Goal: Information Seeking & Learning: Learn about a topic

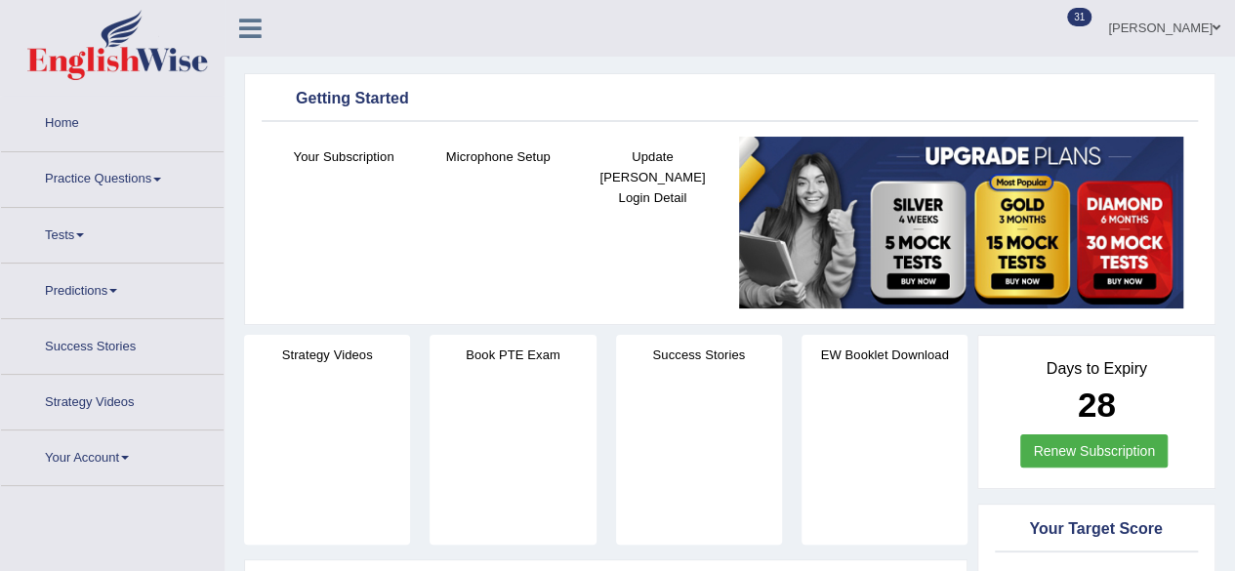
click at [82, 126] on link "Home" at bounding box center [112, 121] width 223 height 49
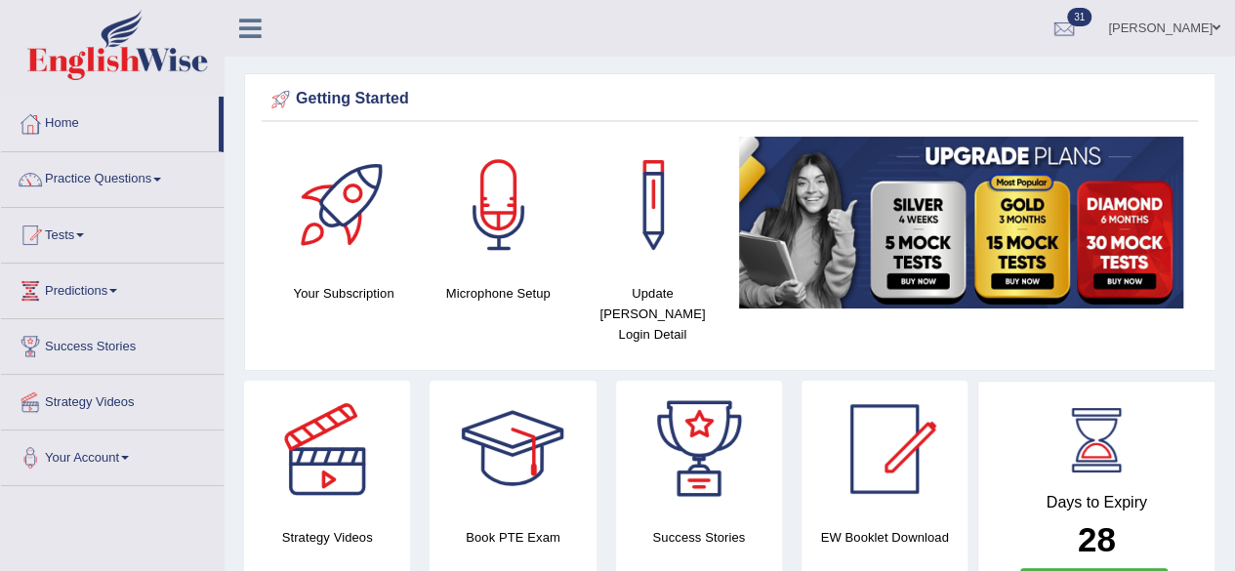
click at [66, 128] on link "Home" at bounding box center [110, 121] width 218 height 49
click at [164, 182] on link "Practice Questions" at bounding box center [112, 176] width 223 height 49
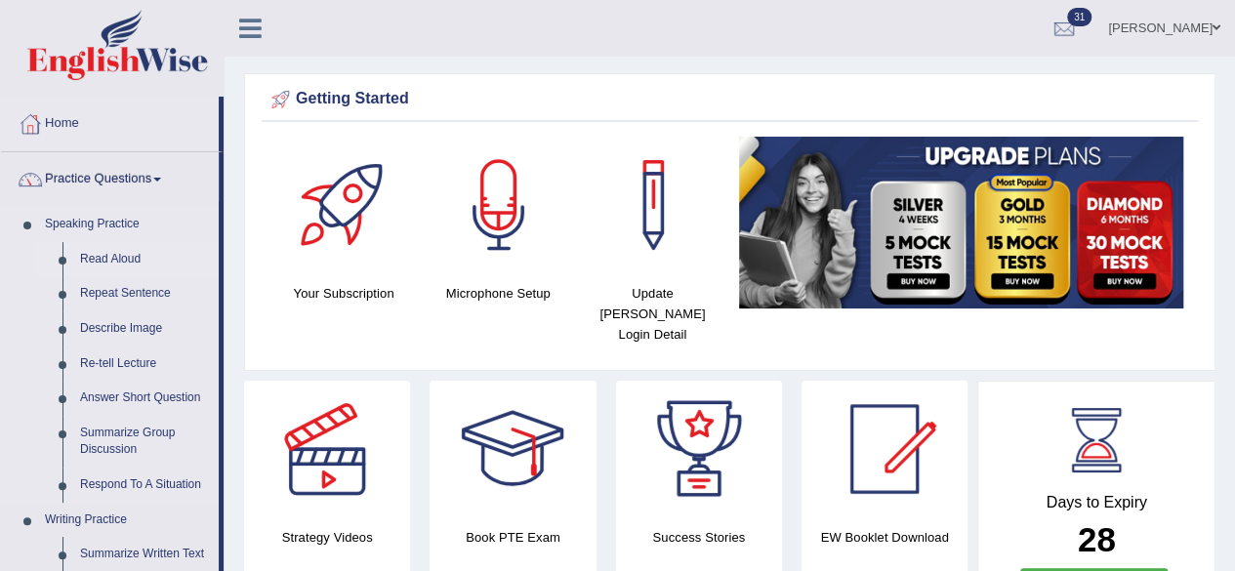
click at [127, 251] on link "Read Aloud" at bounding box center [144, 259] width 147 height 35
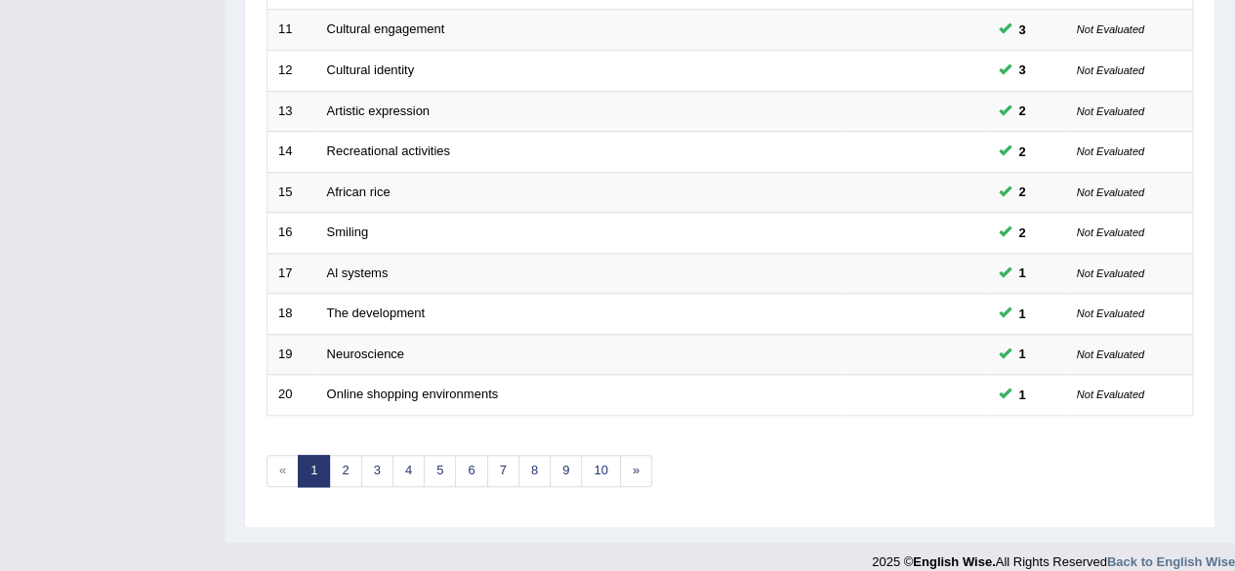
scroll to position [711, 0]
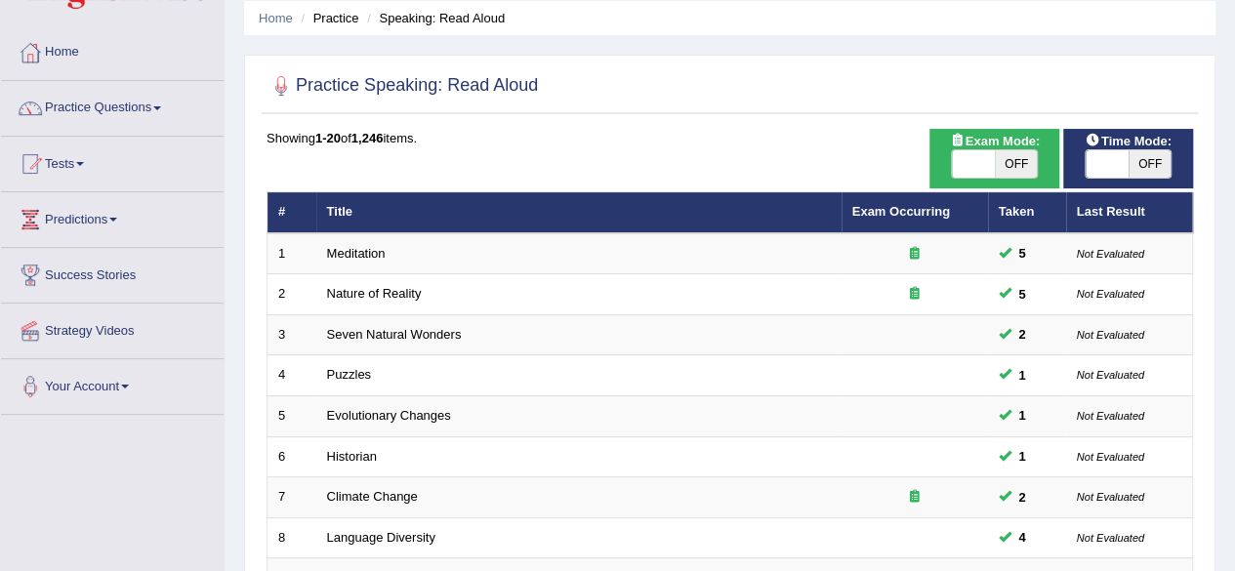
scroll to position [70, 0]
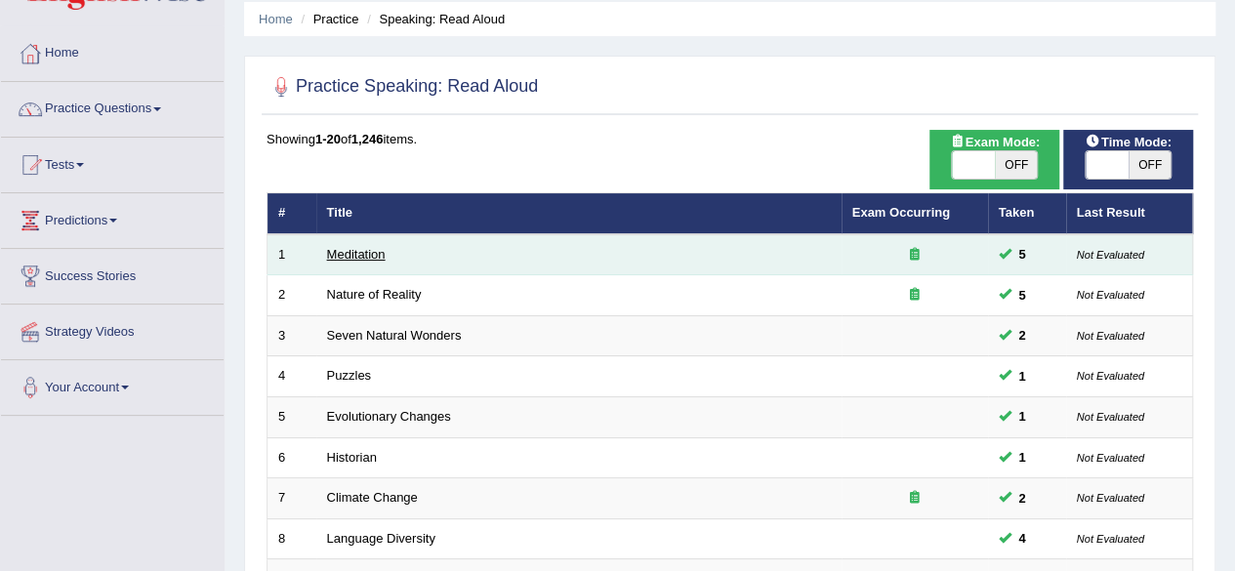
click at [383, 250] on link "Meditation" at bounding box center [356, 254] width 59 height 15
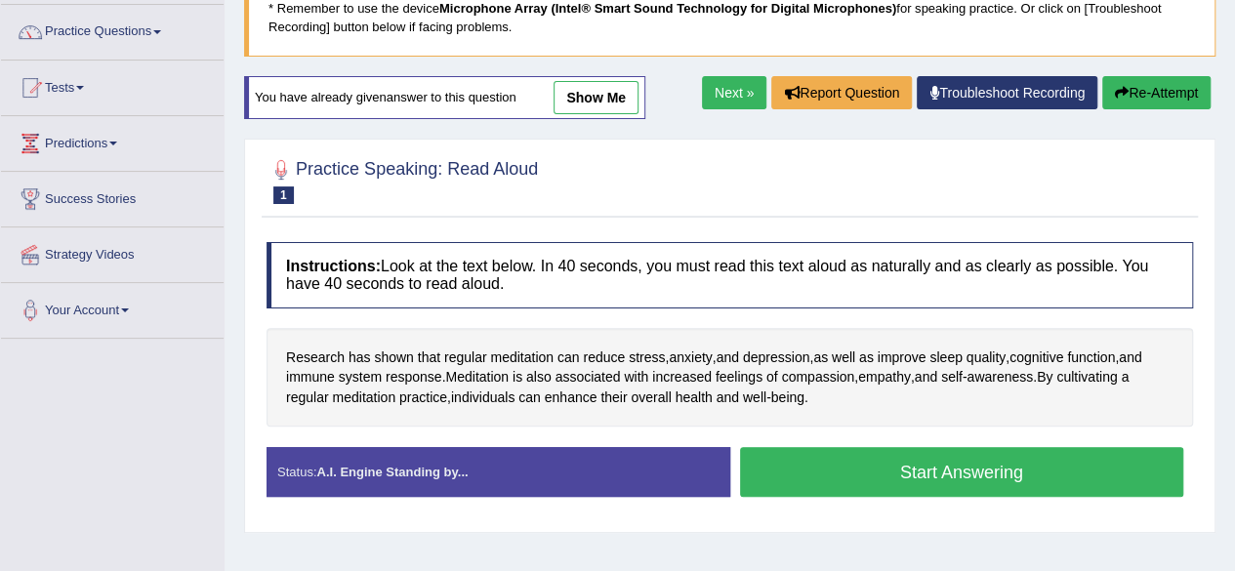
scroll to position [178, 0]
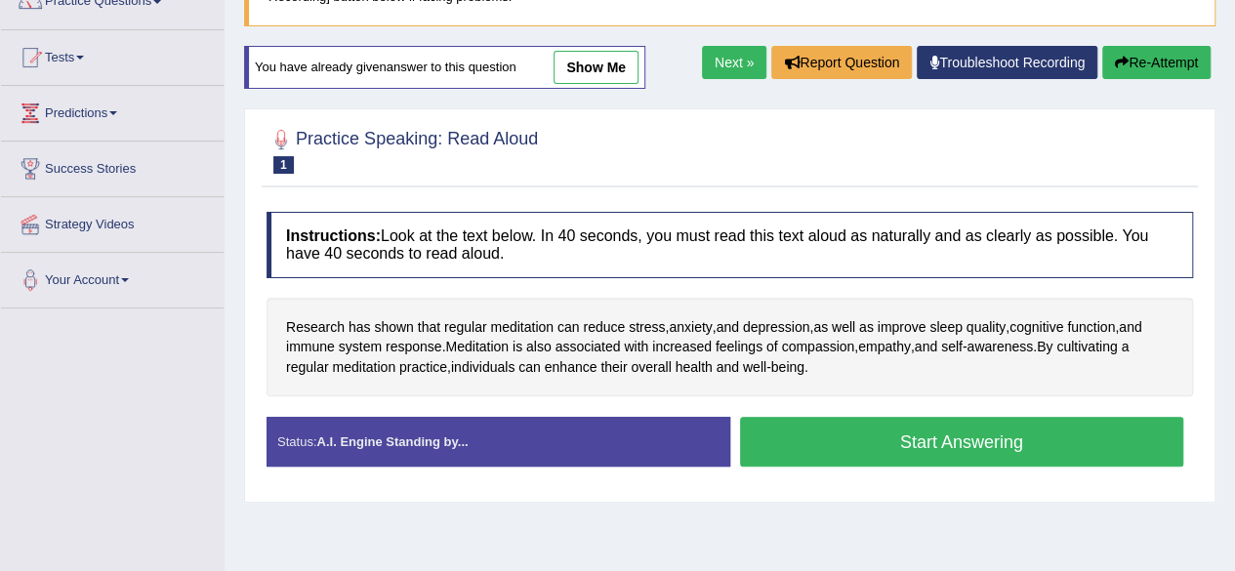
click at [1044, 441] on button "Start Answering" at bounding box center [962, 442] width 444 height 50
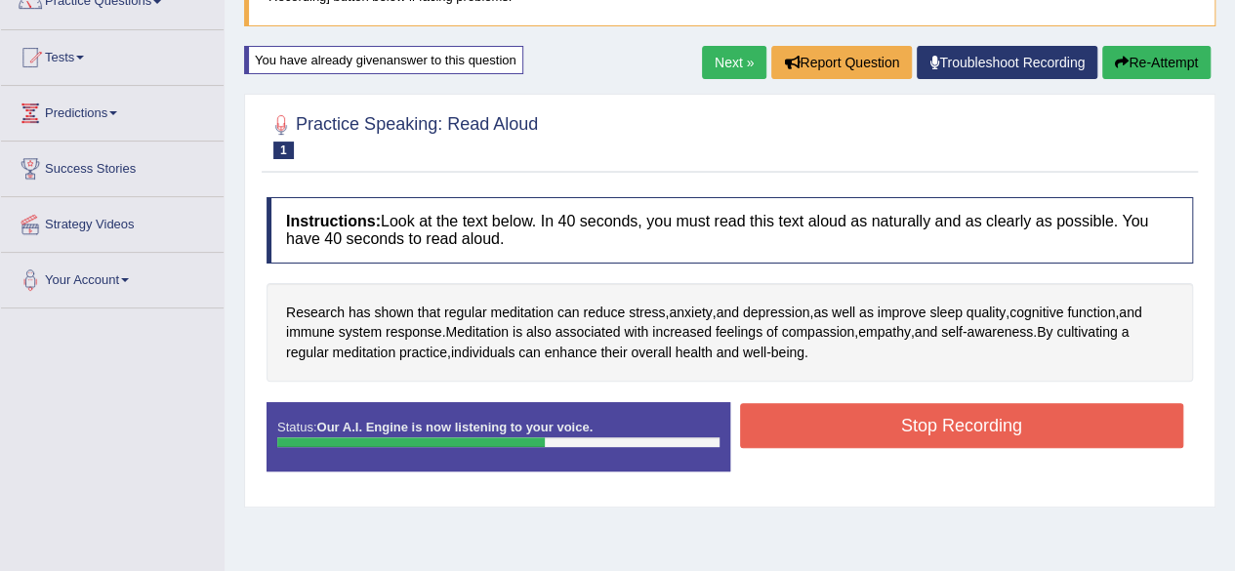
click at [1097, 410] on button "Stop Recording" at bounding box center [962, 425] width 444 height 45
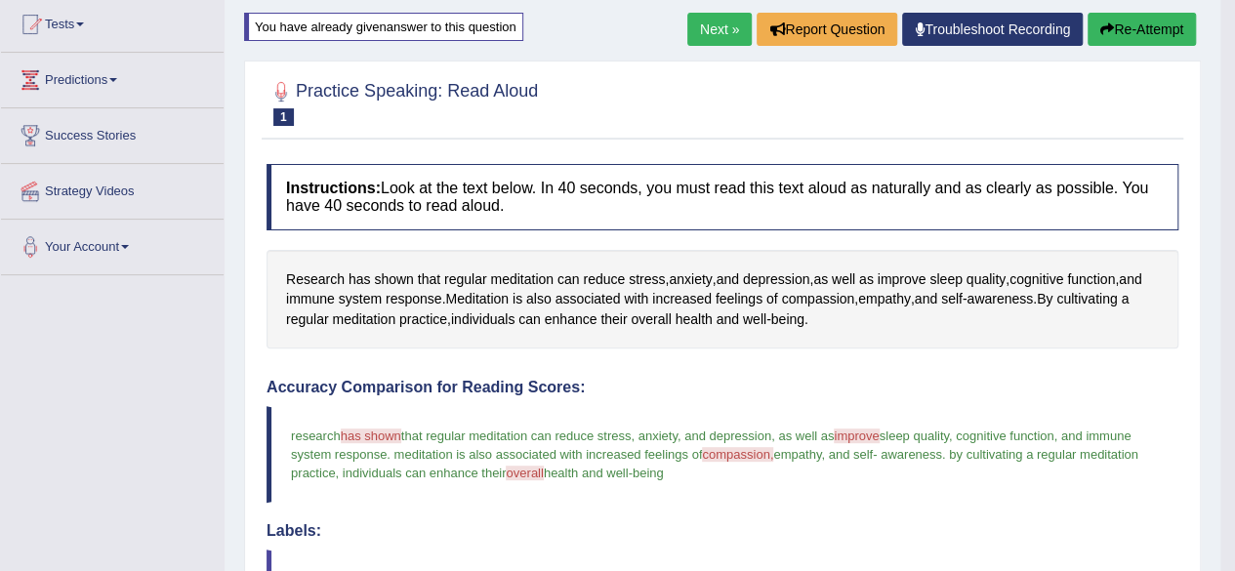
scroll to position [0, 0]
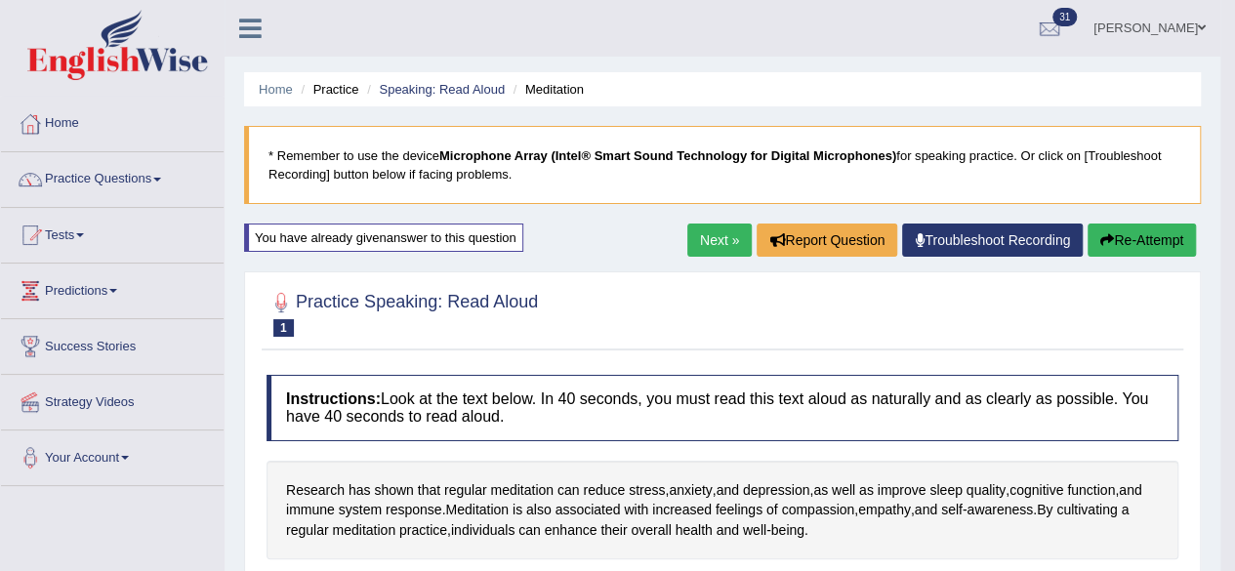
click at [702, 244] on link "Next »" at bounding box center [719, 239] width 64 height 33
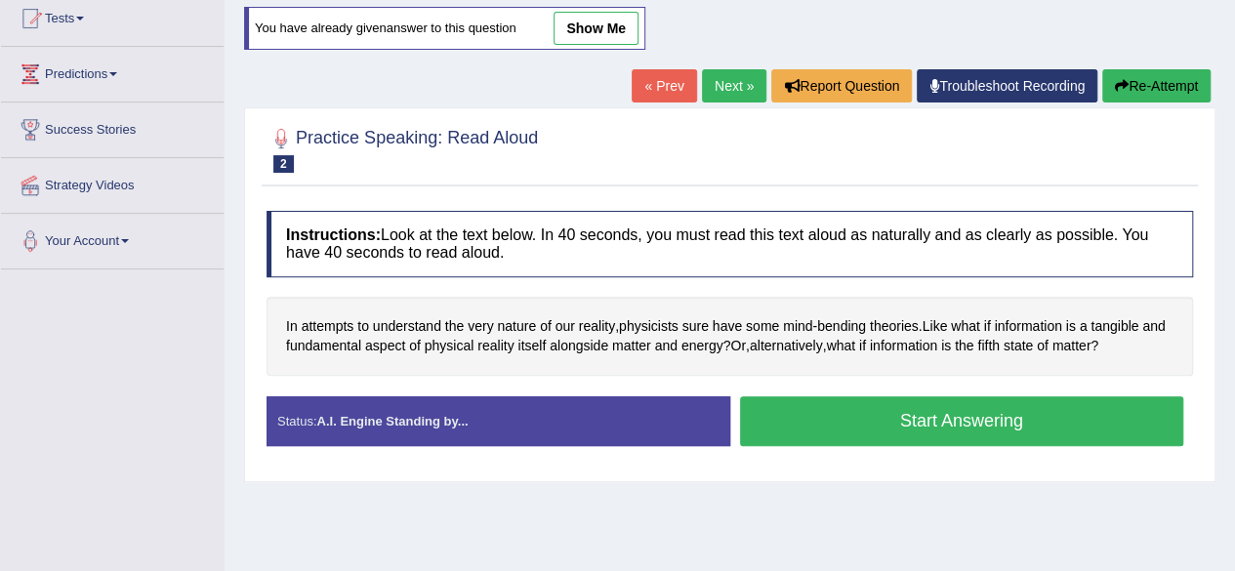
scroll to position [219, 0]
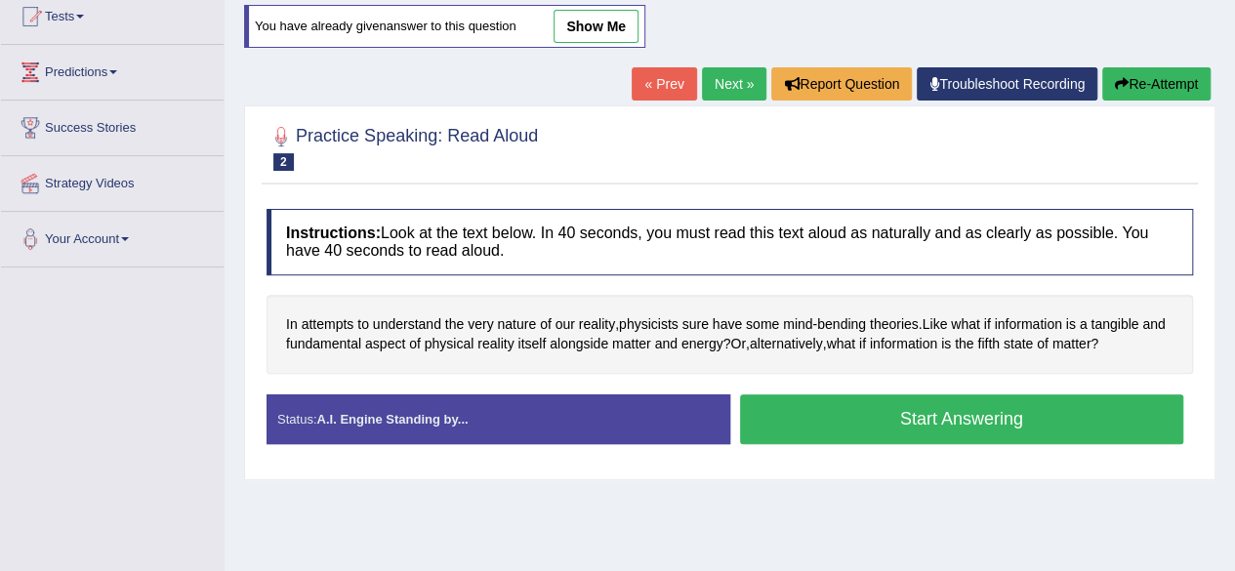
click at [1130, 418] on button "Start Answering" at bounding box center [962, 419] width 444 height 50
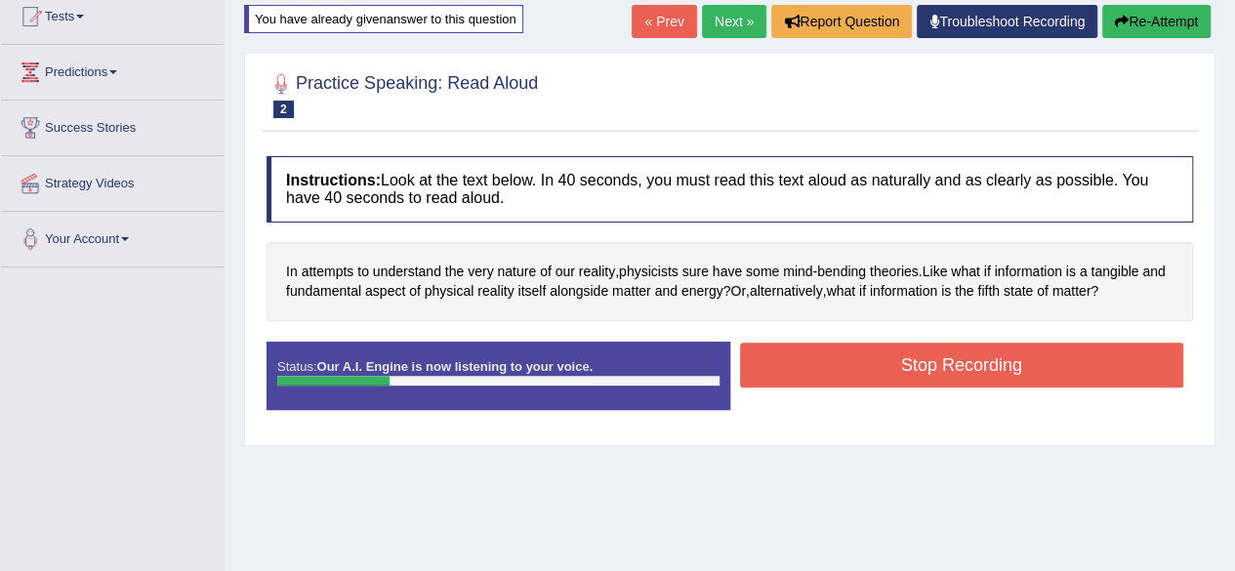
click at [1114, 525] on div "Home Practice Speaking: Read Aloud Nature of Reality * Remember to use the devi…" at bounding box center [729, 269] width 1010 height 976
click at [1092, 366] on button "Stop Recording" at bounding box center [962, 365] width 444 height 45
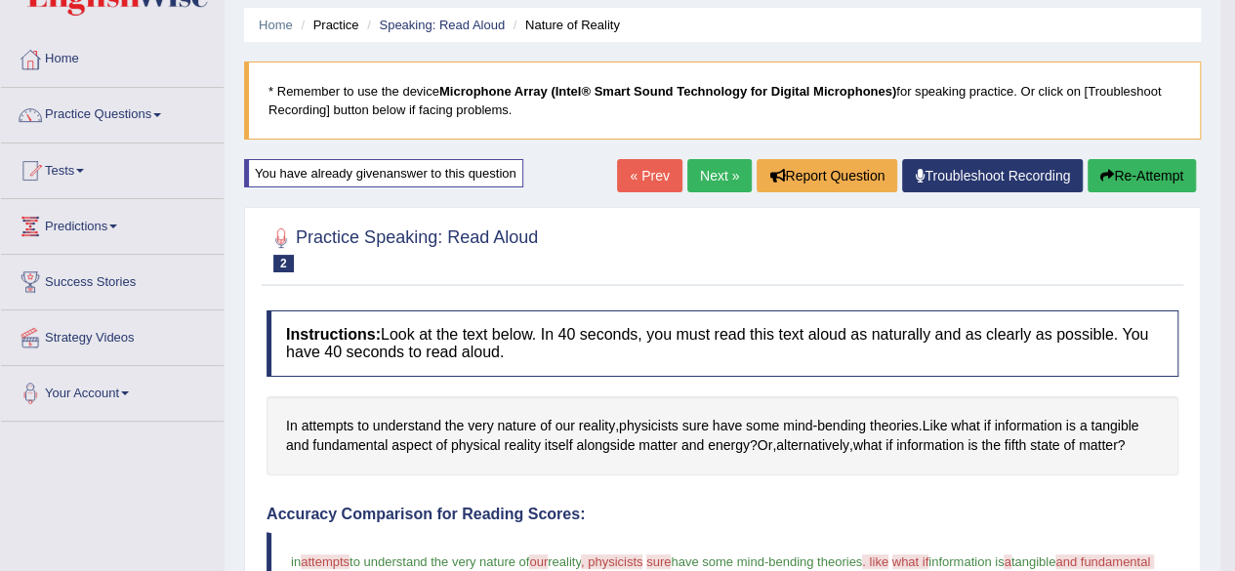
scroll to position [0, 0]
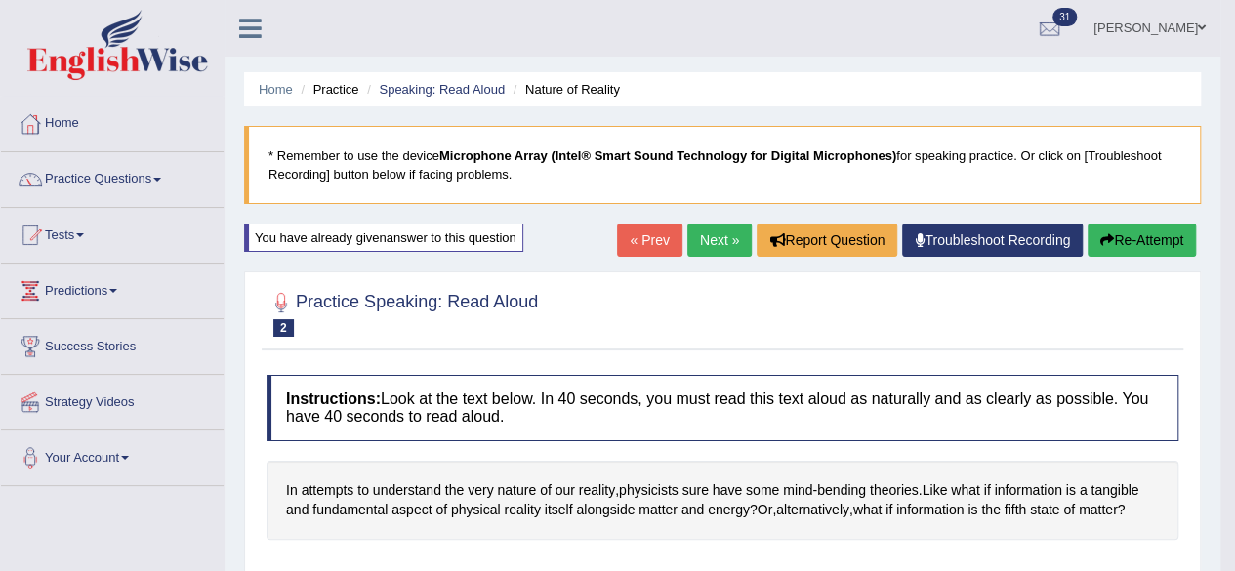
click at [704, 243] on link "Next »" at bounding box center [719, 239] width 64 height 33
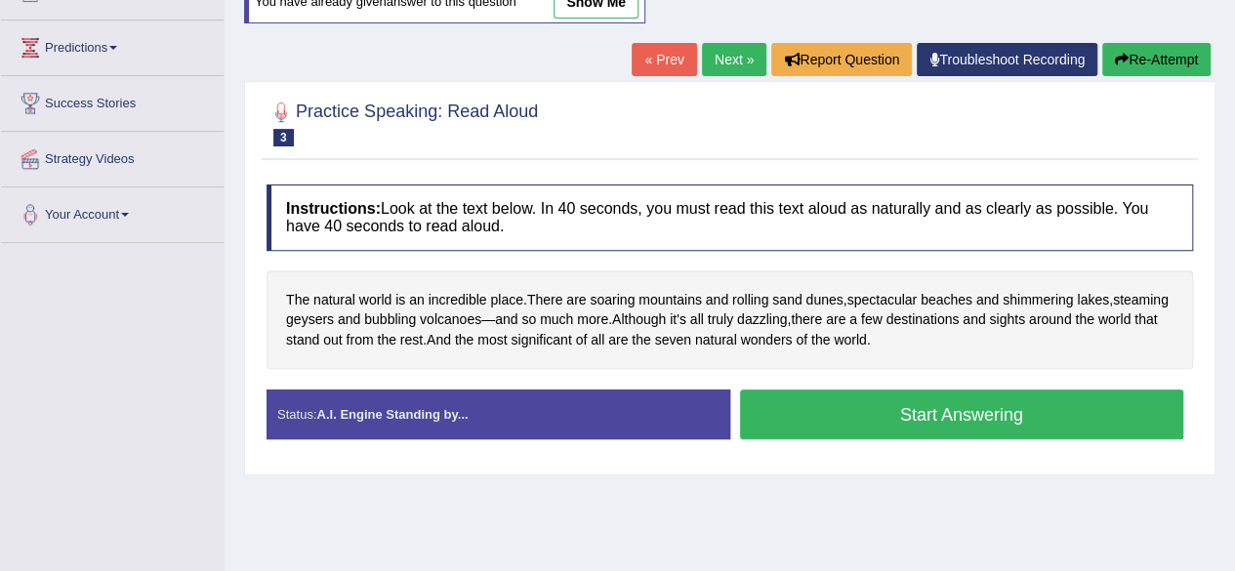
scroll to position [453, 0]
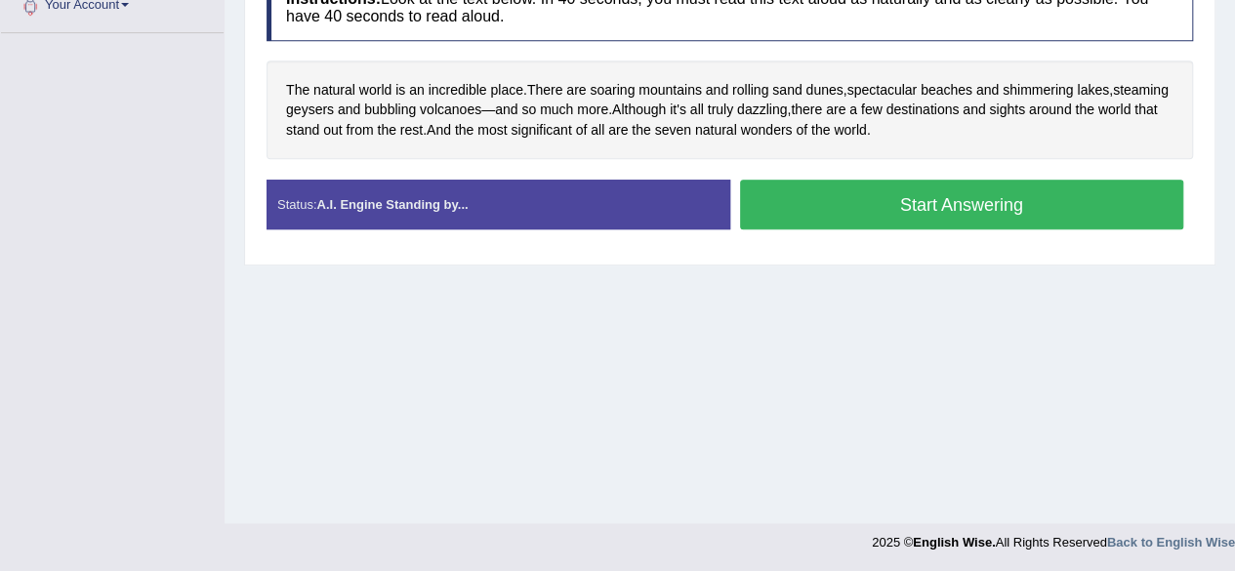
click at [972, 201] on button "Start Answering" at bounding box center [962, 205] width 444 height 50
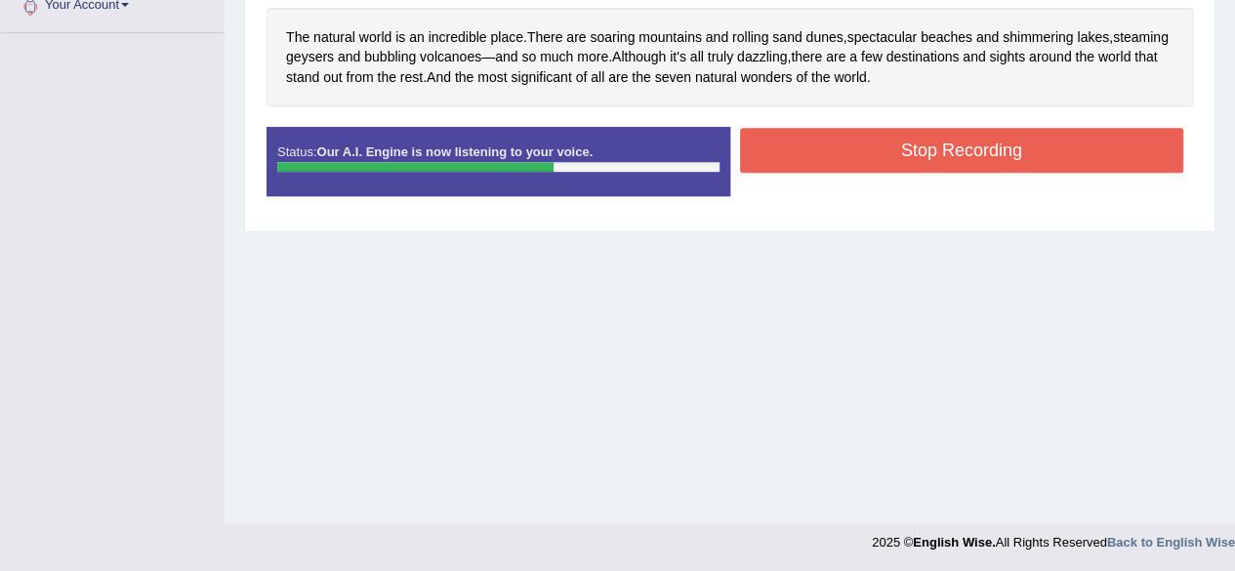
click at [1099, 141] on button "Stop Recording" at bounding box center [962, 150] width 444 height 45
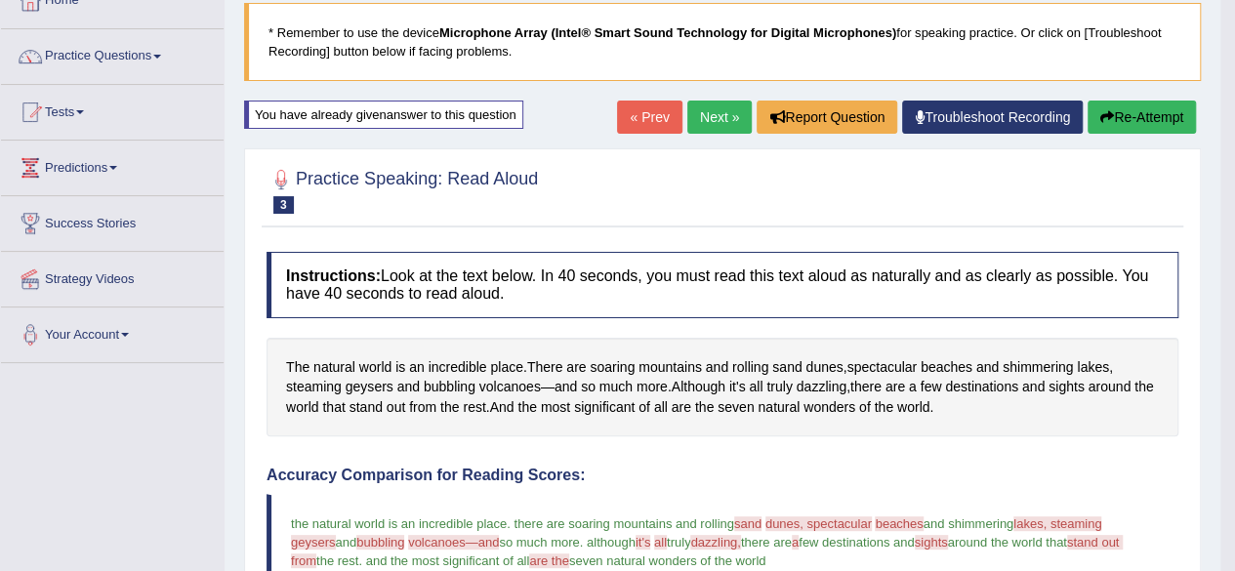
scroll to position [0, 0]
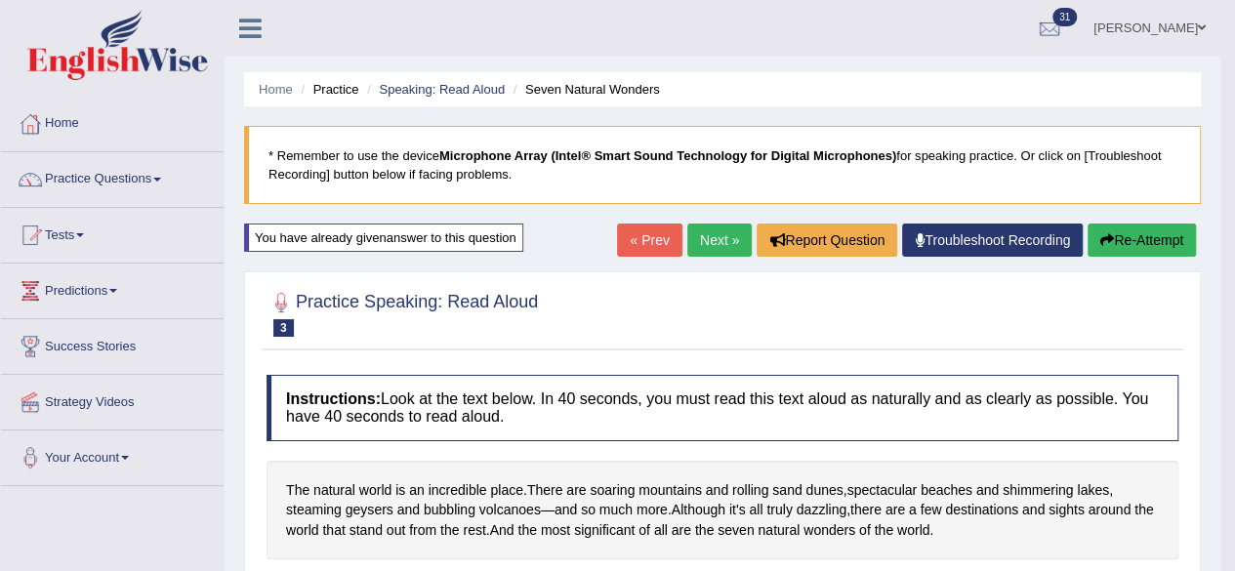
click at [707, 242] on link "Next »" at bounding box center [719, 239] width 64 height 33
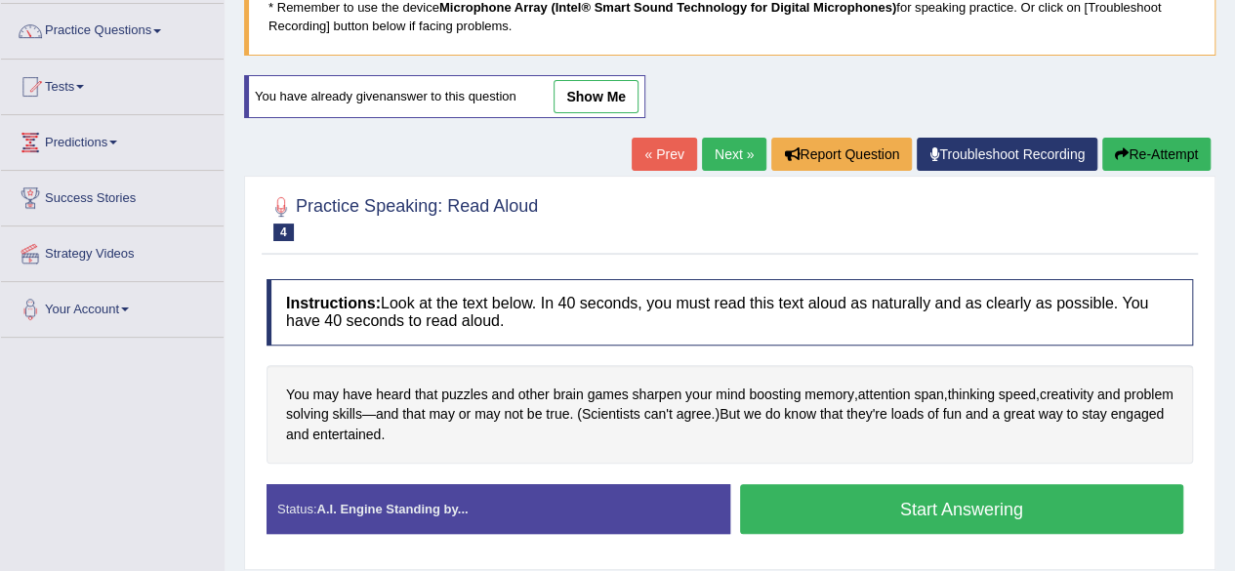
scroll to position [149, 0]
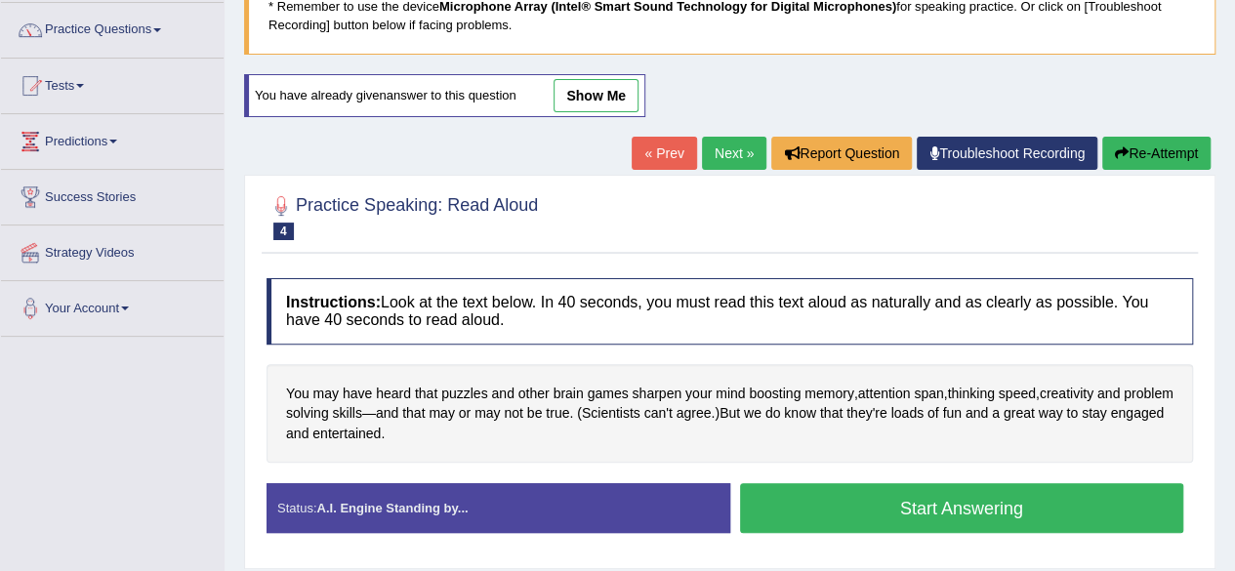
click at [854, 516] on button "Start Answering" at bounding box center [962, 508] width 444 height 50
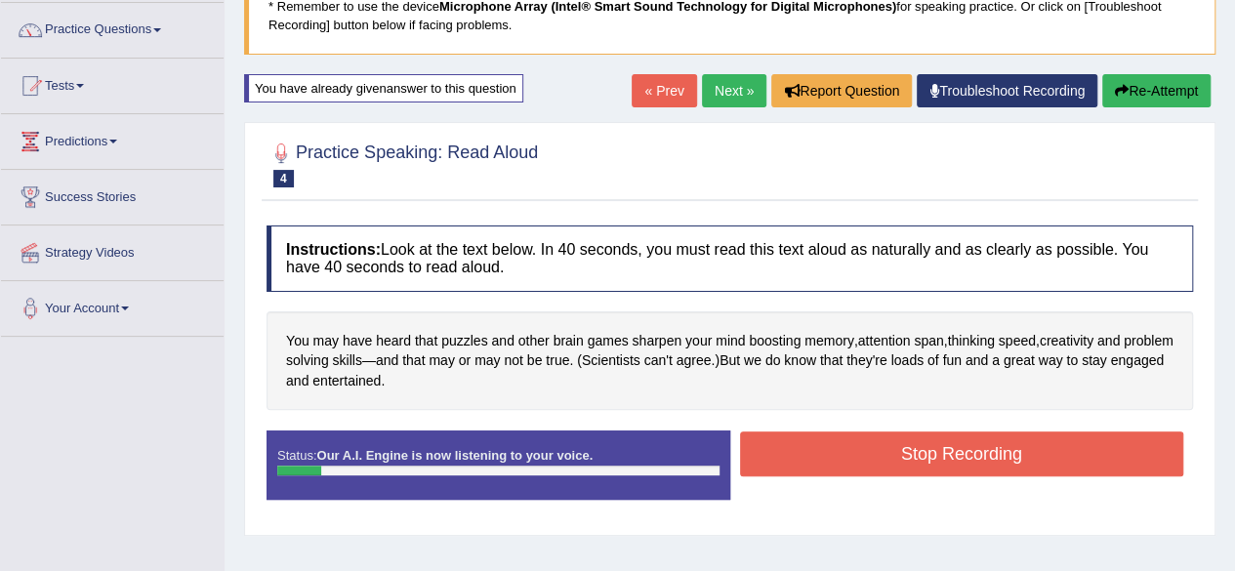
click at [1147, 94] on button "Re-Attempt" at bounding box center [1156, 90] width 108 height 33
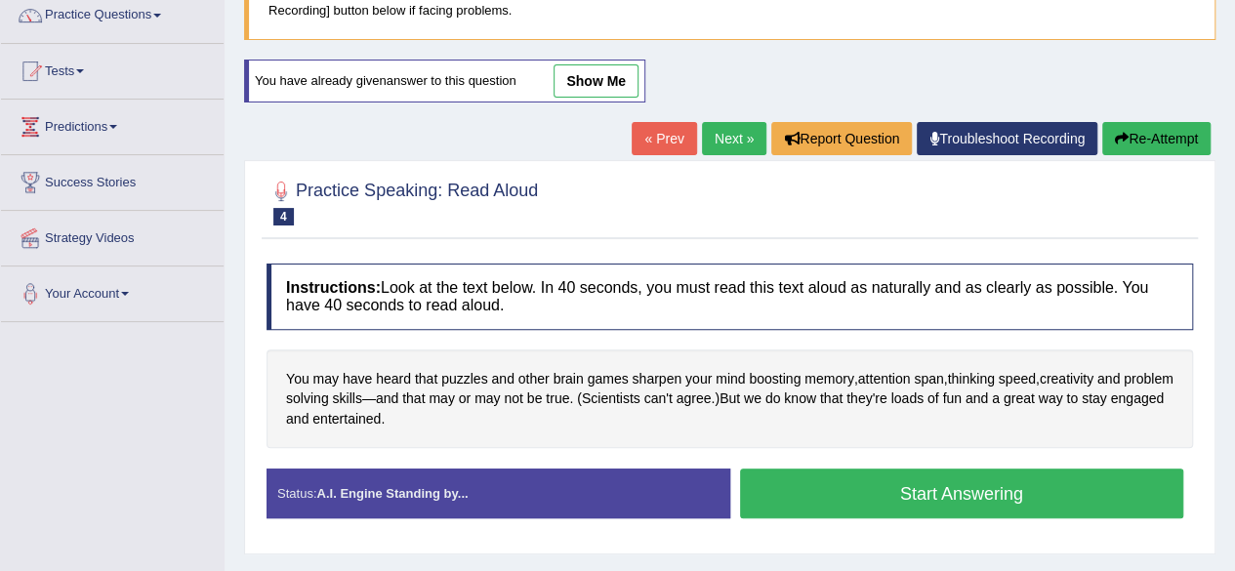
click at [892, 482] on button "Start Answering" at bounding box center [962, 493] width 444 height 50
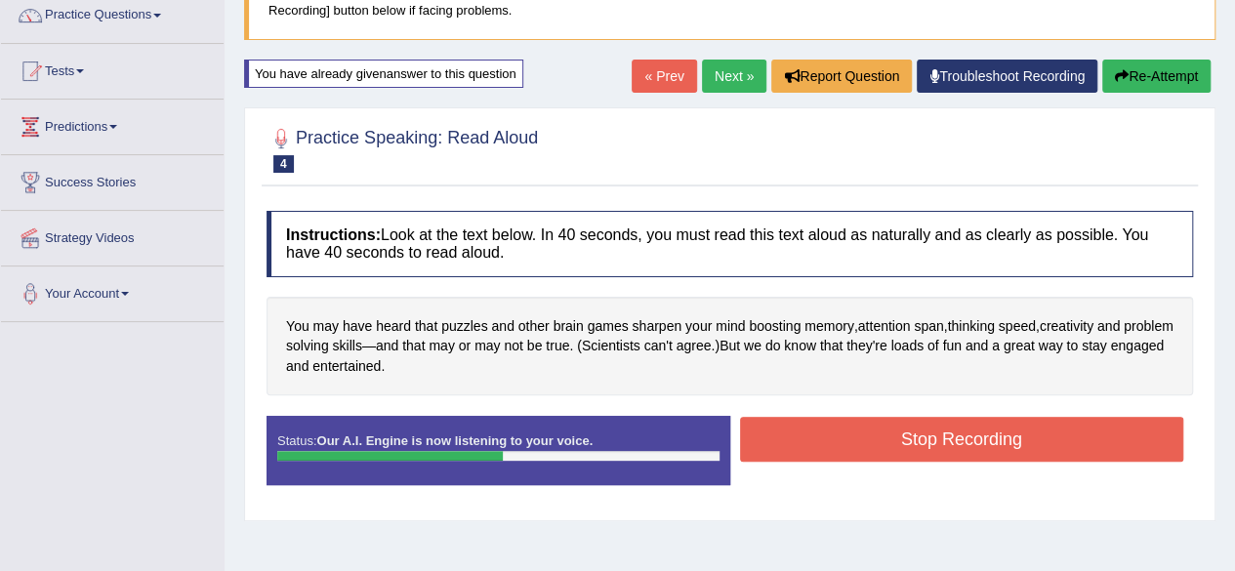
click at [797, 439] on button "Stop Recording" at bounding box center [962, 439] width 444 height 45
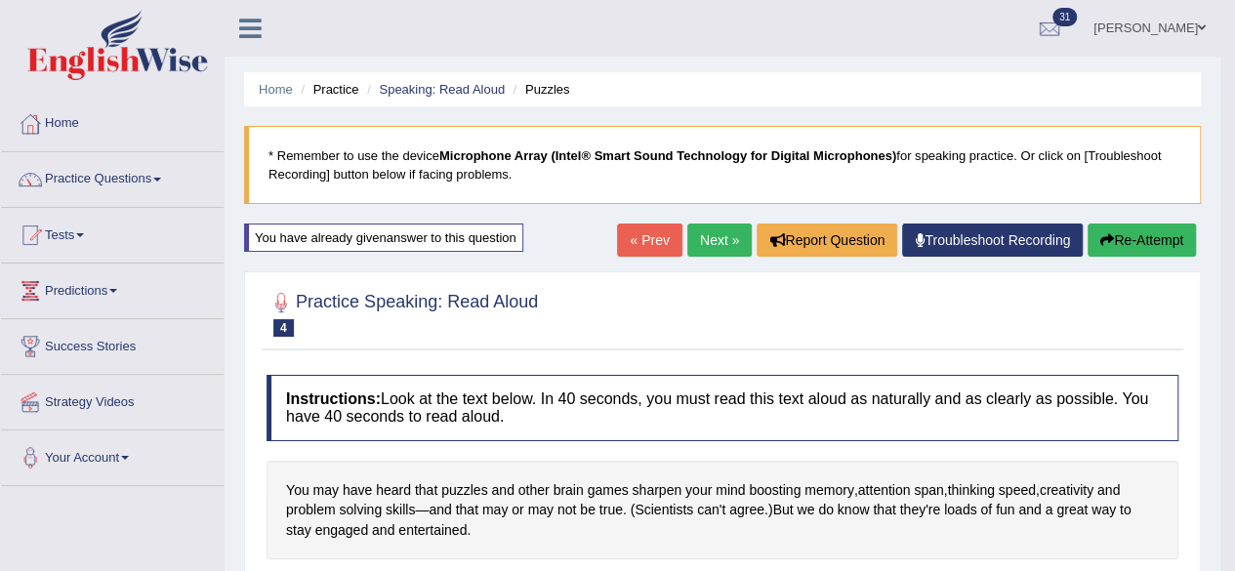
click at [712, 240] on link "Next »" at bounding box center [719, 239] width 64 height 33
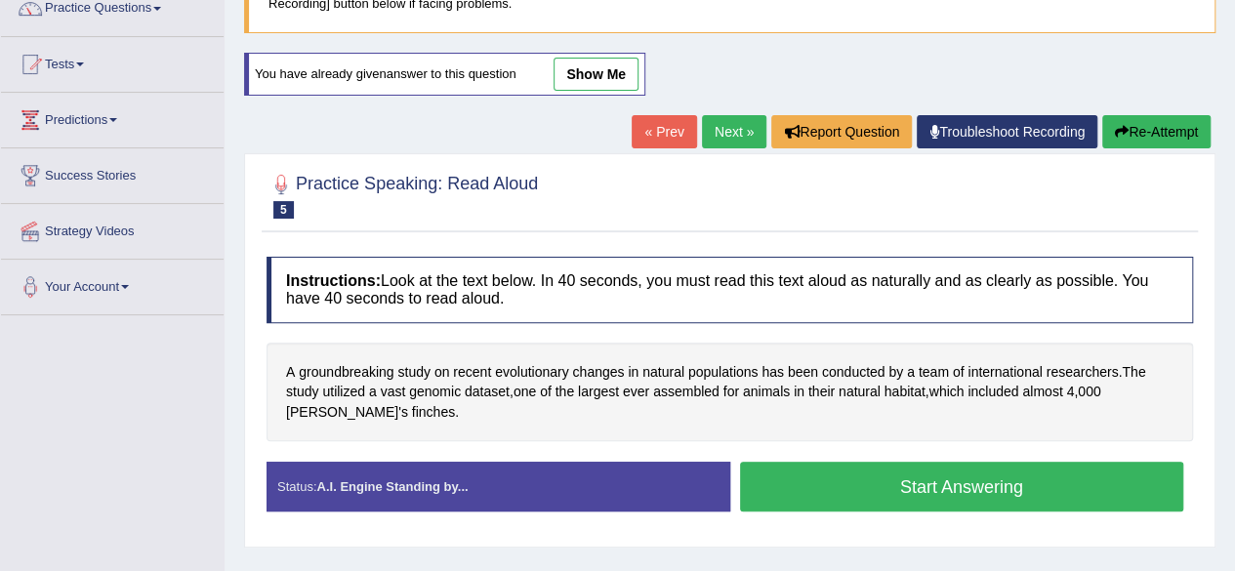
scroll to position [172, 0]
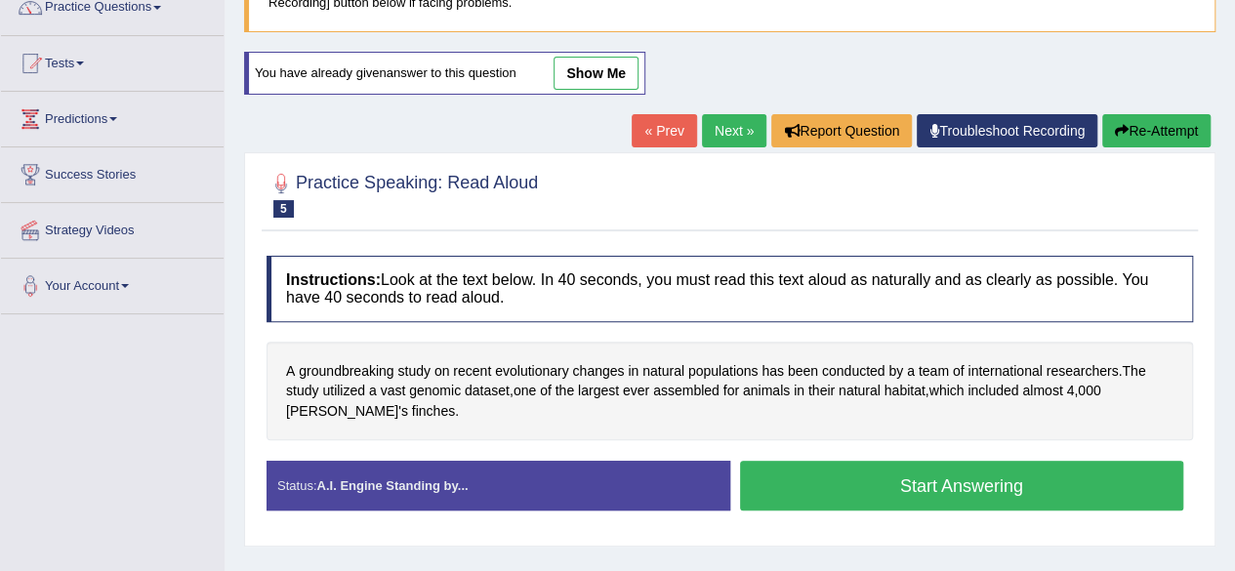
click at [799, 470] on button "Start Answering" at bounding box center [962, 486] width 444 height 50
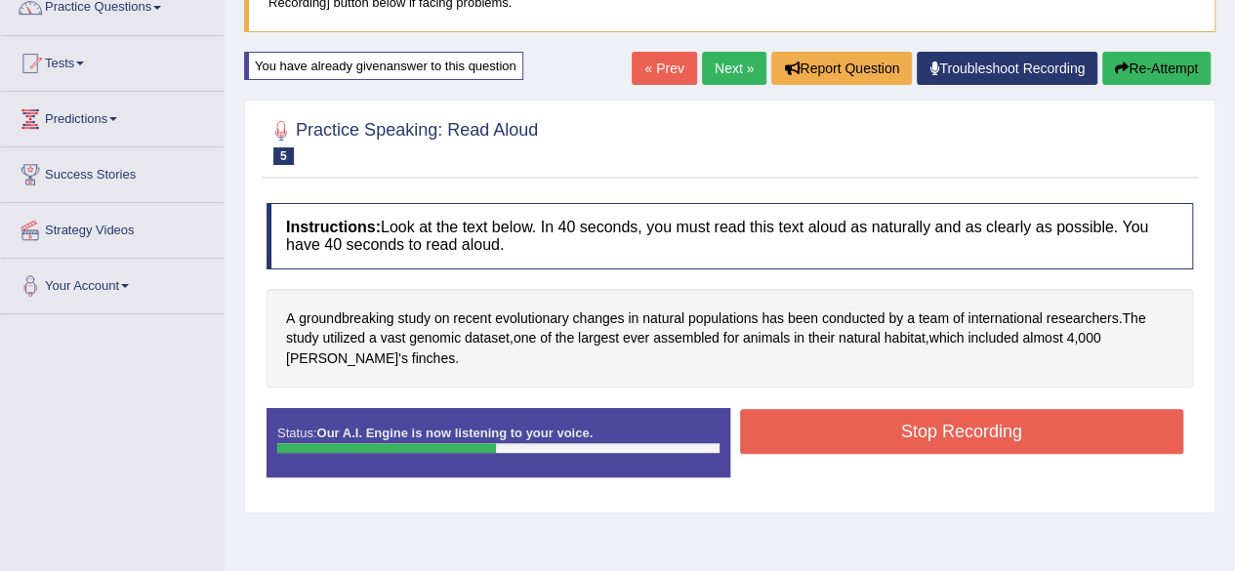
click at [814, 447] on button "Stop Recording" at bounding box center [962, 431] width 444 height 45
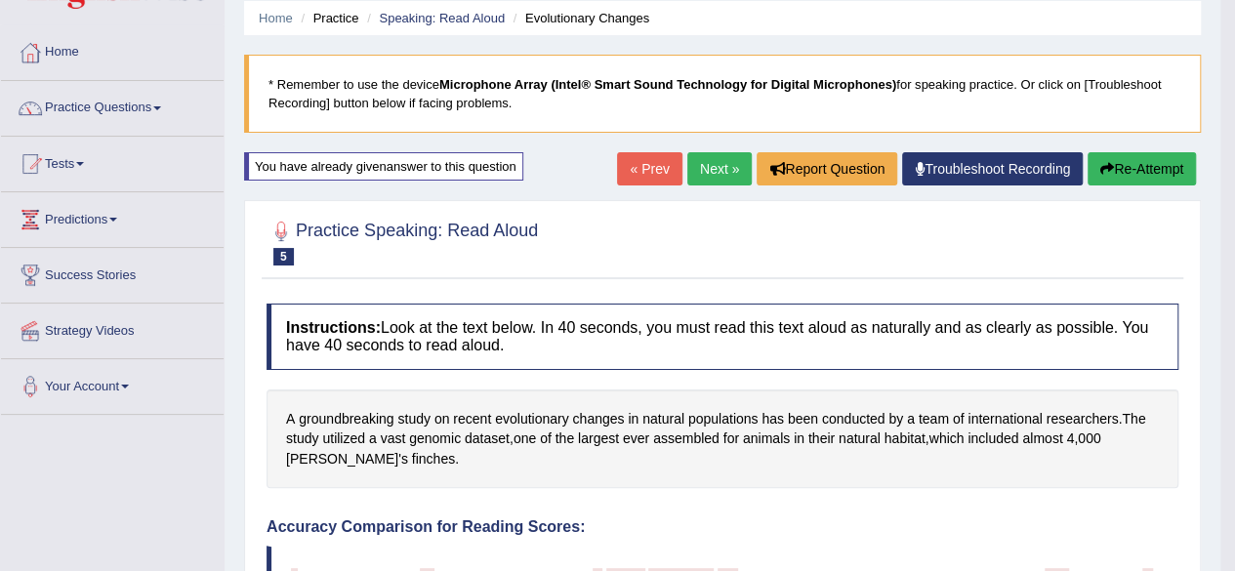
scroll to position [0, 0]
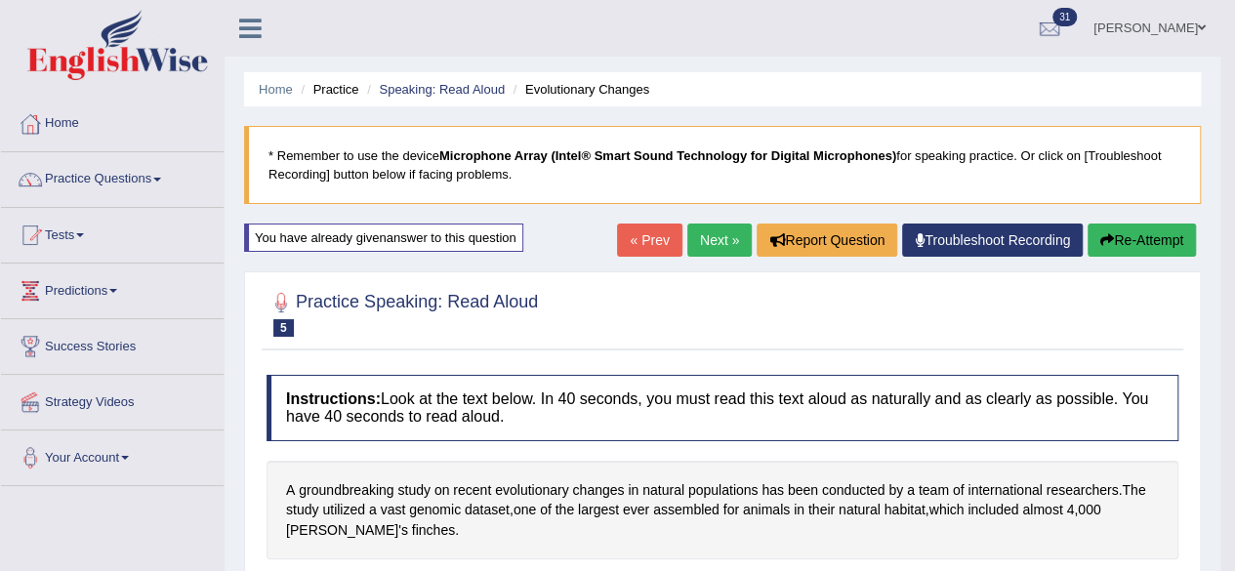
click at [701, 244] on link "Next »" at bounding box center [719, 239] width 64 height 33
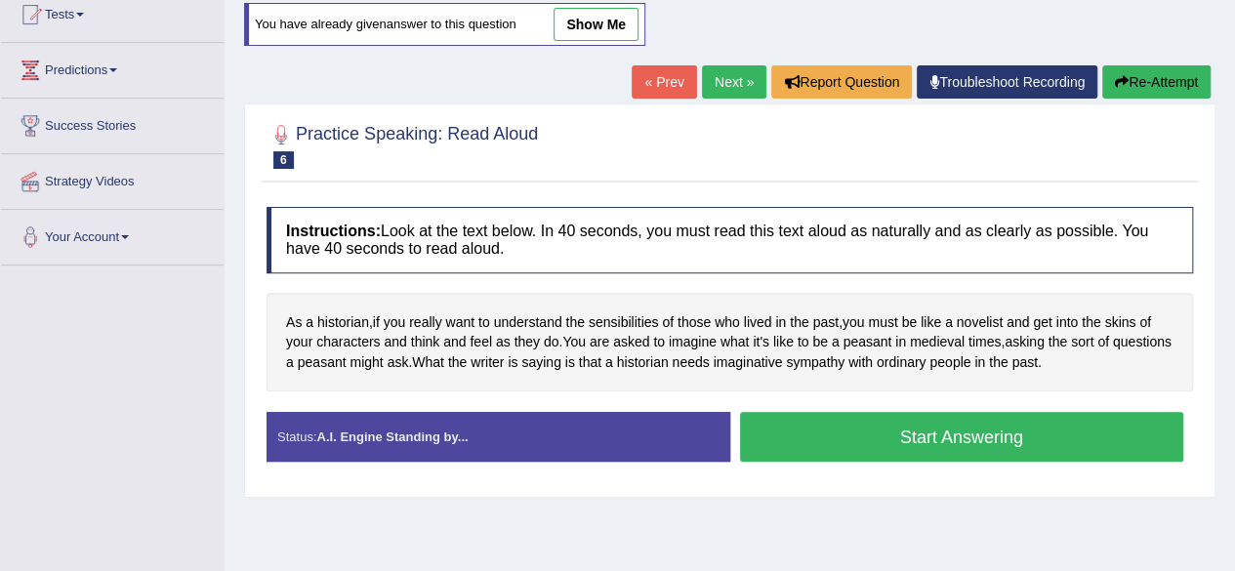
scroll to position [226, 0]
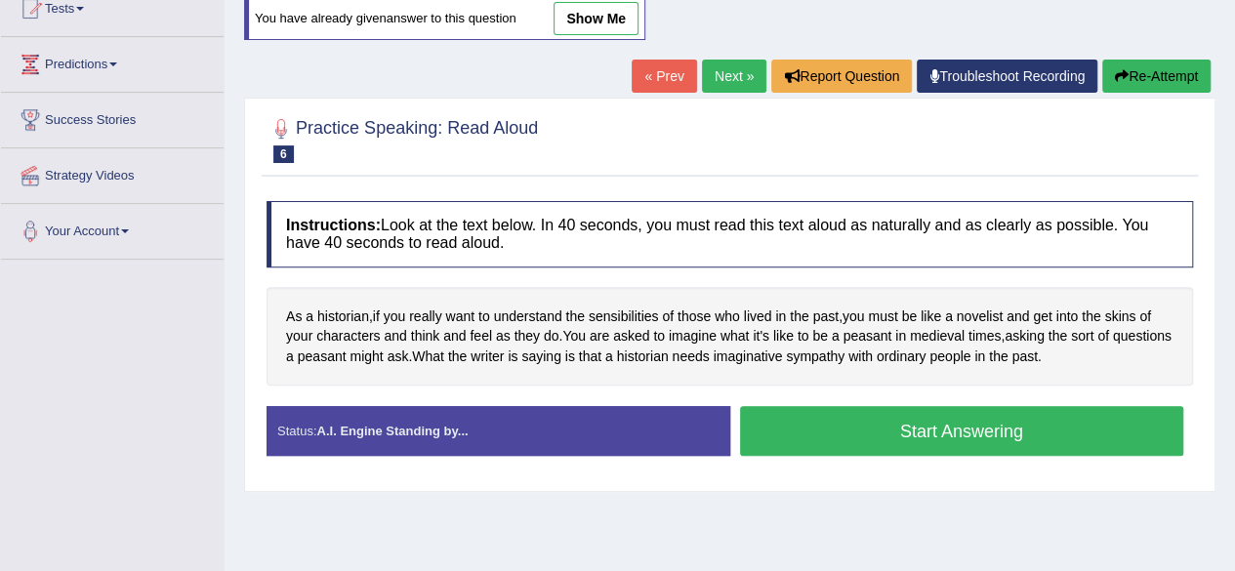
click at [771, 431] on button "Start Answering" at bounding box center [962, 431] width 444 height 50
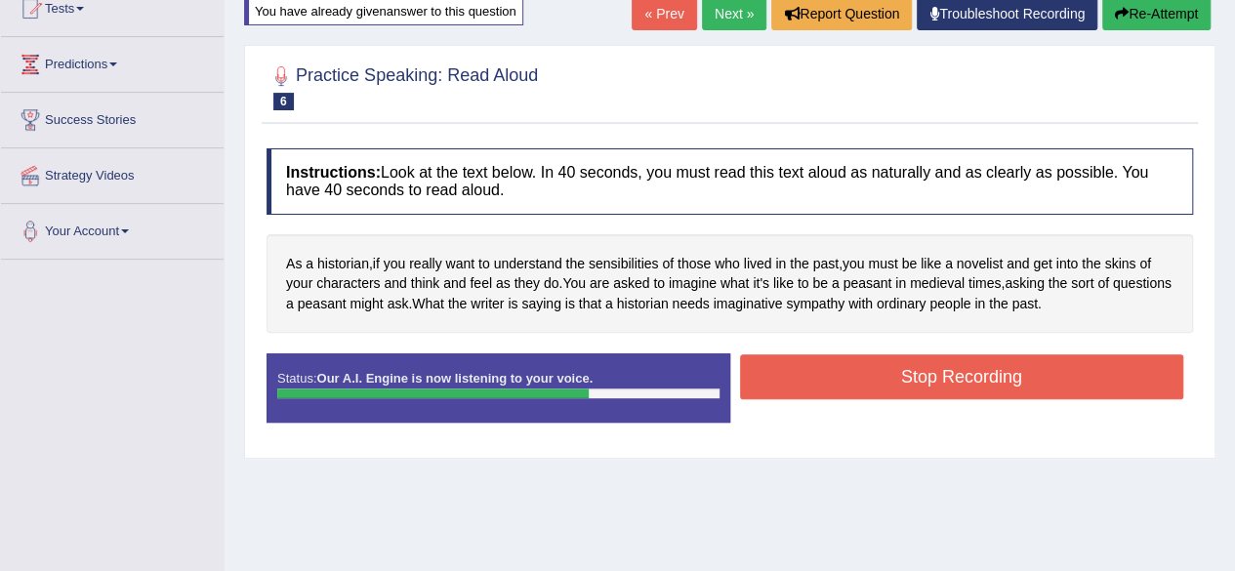
click at [783, 387] on button "Stop Recording" at bounding box center [962, 376] width 444 height 45
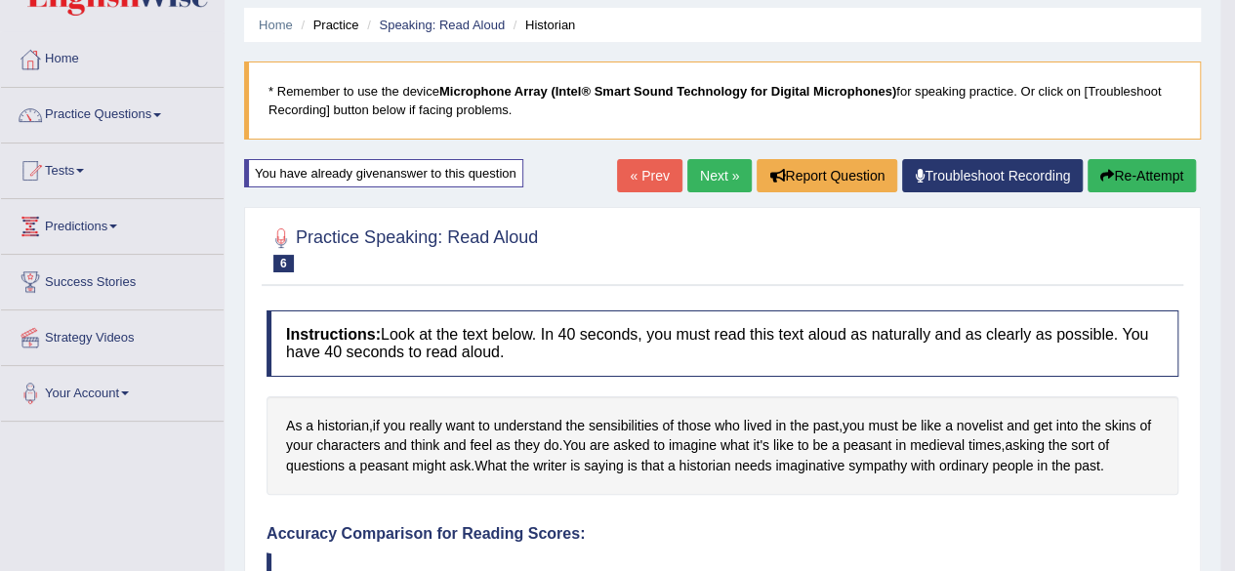
scroll to position [0, 0]
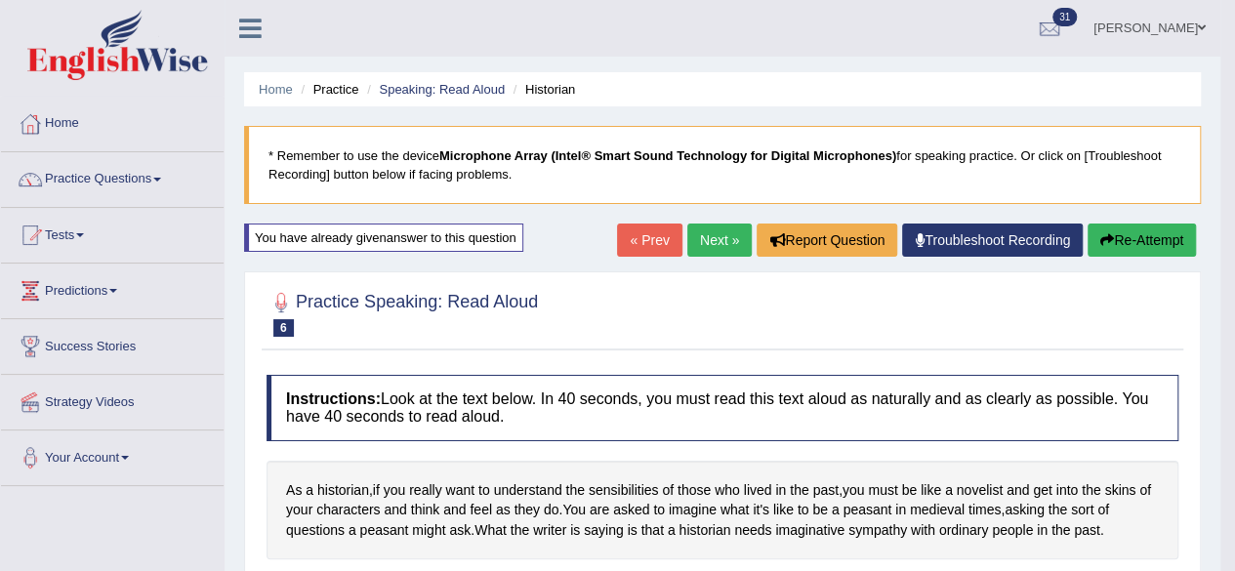
click at [712, 252] on link "Next »" at bounding box center [719, 239] width 64 height 33
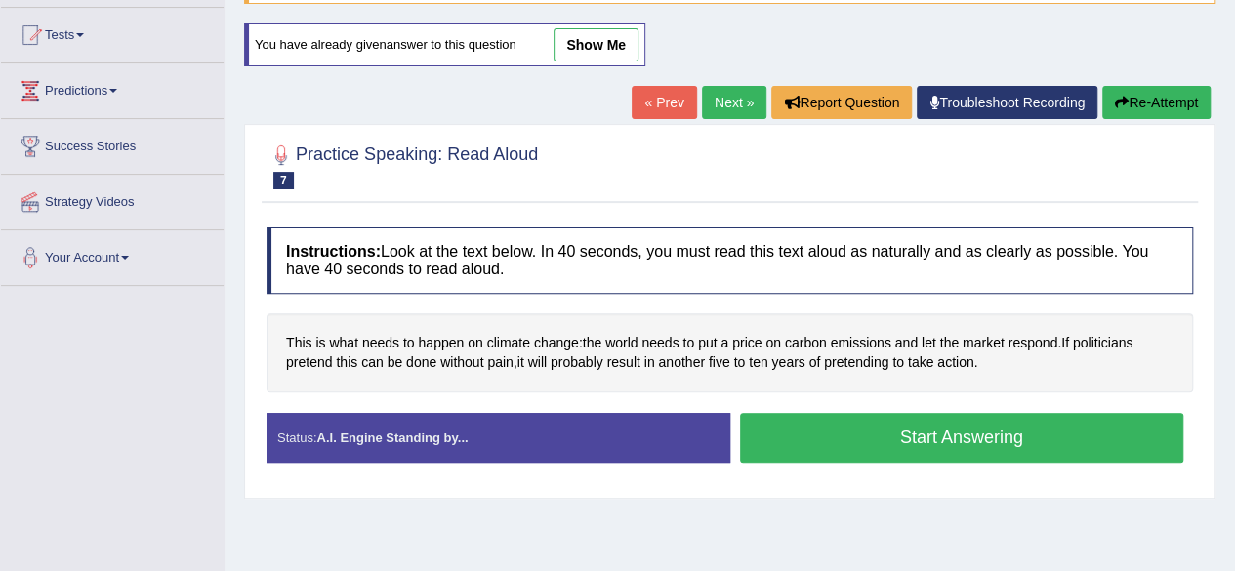
scroll to position [209, 0]
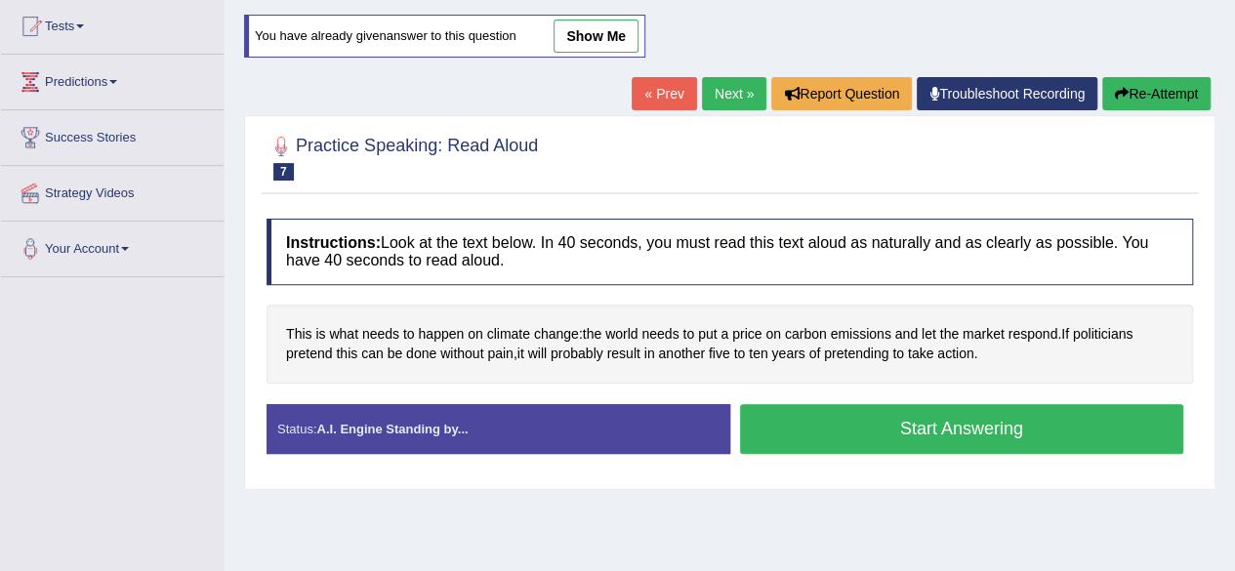
click at [1072, 428] on button "Start Answering" at bounding box center [962, 429] width 444 height 50
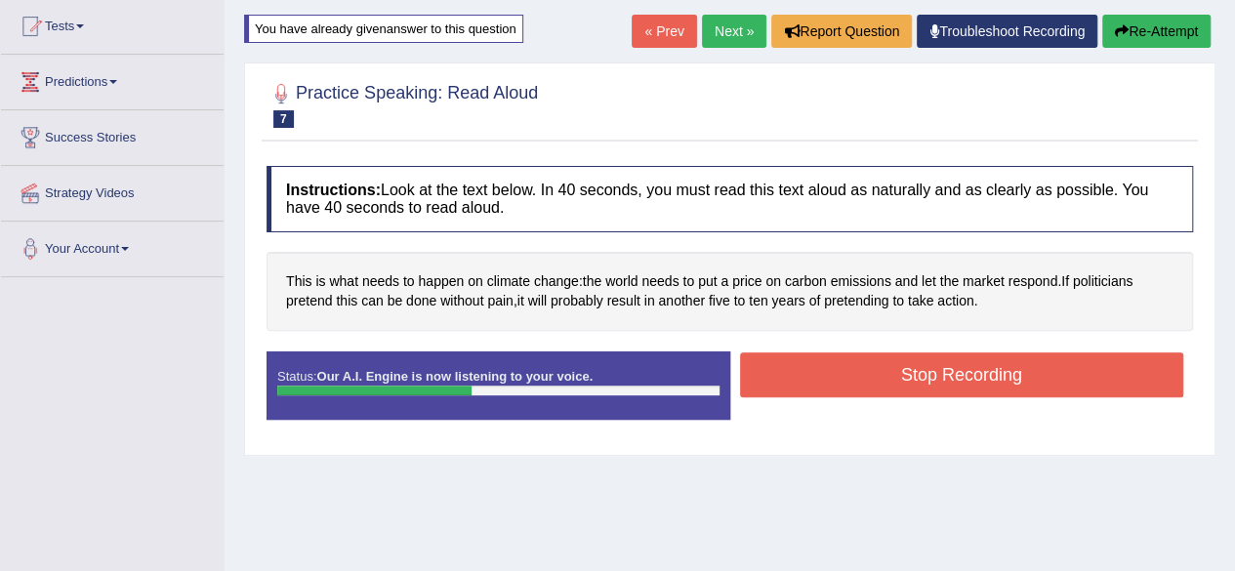
click at [1110, 378] on button "Stop Recording" at bounding box center [962, 374] width 444 height 45
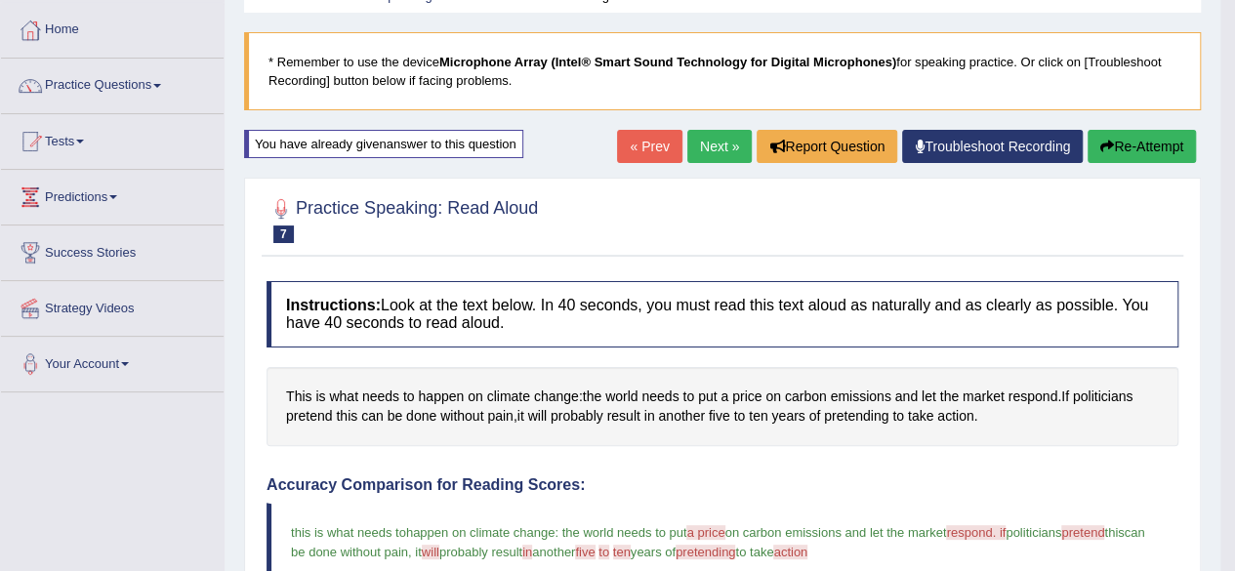
scroll to position [0, 0]
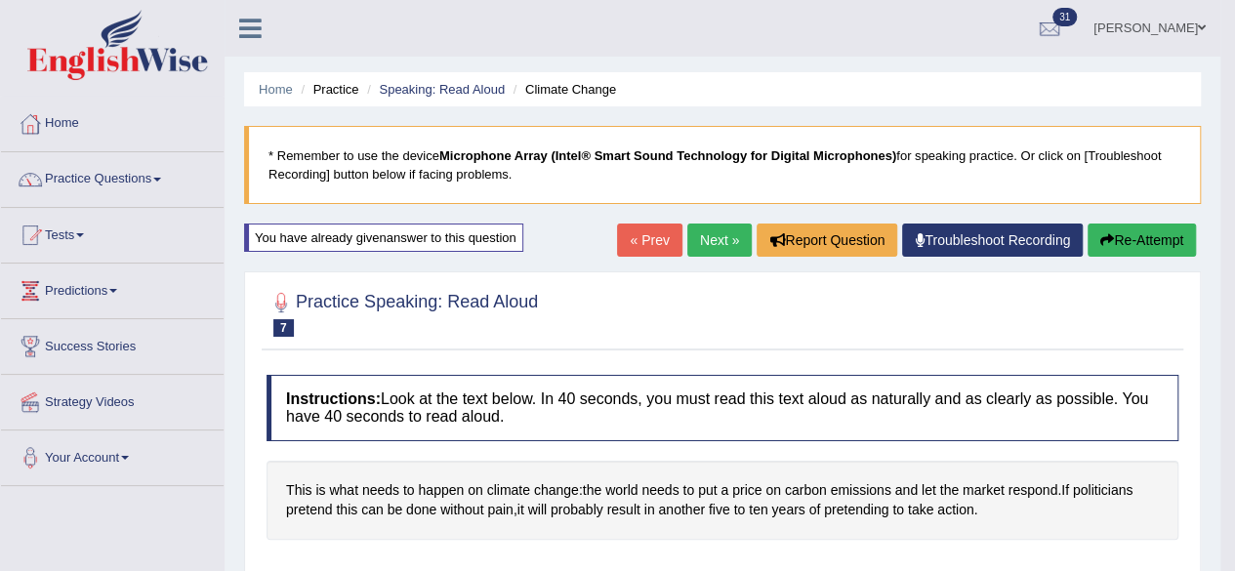
click at [79, 119] on link "Home" at bounding box center [112, 121] width 223 height 49
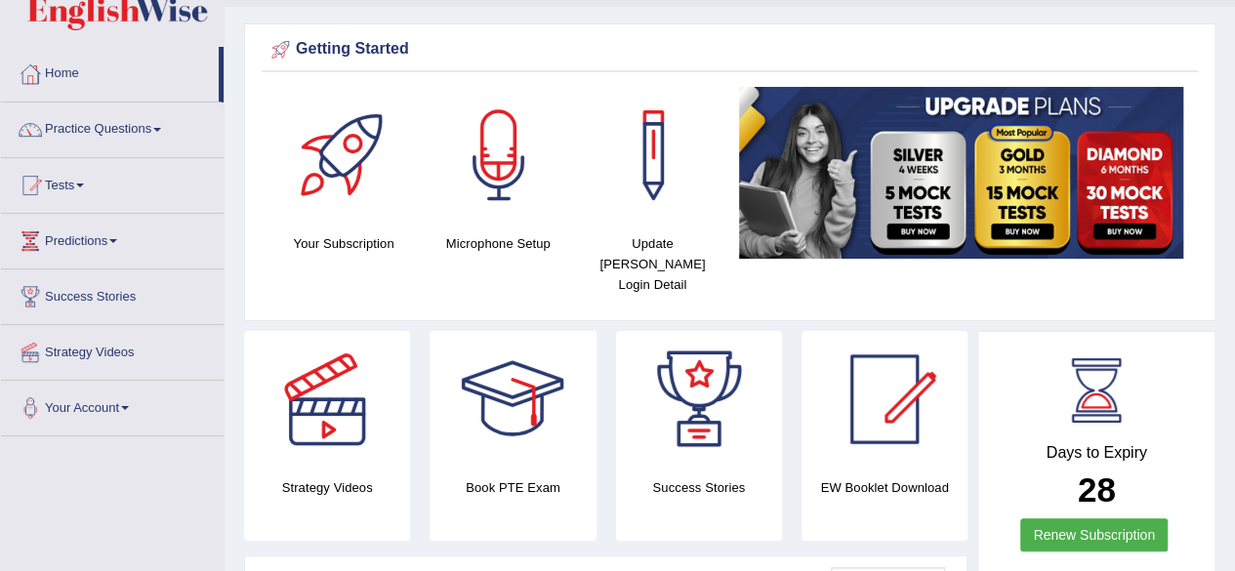
scroll to position [53, 0]
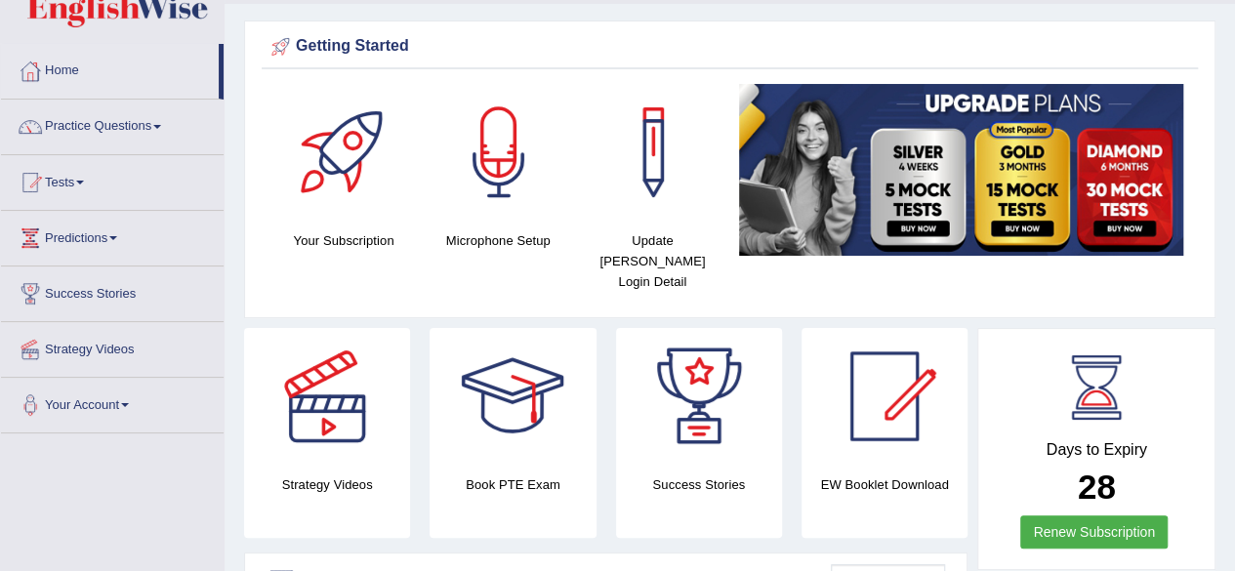
click at [40, 77] on div at bounding box center [30, 71] width 29 height 29
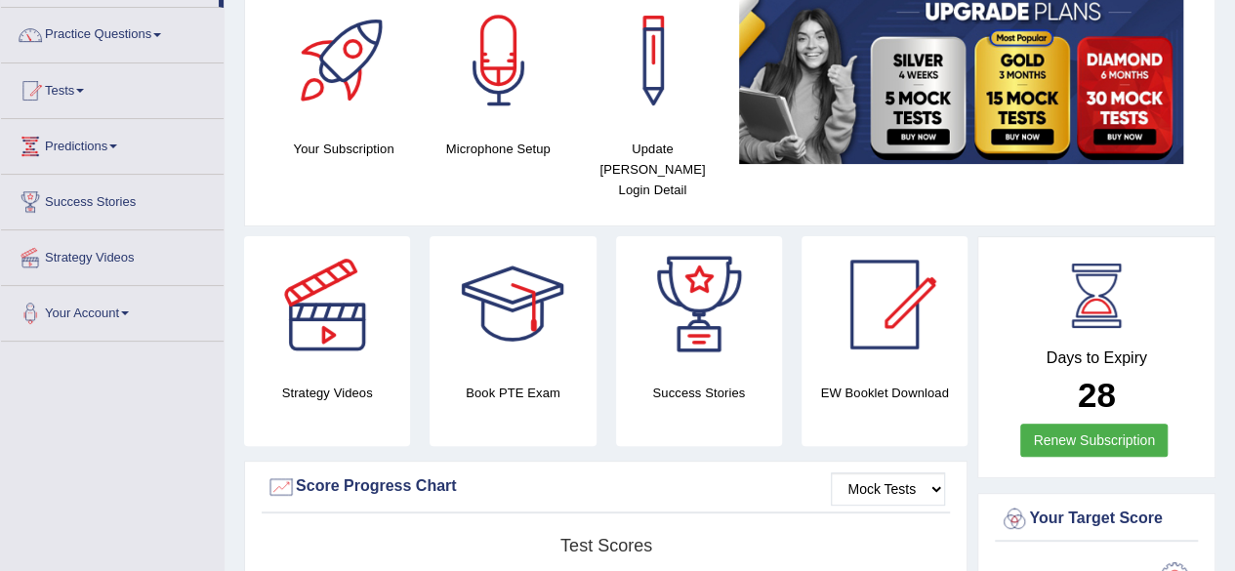
scroll to position [142, 0]
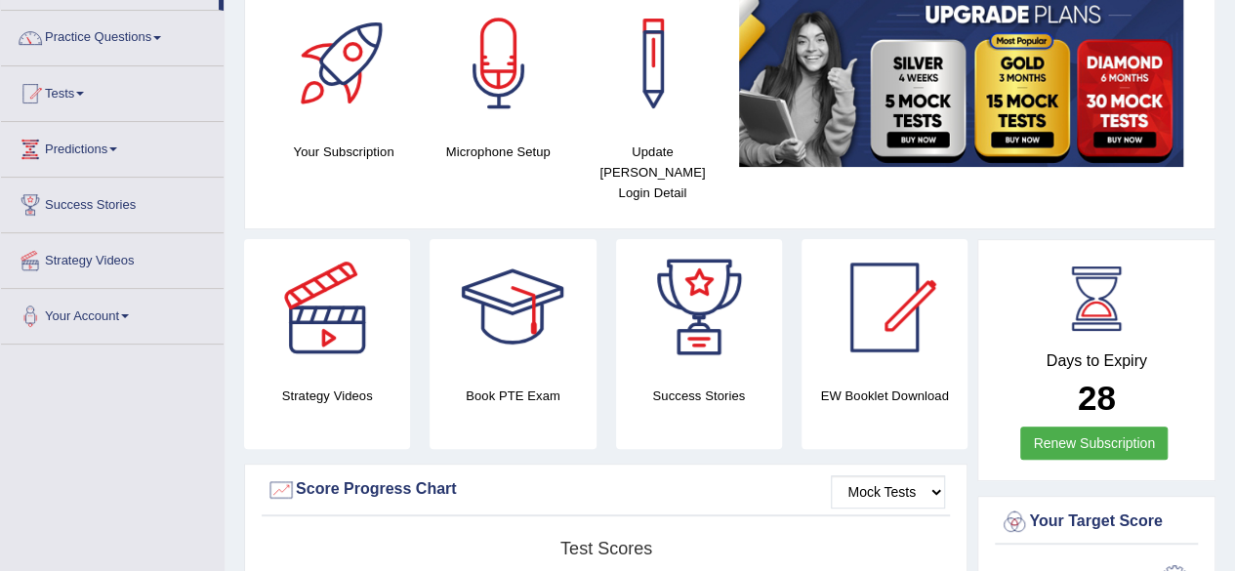
click at [84, 26] on link "Practice Questions" at bounding box center [112, 35] width 223 height 49
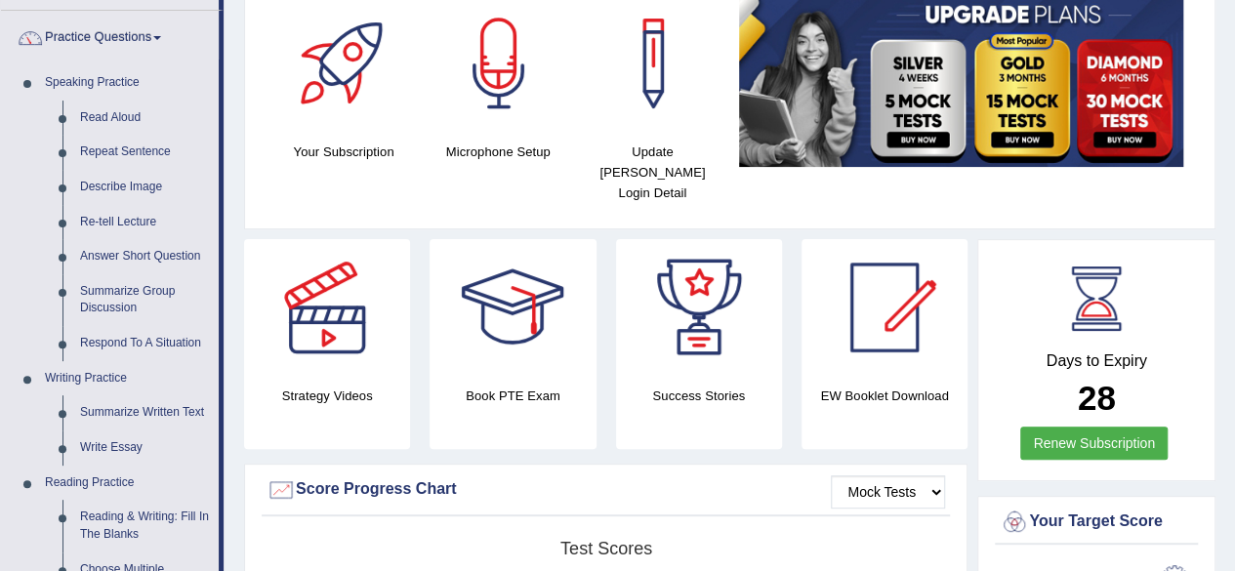
click at [127, 262] on link "Answer Short Question" at bounding box center [144, 256] width 147 height 35
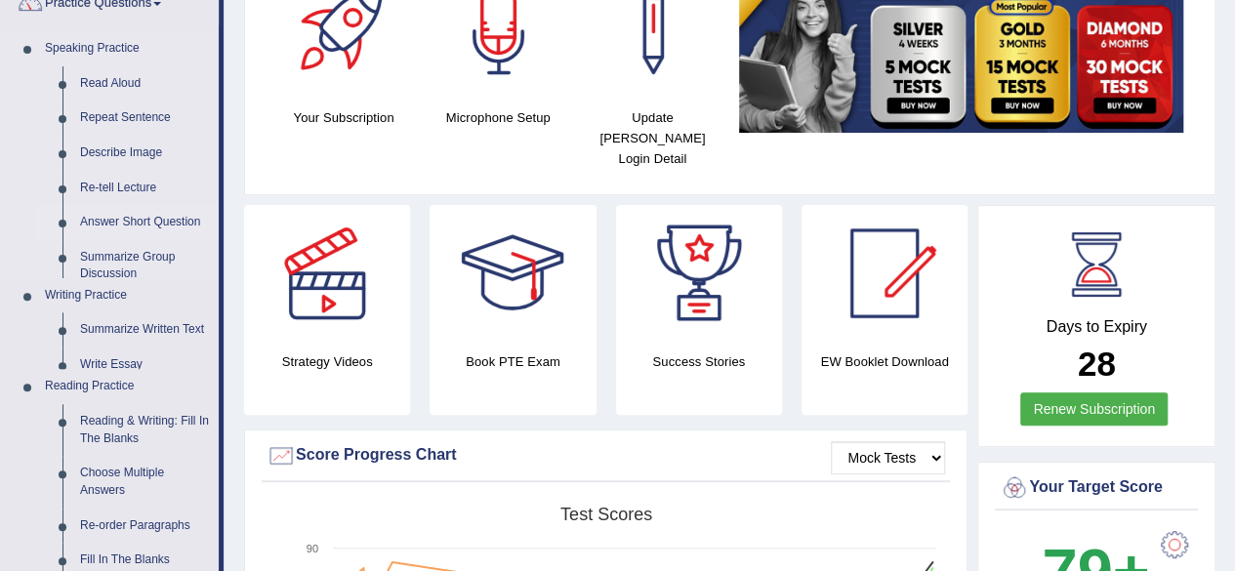
scroll to position [221, 0]
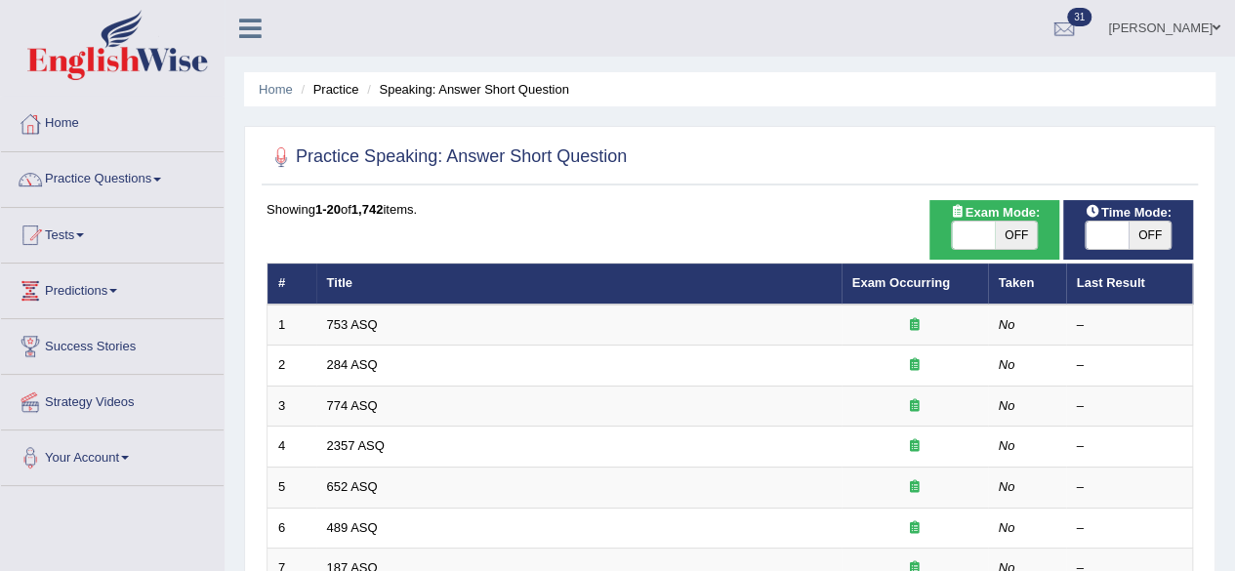
click at [161, 179] on span at bounding box center [157, 180] width 8 height 4
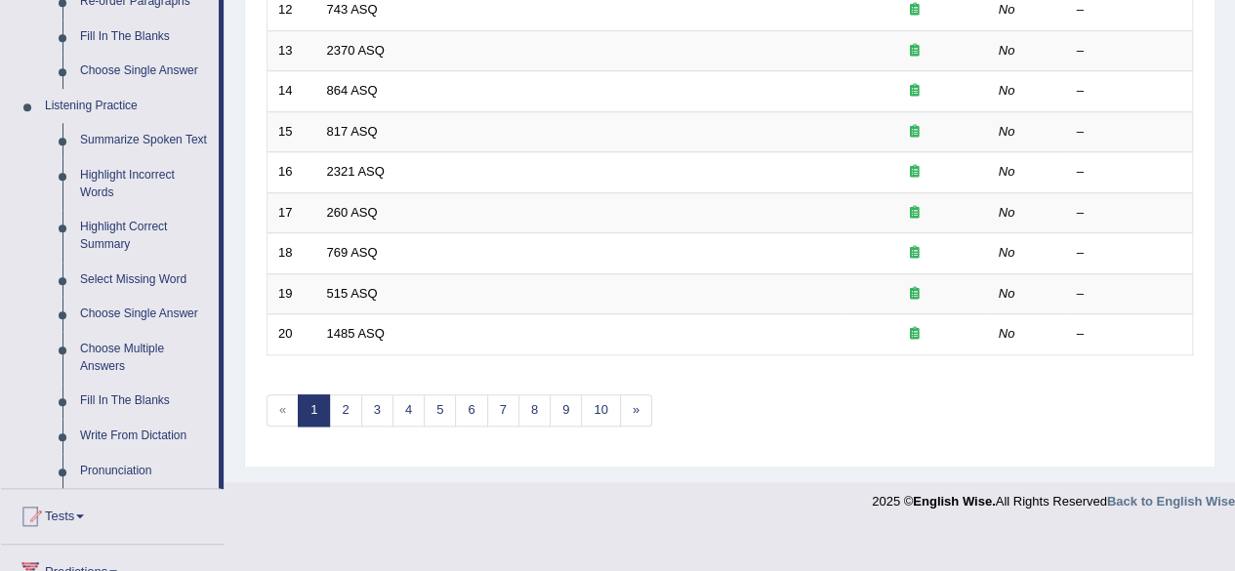
scroll to position [762, 0]
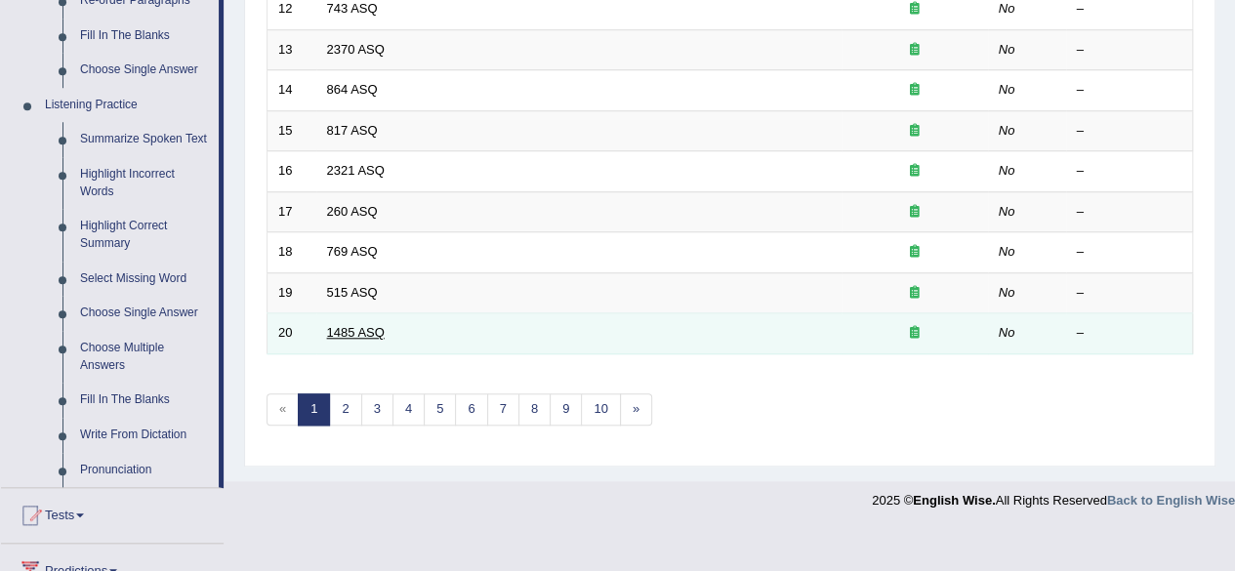
click at [343, 326] on link "1485 ASQ" at bounding box center [356, 332] width 58 height 15
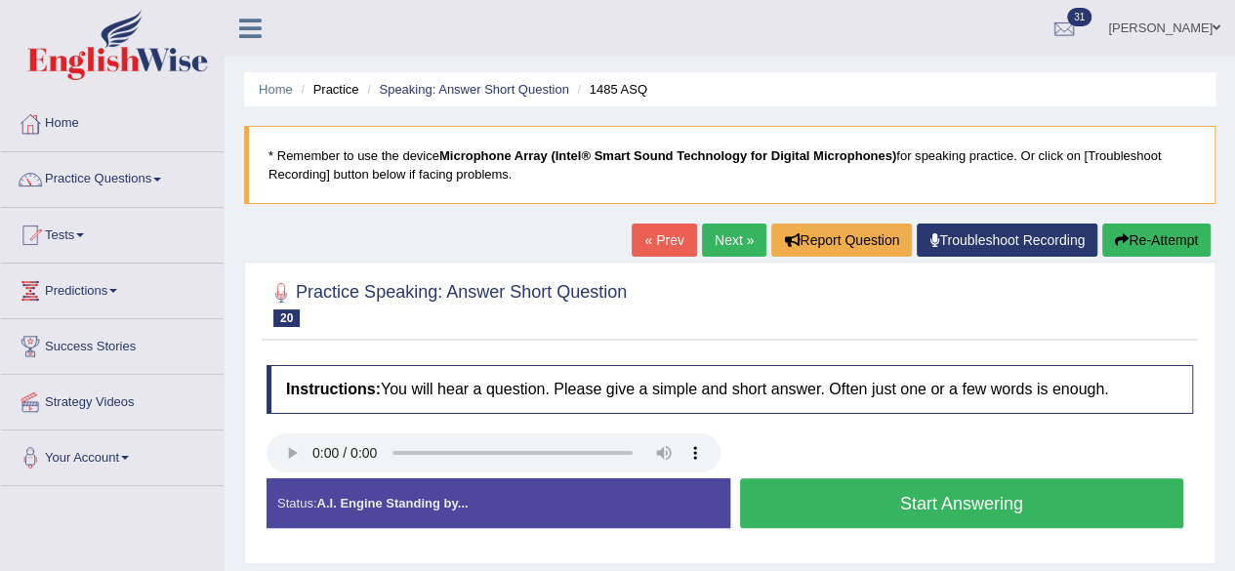
click at [161, 178] on span at bounding box center [157, 180] width 8 height 4
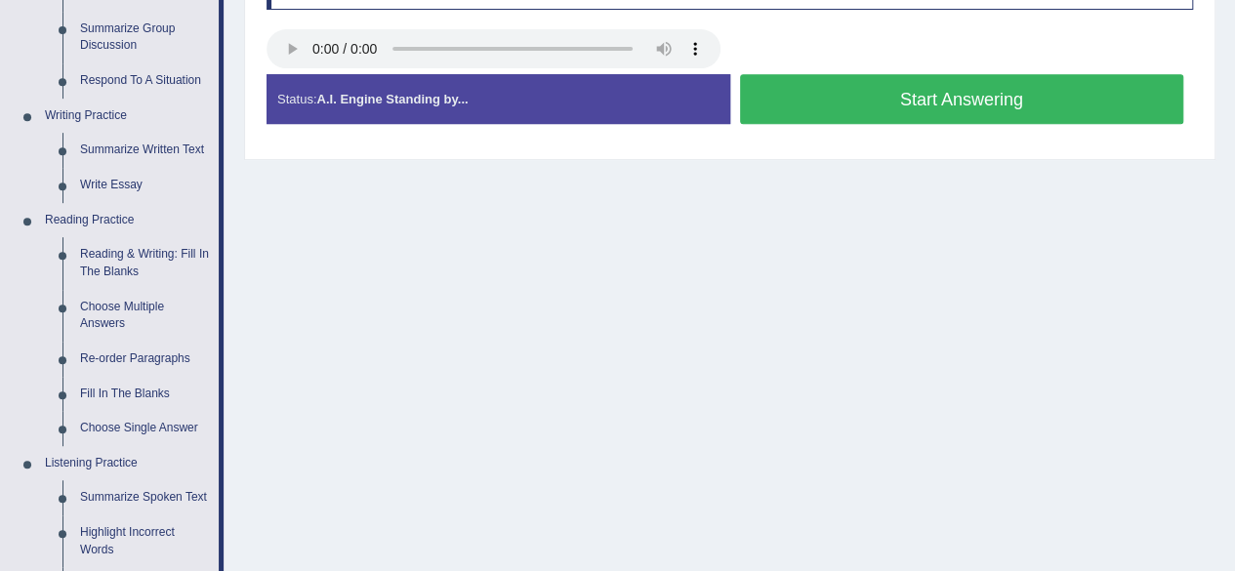
scroll to position [410, 0]
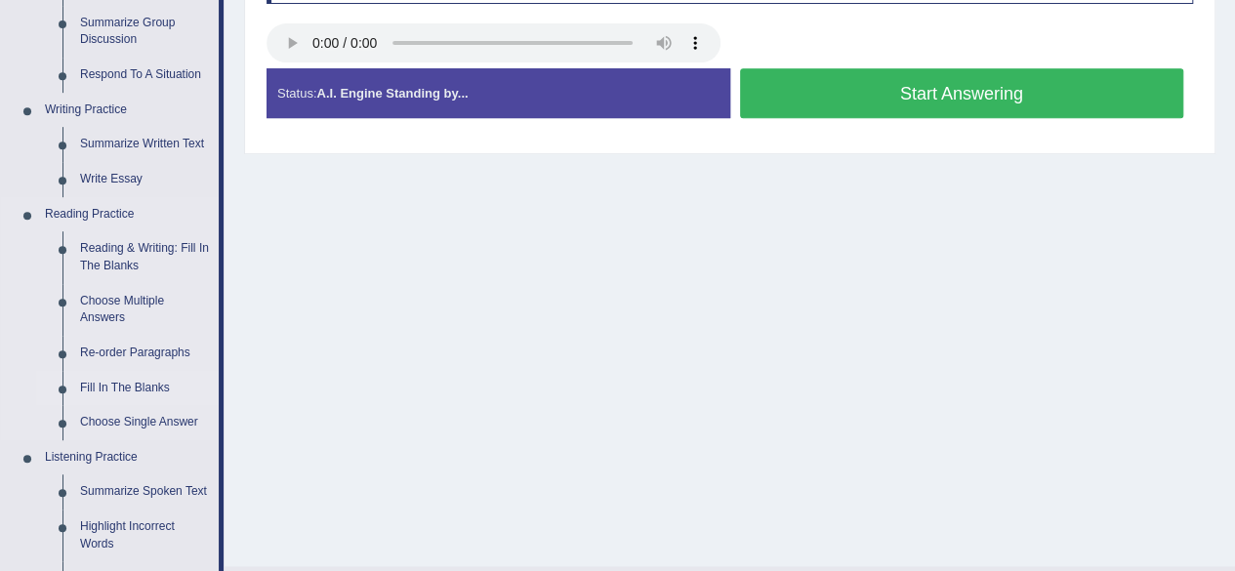
click at [135, 381] on link "Fill In The Blanks" at bounding box center [144, 388] width 147 height 35
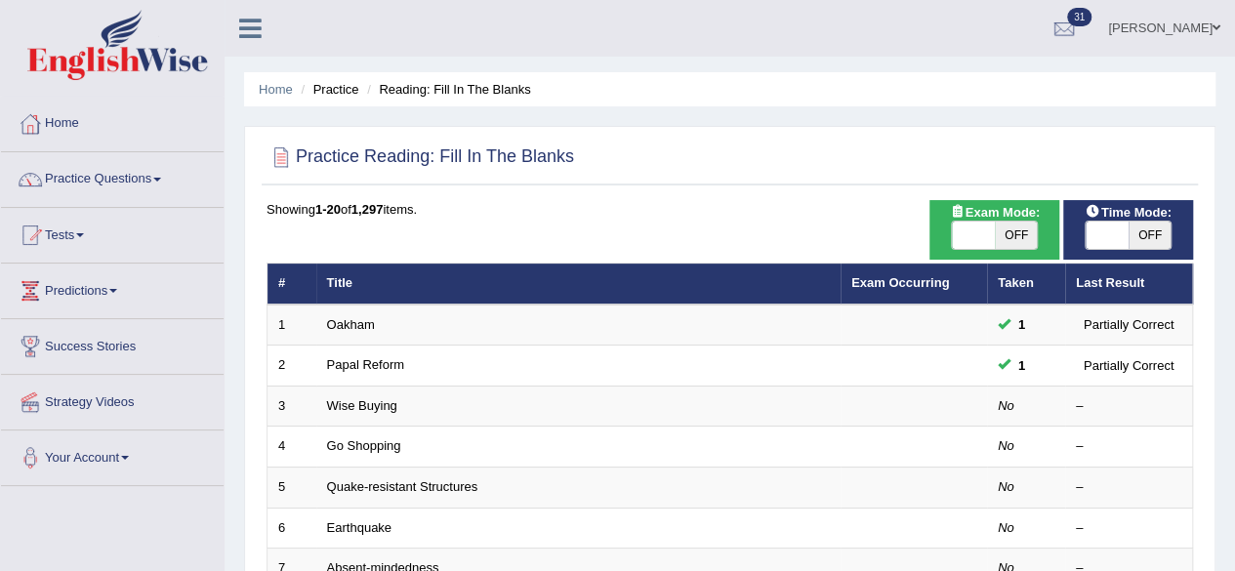
click at [349, 322] on link "Oakham" at bounding box center [351, 324] width 48 height 15
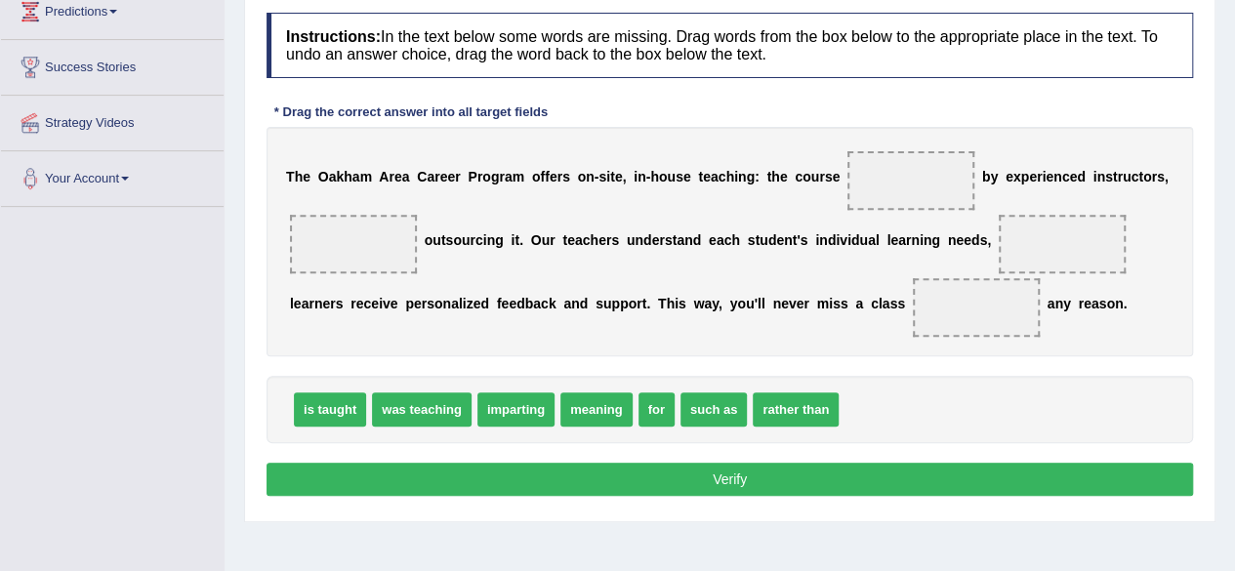
scroll to position [282, 0]
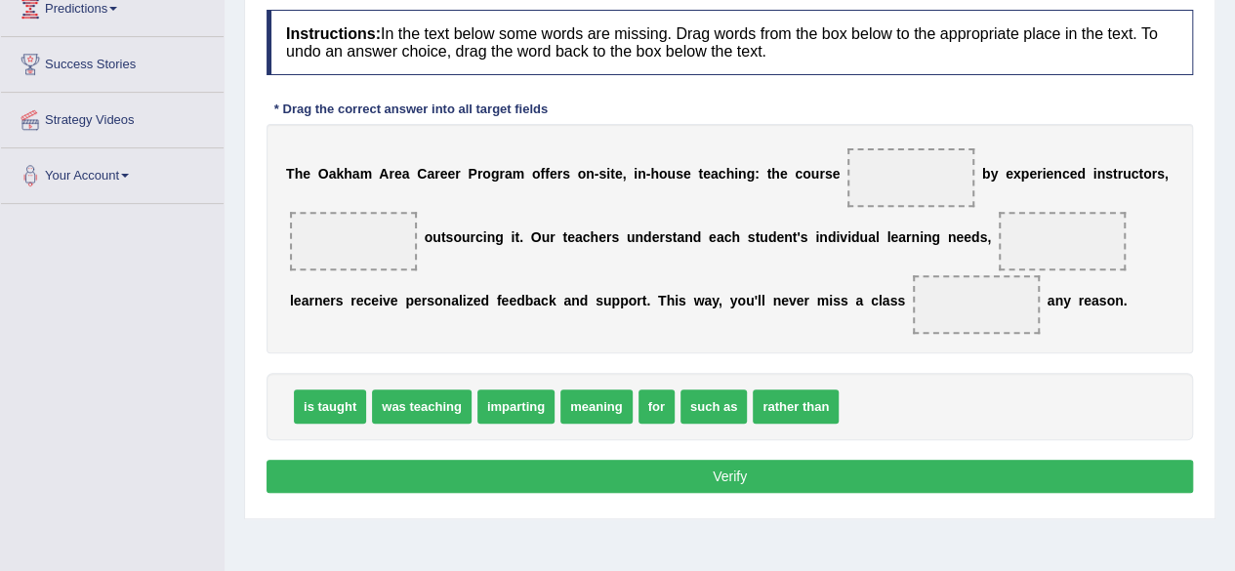
click at [905, 170] on span at bounding box center [910, 177] width 127 height 59
click at [327, 414] on span "is taught" at bounding box center [330, 406] width 72 height 34
click at [337, 412] on span "is taught" at bounding box center [330, 406] width 72 height 34
click at [306, 408] on span "is taught" at bounding box center [330, 406] width 72 height 34
drag, startPoint x: 312, startPoint y: 398, endPoint x: 900, endPoint y: 182, distance: 625.8
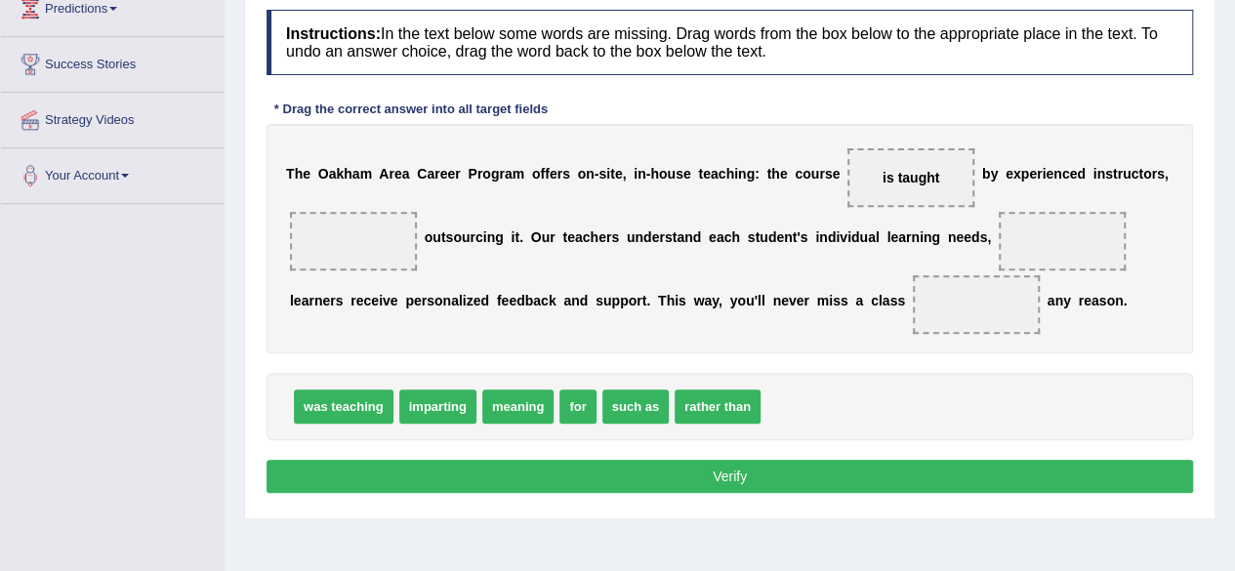
drag, startPoint x: 384, startPoint y: 266, endPoint x: 393, endPoint y: 256, distance: 14.5
click at [393, 256] on div "T h e O [PERSON_NAME] C a r e e r P r o g r a m o f f e r s o n - s i t e , i n…" at bounding box center [729, 238] width 926 height 229
drag, startPoint x: 736, startPoint y: 405, endPoint x: 390, endPoint y: 251, distance: 378.3
drag, startPoint x: 506, startPoint y: 407, endPoint x: 554, endPoint y: 384, distance: 54.1
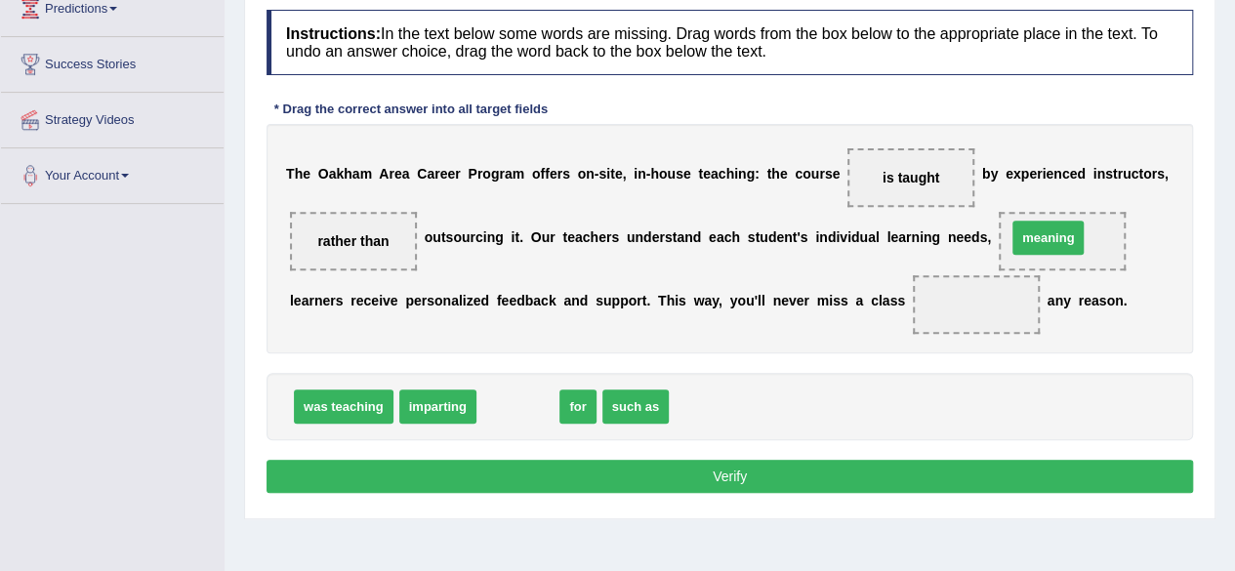
drag, startPoint x: 515, startPoint y: 398, endPoint x: 1045, endPoint y: 229, distance: 556.2
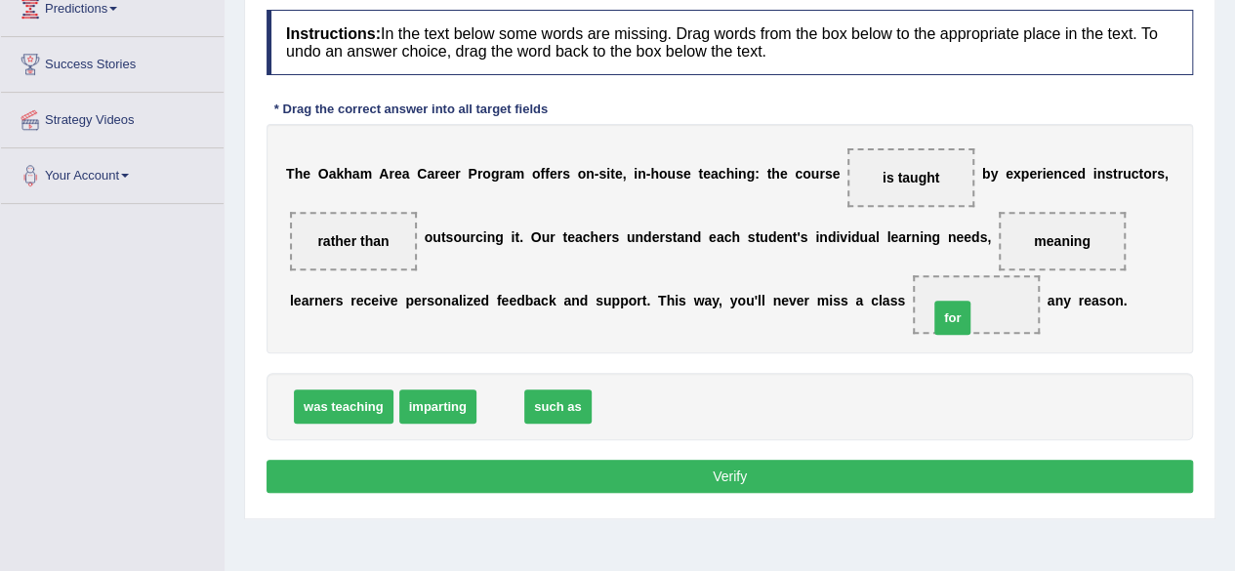
drag, startPoint x: 492, startPoint y: 398, endPoint x: 947, endPoint y: 303, distance: 464.7
click at [874, 467] on button "Verify" at bounding box center [729, 476] width 926 height 33
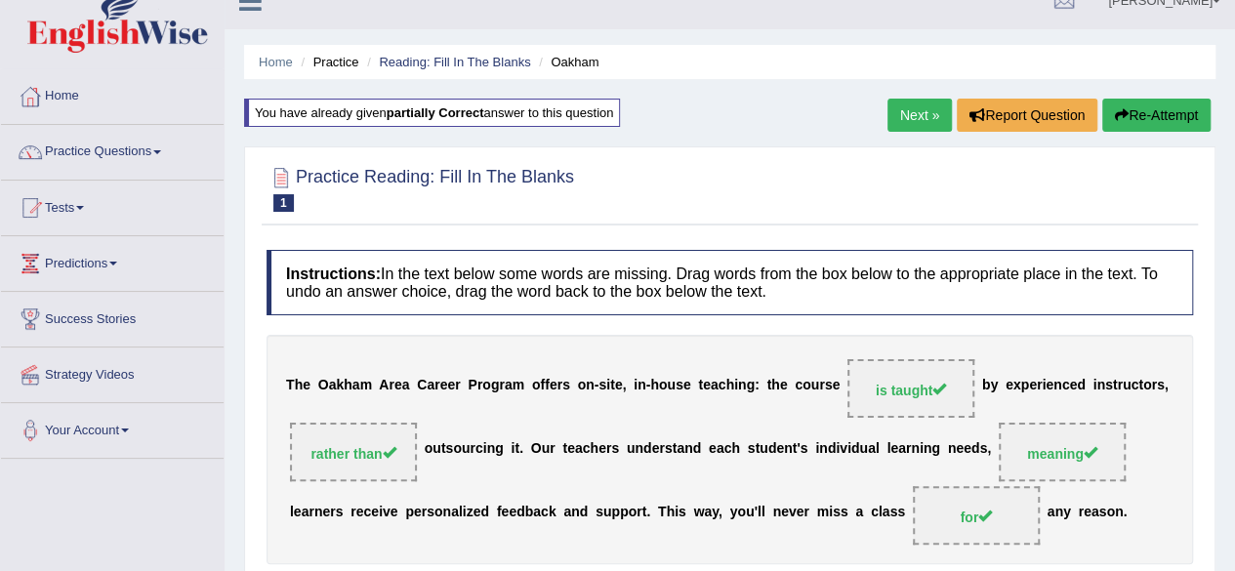
scroll to position [24, 0]
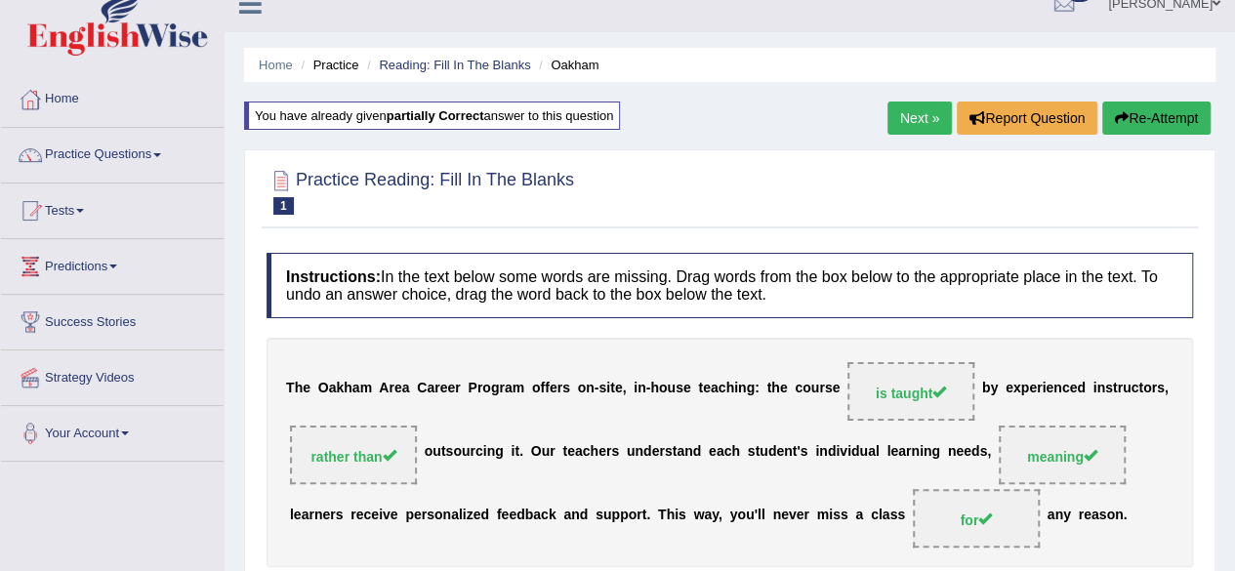
click at [903, 123] on link "Next »" at bounding box center [919, 117] width 64 height 33
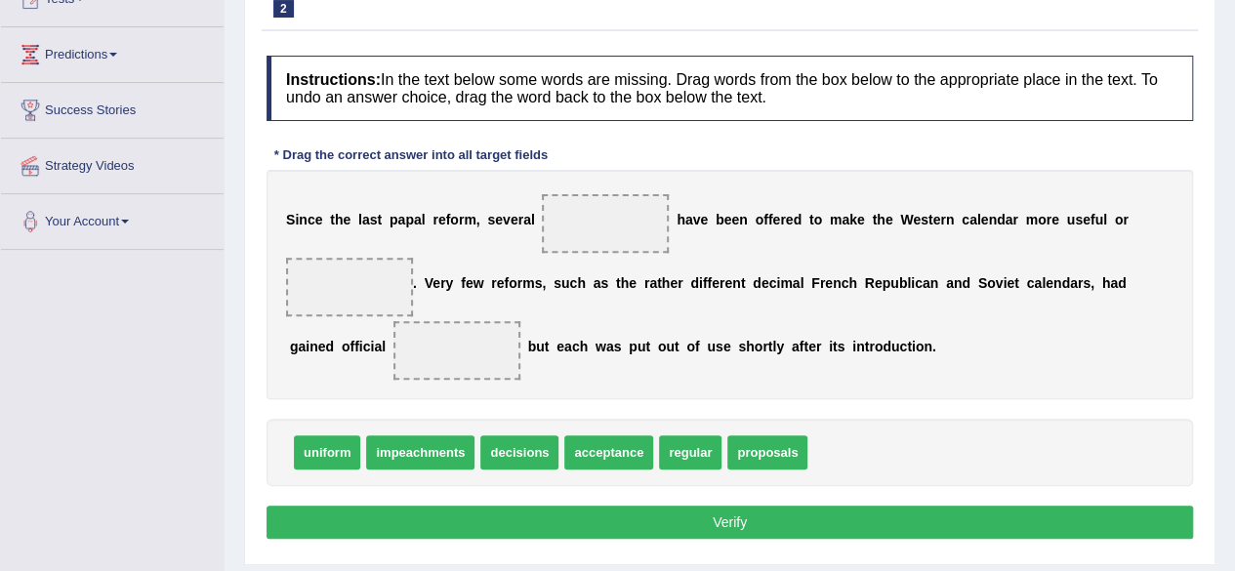
scroll to position [232, 0]
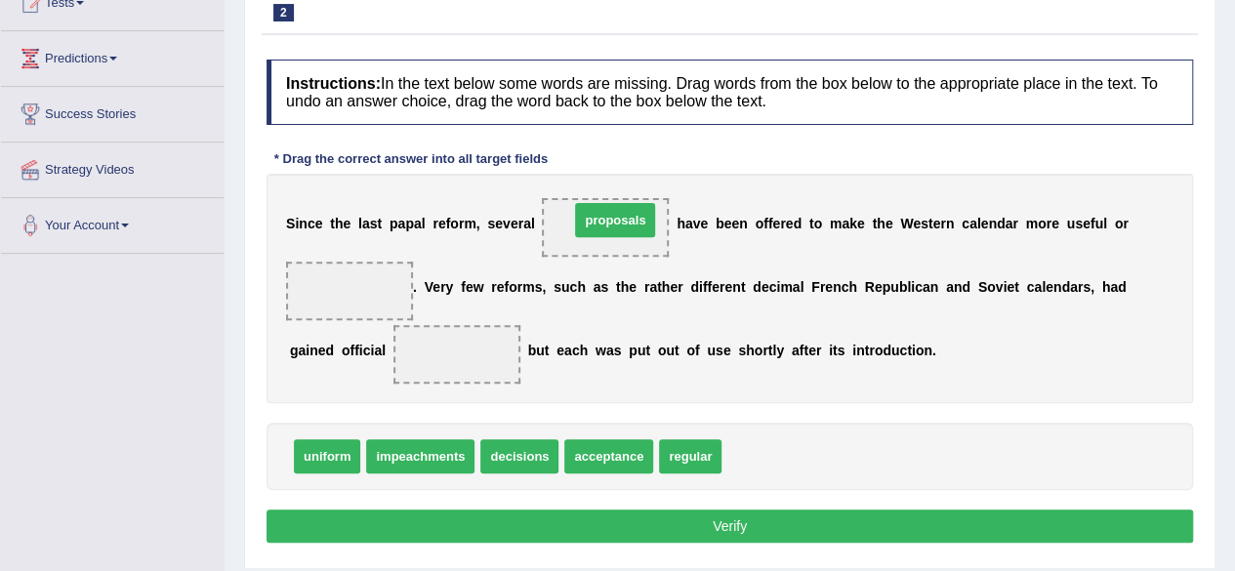
drag, startPoint x: 752, startPoint y: 458, endPoint x: 600, endPoint y: 222, distance: 281.0
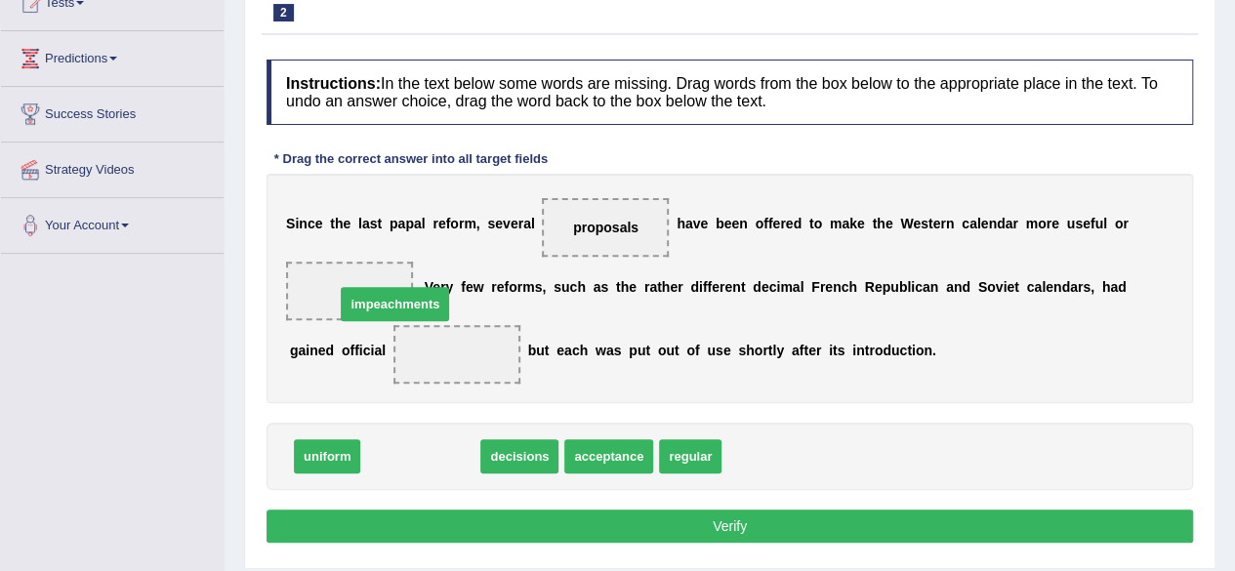
drag, startPoint x: 422, startPoint y: 456, endPoint x: 379, endPoint y: 292, distance: 169.5
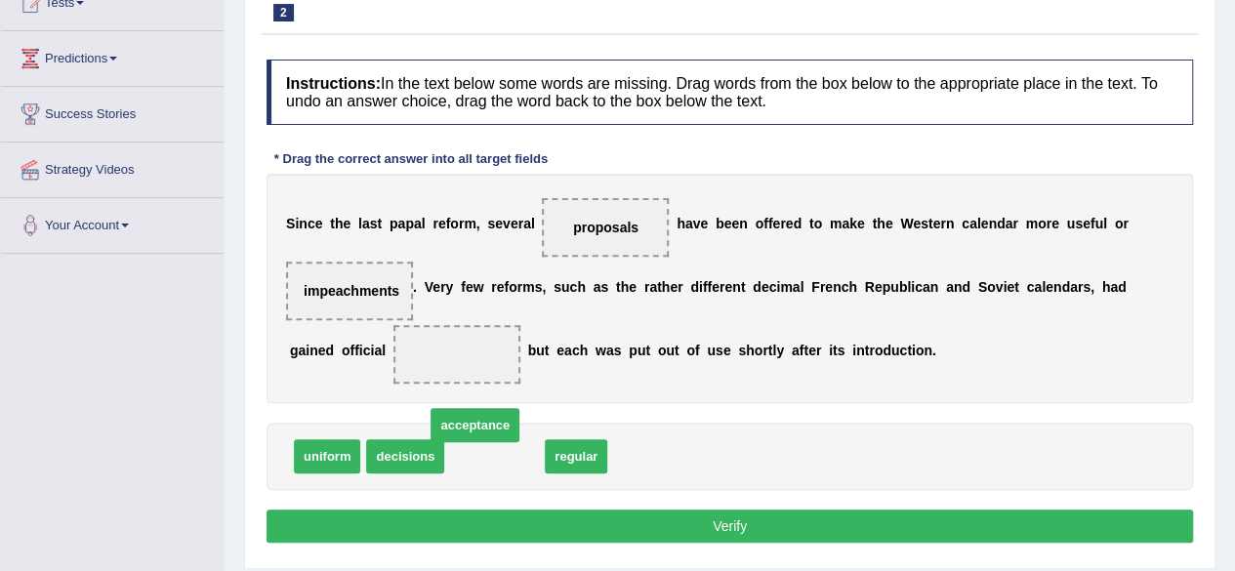
drag, startPoint x: 494, startPoint y: 459, endPoint x: 463, endPoint y: 389, distance: 76.0
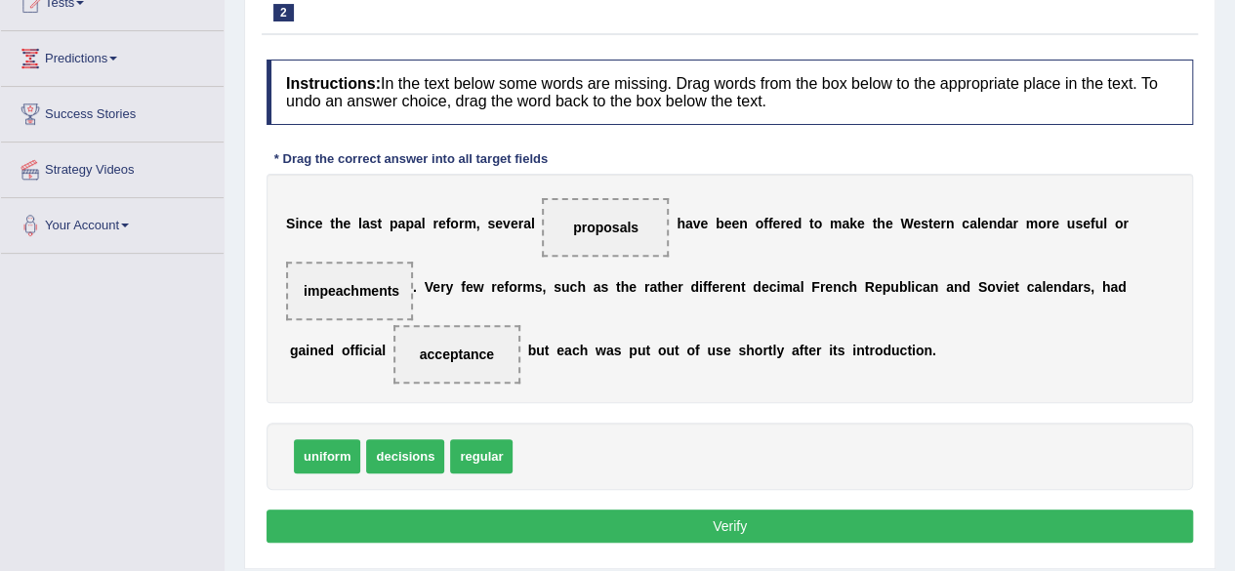
click at [532, 526] on button "Verify" at bounding box center [729, 525] width 926 height 33
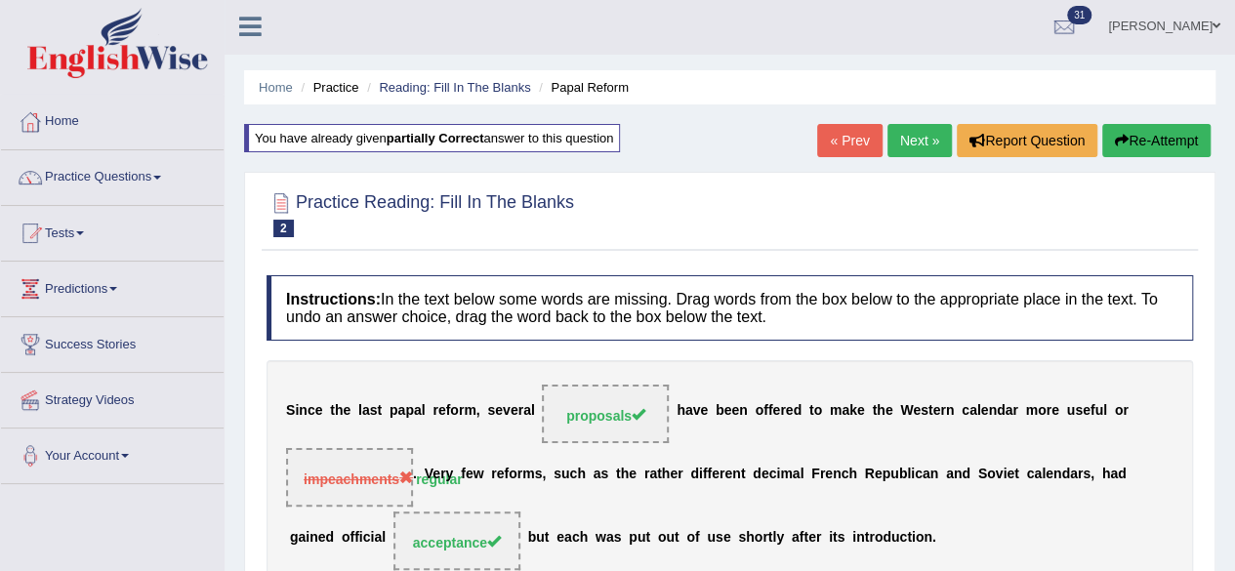
scroll to position [0, 0]
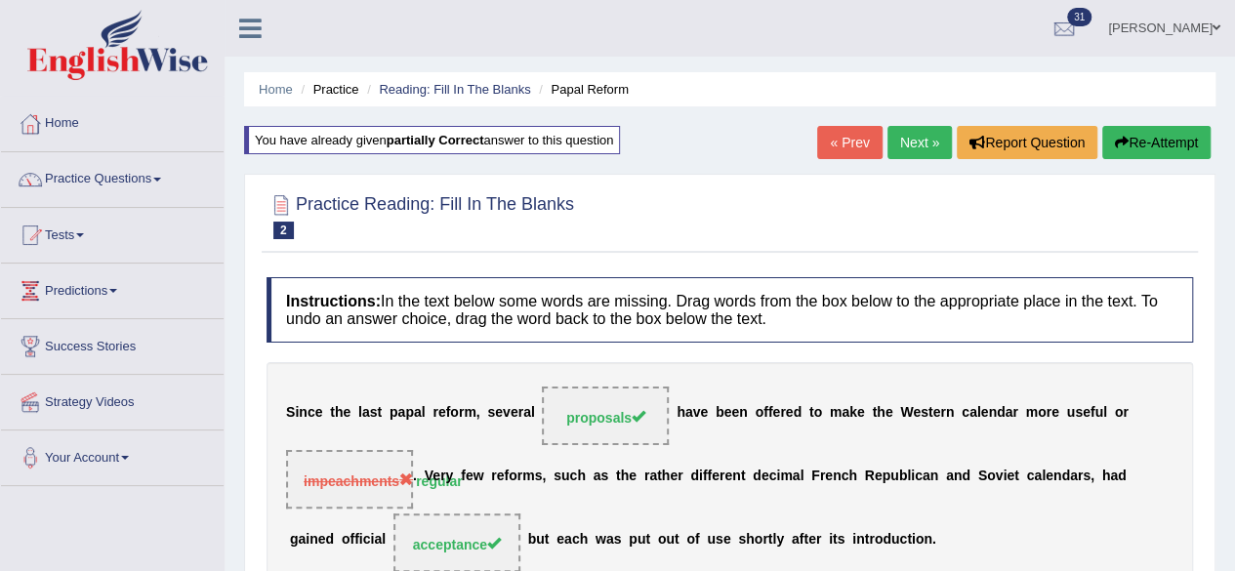
click at [906, 142] on link "Next »" at bounding box center [919, 142] width 64 height 33
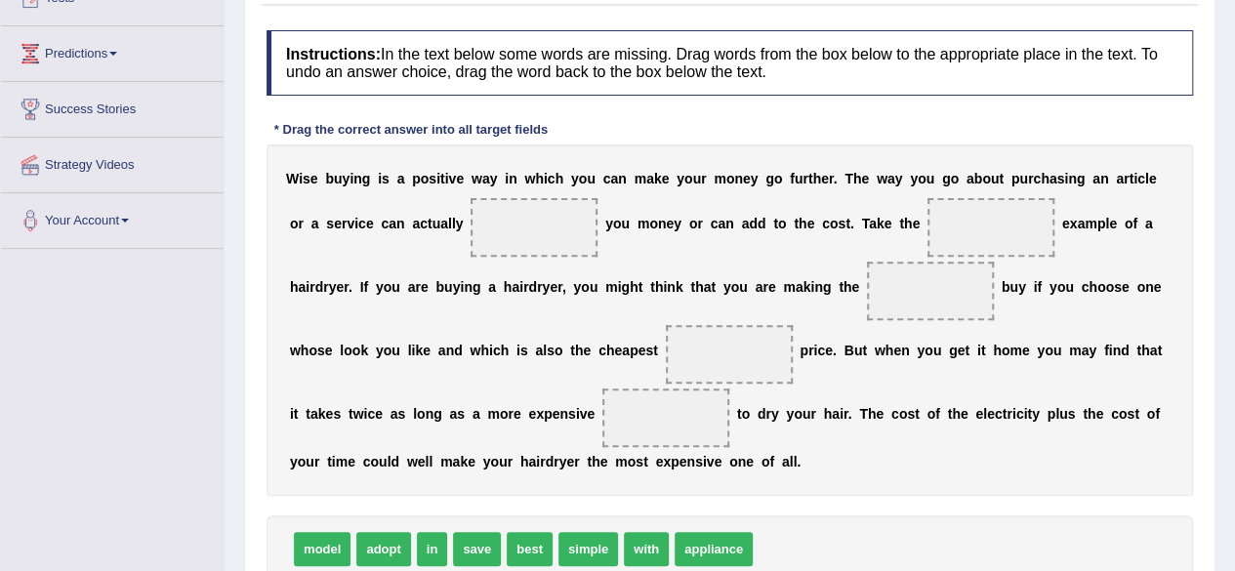
scroll to position [276, 0]
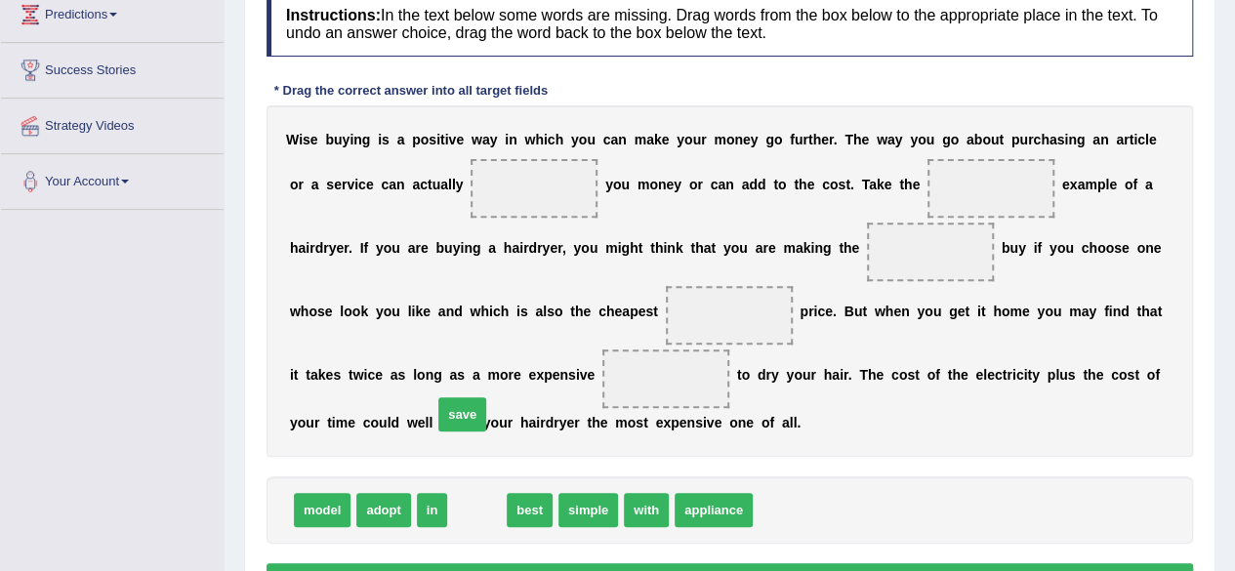
drag, startPoint x: 481, startPoint y: 510, endPoint x: 459, endPoint y: 306, distance: 205.2
click at [459, 397] on span "save" at bounding box center [462, 414] width 48 height 34
drag, startPoint x: 482, startPoint y: 498, endPoint x: 482, endPoint y: 440, distance: 57.6
drag, startPoint x: 478, startPoint y: 509, endPoint x: 547, endPoint y: 313, distance: 207.7
click at [547, 351] on span "save" at bounding box center [524, 368] width 48 height 34
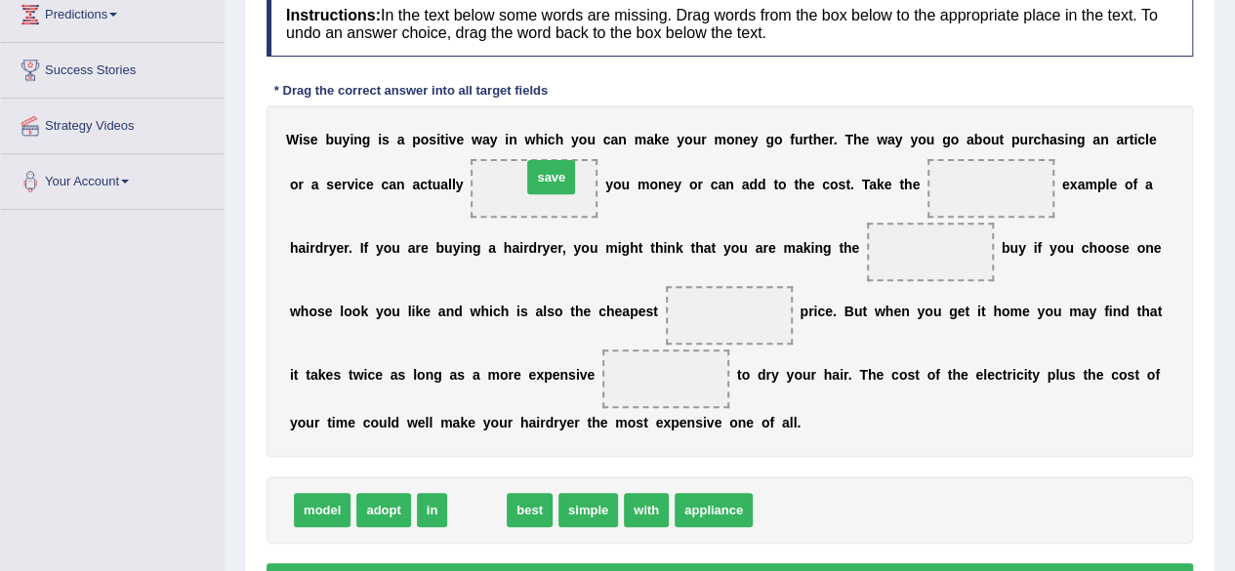
drag, startPoint x: 467, startPoint y: 504, endPoint x: 539, endPoint y: 171, distance: 340.3
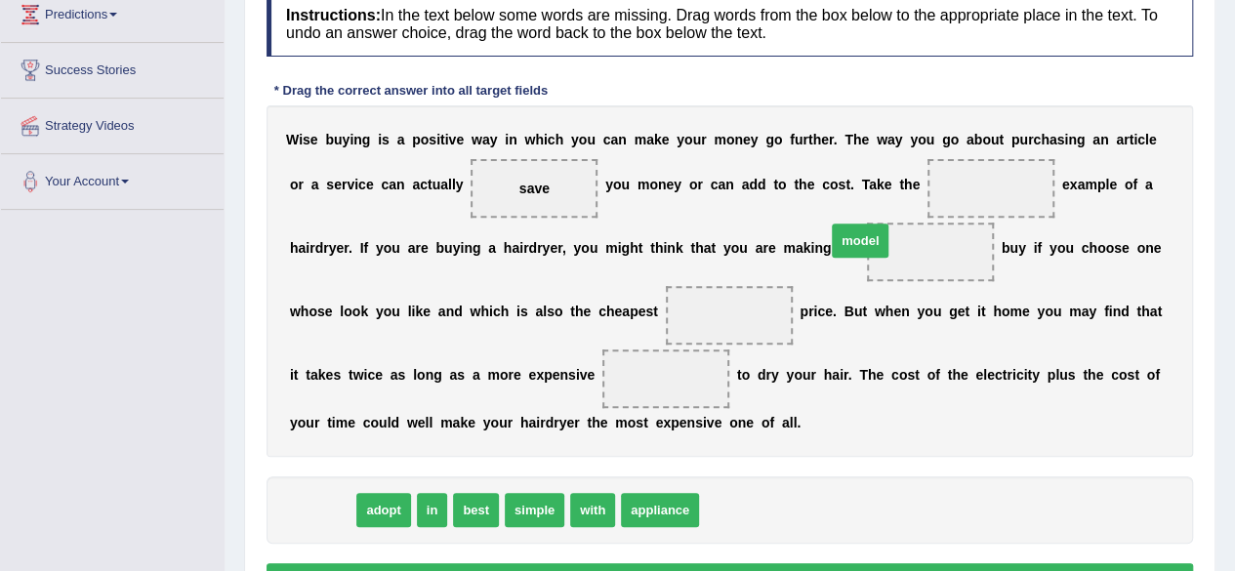
drag, startPoint x: 323, startPoint y: 507, endPoint x: 923, endPoint y: 204, distance: 672.6
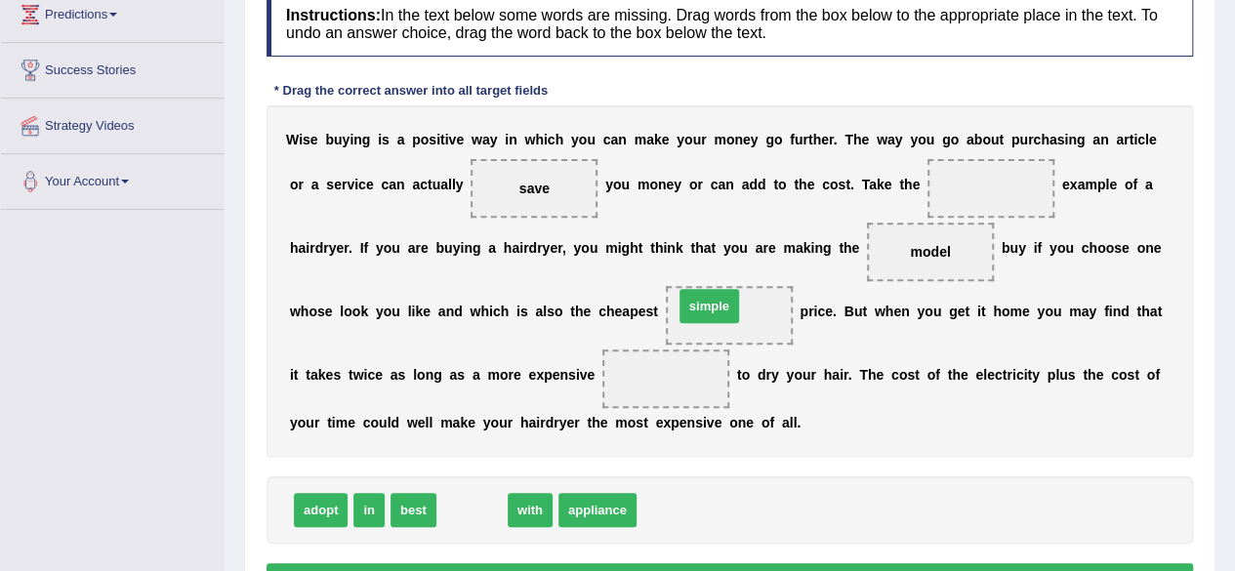
drag, startPoint x: 463, startPoint y: 516, endPoint x: 749, endPoint y: 264, distance: 381.6
click at [739, 289] on span "simple" at bounding box center [709, 306] width 60 height 34
drag, startPoint x: 474, startPoint y: 510, endPoint x: 1058, endPoint y: 182, distance: 669.9
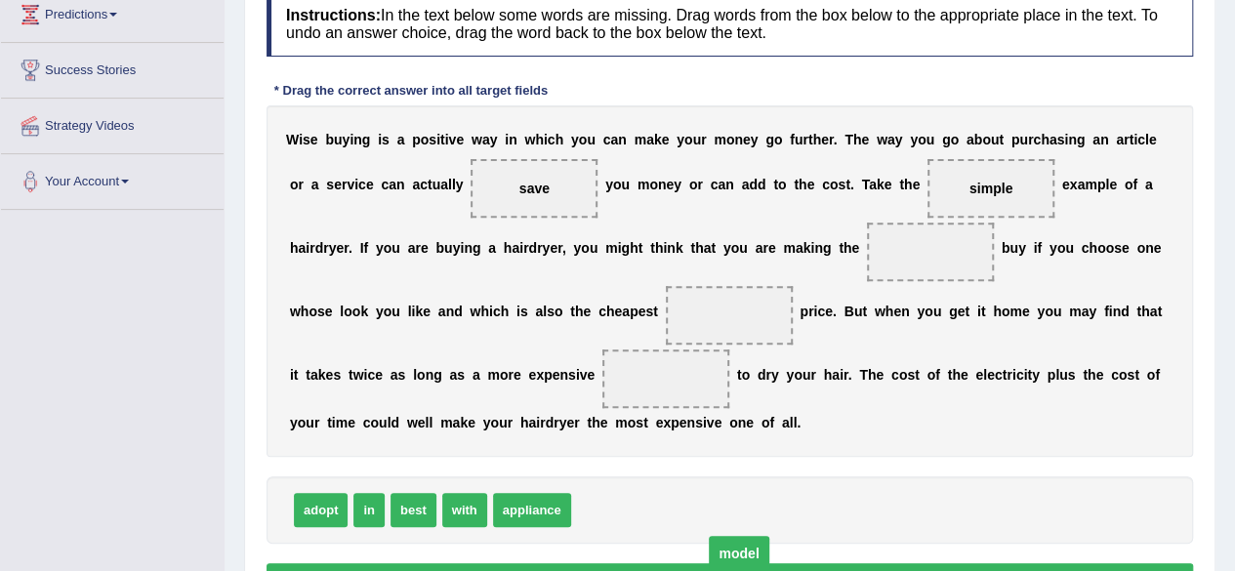
drag, startPoint x: 918, startPoint y: 254, endPoint x: 726, endPoint y: 563, distance: 364.2
click at [726, 563] on span "model" at bounding box center [739, 553] width 60 height 35
click at [726, 563] on button "Verify" at bounding box center [729, 579] width 926 height 33
drag, startPoint x: 922, startPoint y: 256, endPoint x: 666, endPoint y: 509, distance: 360.9
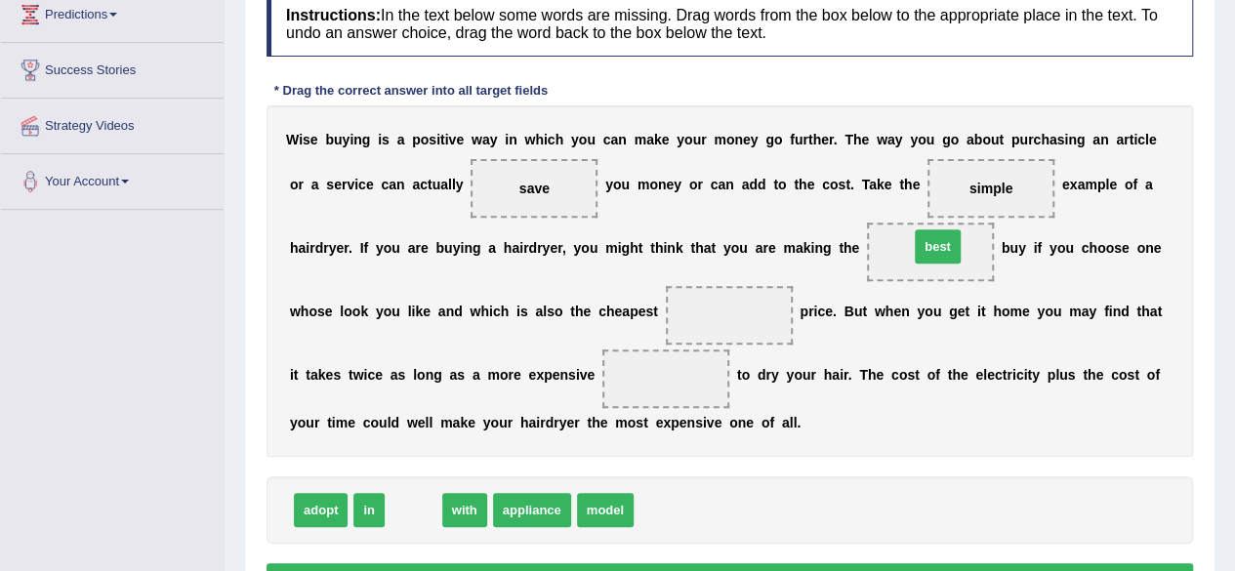
drag, startPoint x: 411, startPoint y: 507, endPoint x: 935, endPoint y: 244, distance: 586.6
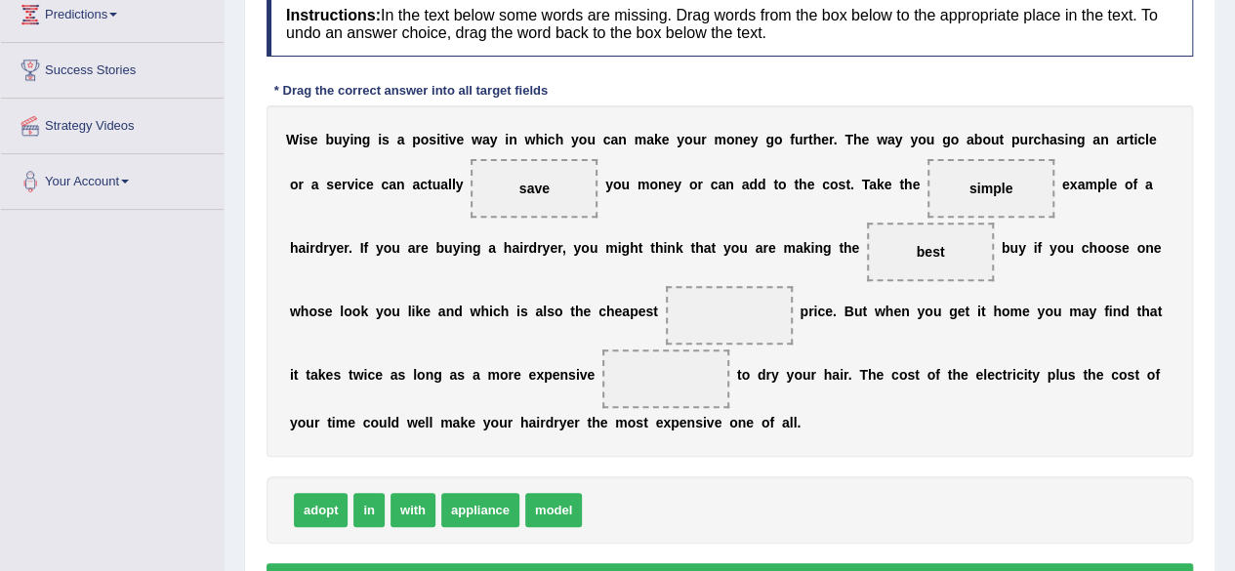
click at [935, 244] on span "best" at bounding box center [930, 252] width 28 height 16
drag, startPoint x: 377, startPoint y: 504, endPoint x: 716, endPoint y: 306, distance: 392.7
drag, startPoint x: 433, startPoint y: 505, endPoint x: 660, endPoint y: 344, distance: 277.8
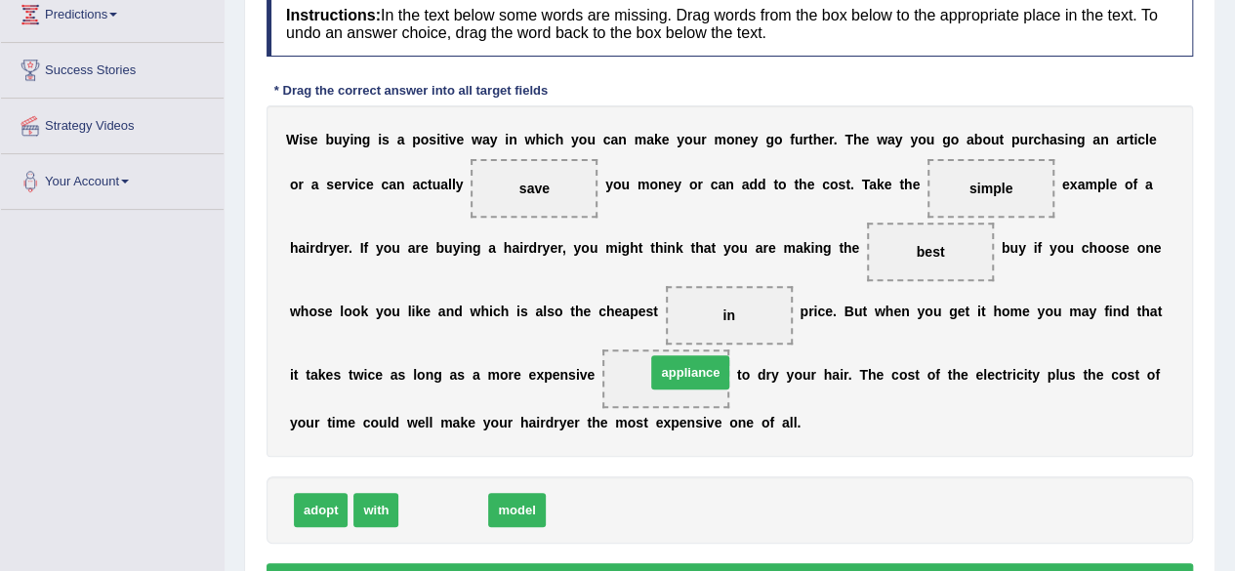
drag, startPoint x: 444, startPoint y: 503, endPoint x: 683, endPoint y: 367, distance: 274.9
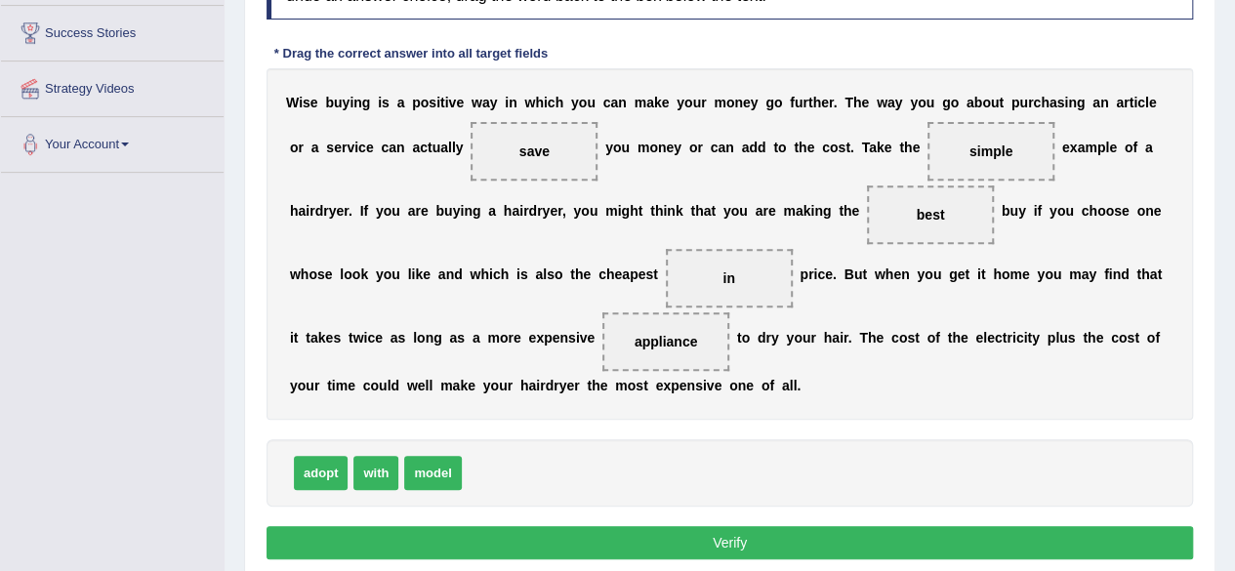
scroll to position [315, 0]
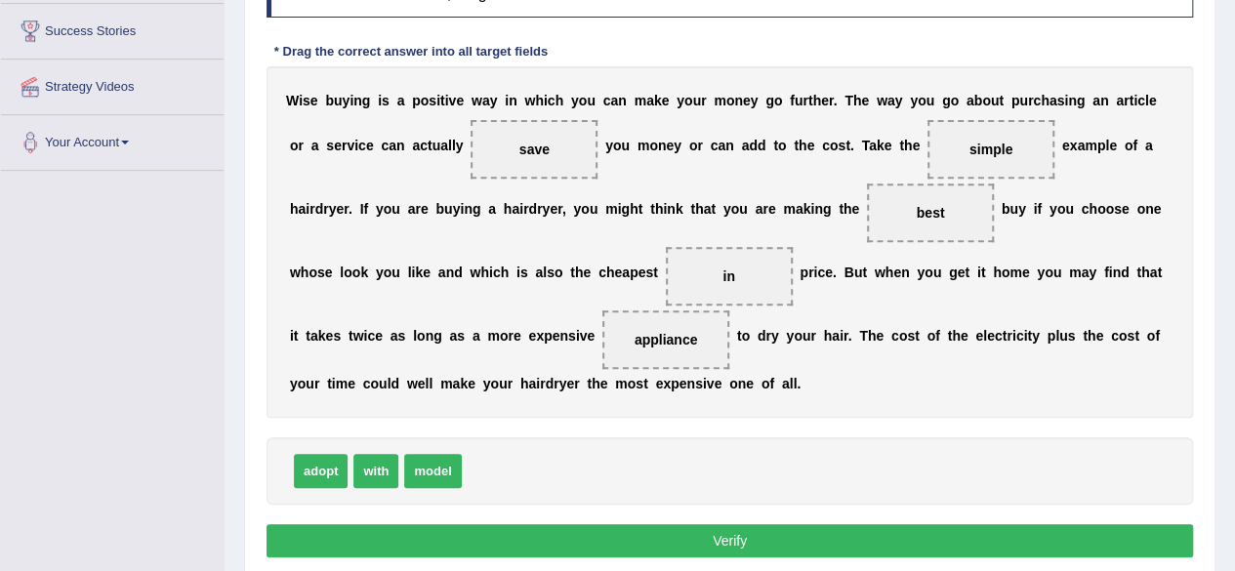
click at [752, 532] on button "Verify" at bounding box center [729, 540] width 926 height 33
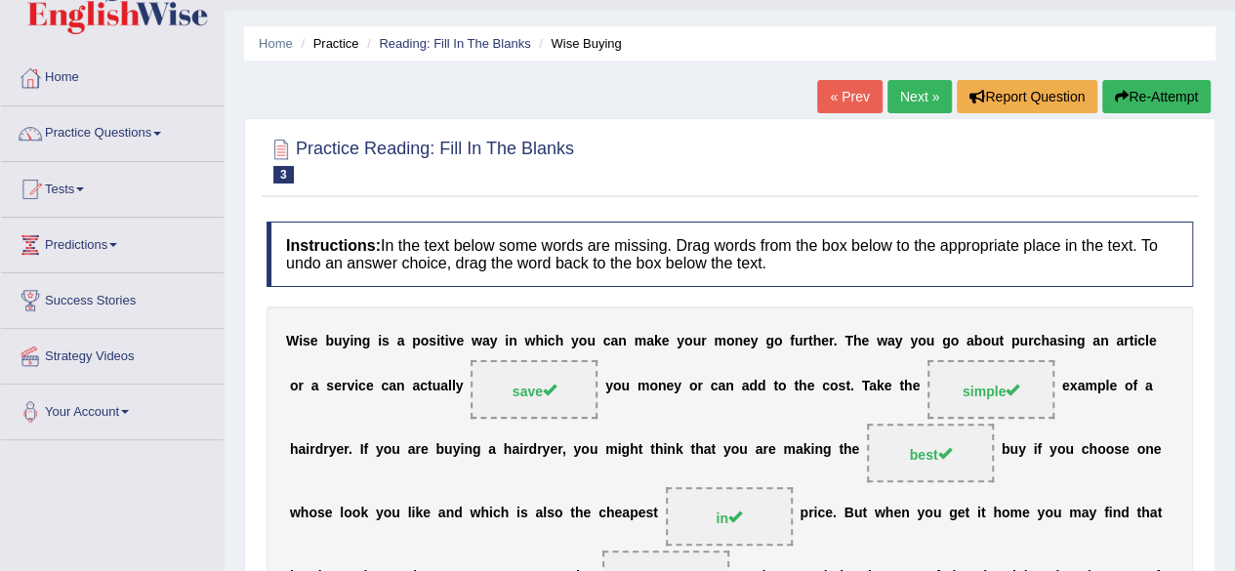
scroll to position [42, 0]
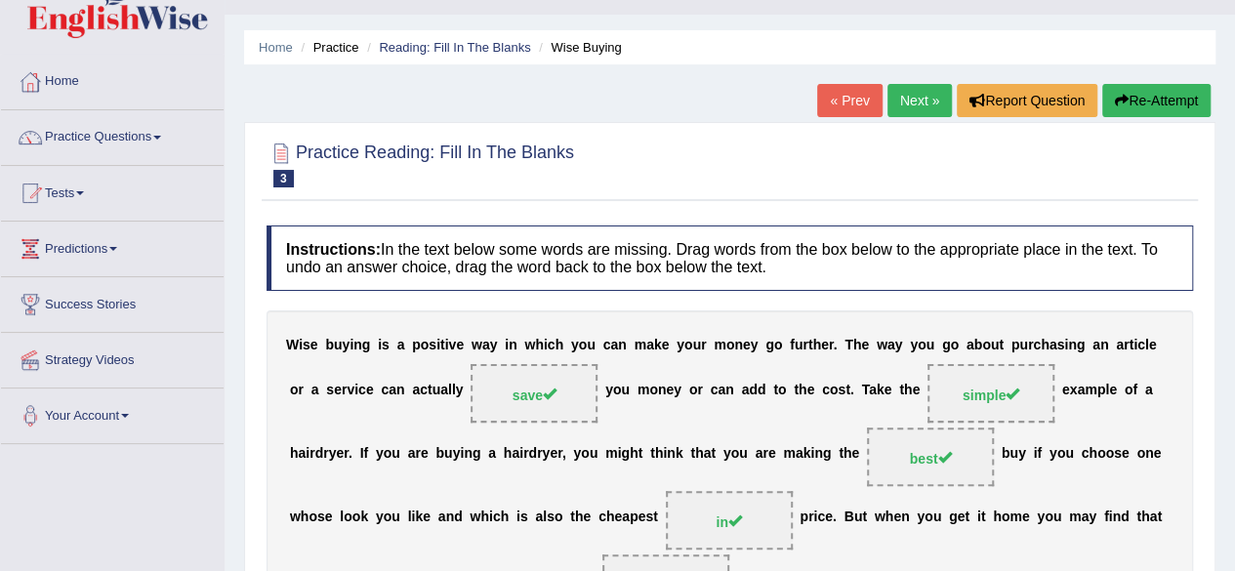
click at [304, 153] on h2 "Practice Reading: Fill In The Blanks 3 Wise Buying" at bounding box center [419, 163] width 307 height 49
click at [72, 65] on link "Home" at bounding box center [112, 79] width 223 height 49
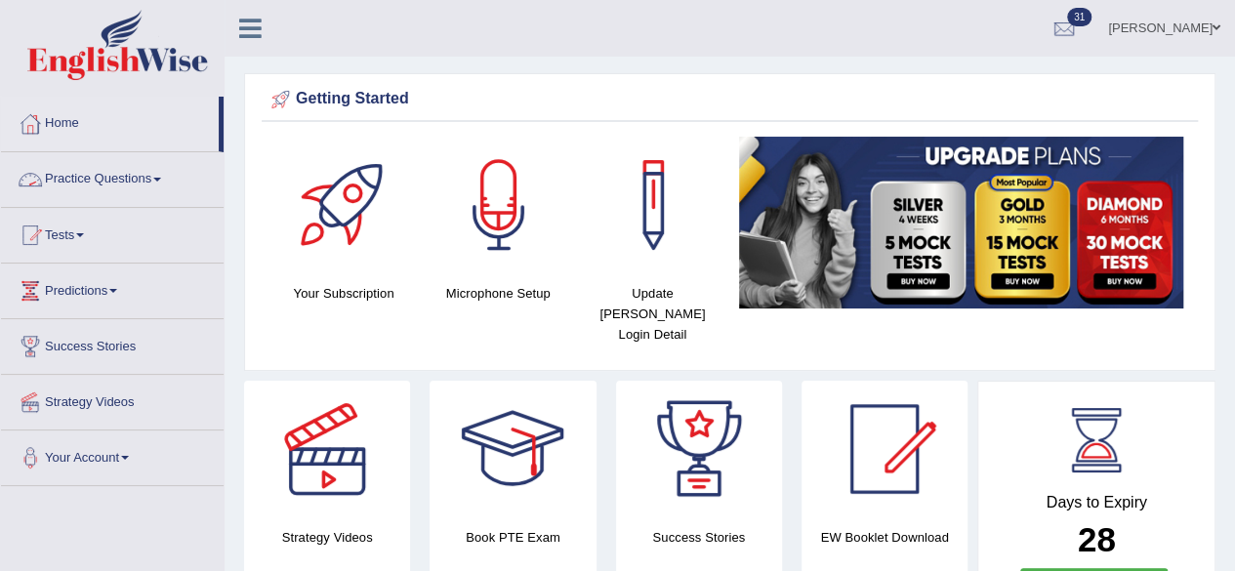
click at [161, 173] on link "Practice Questions" at bounding box center [112, 176] width 223 height 49
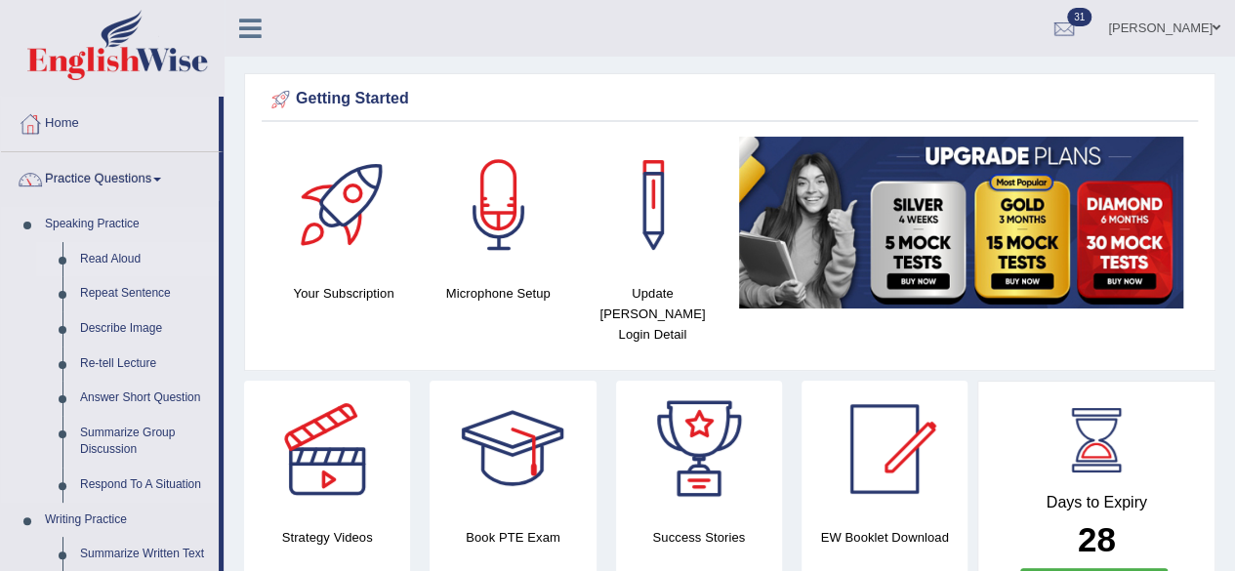
click at [117, 260] on link "Read Aloud" at bounding box center [144, 259] width 147 height 35
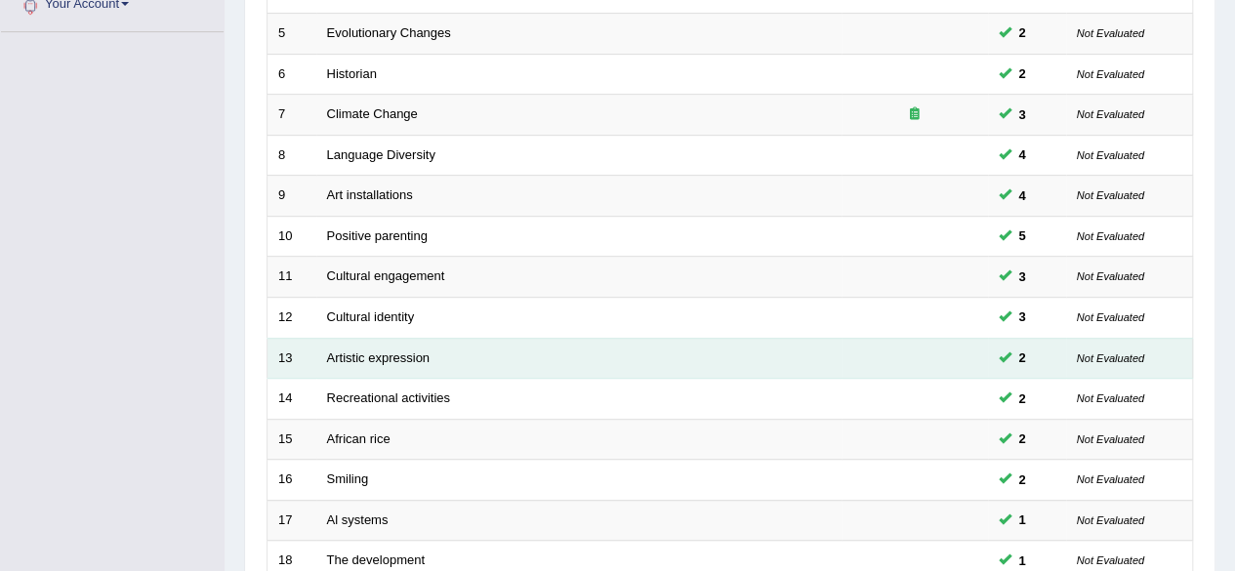
scroll to position [711, 0]
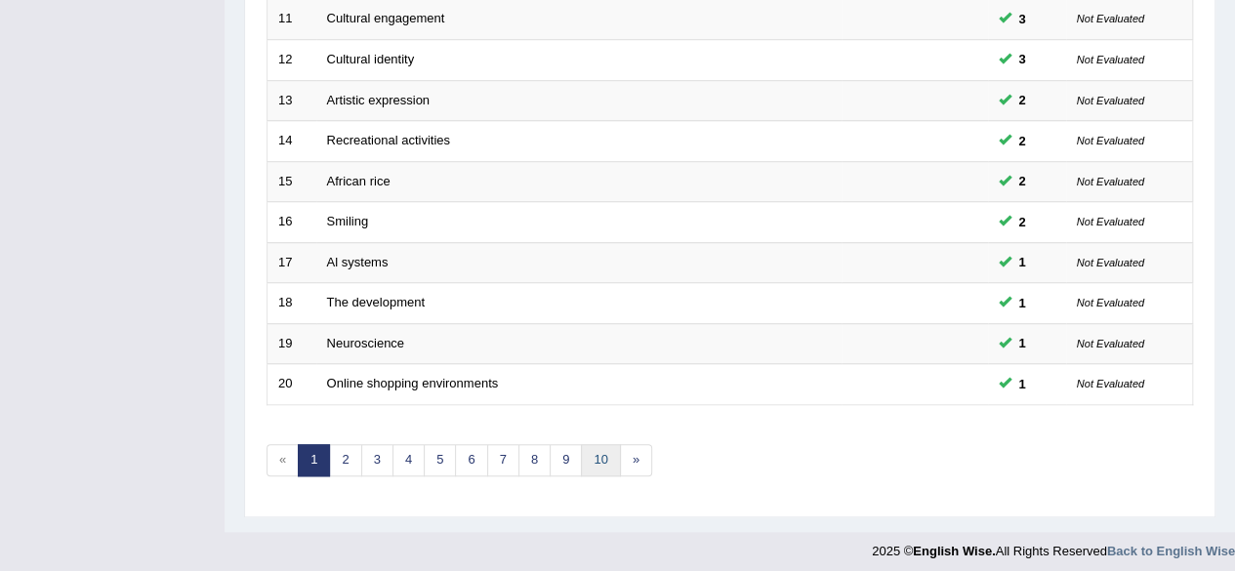
click at [591, 459] on link "10" at bounding box center [600, 460] width 39 height 32
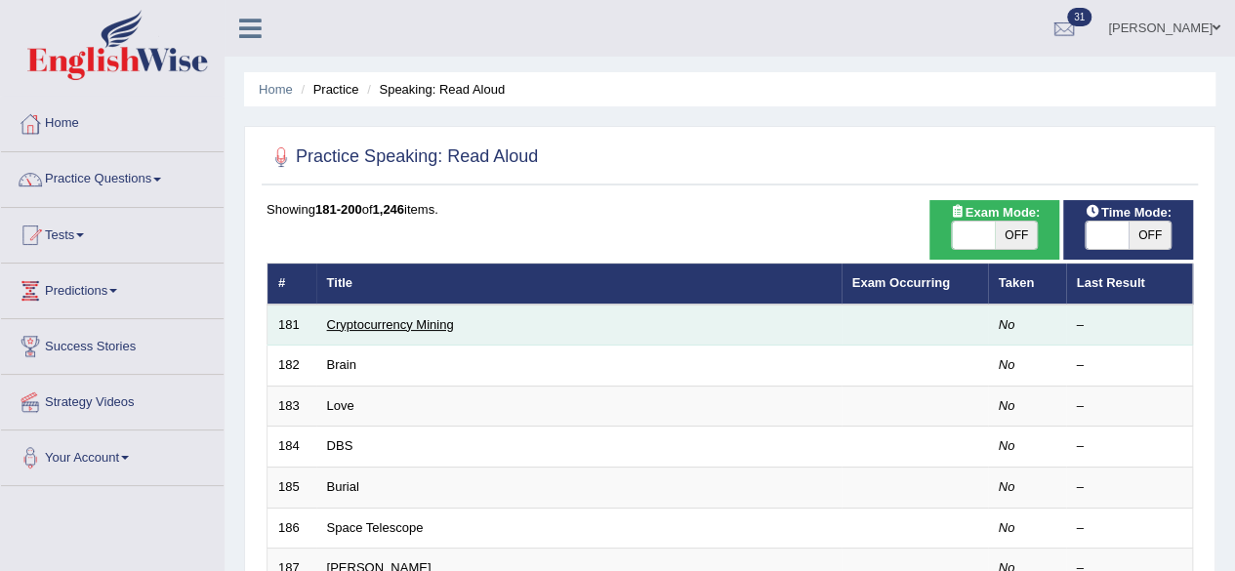
click at [368, 321] on link "Cryptocurrency Mining" at bounding box center [390, 324] width 127 height 15
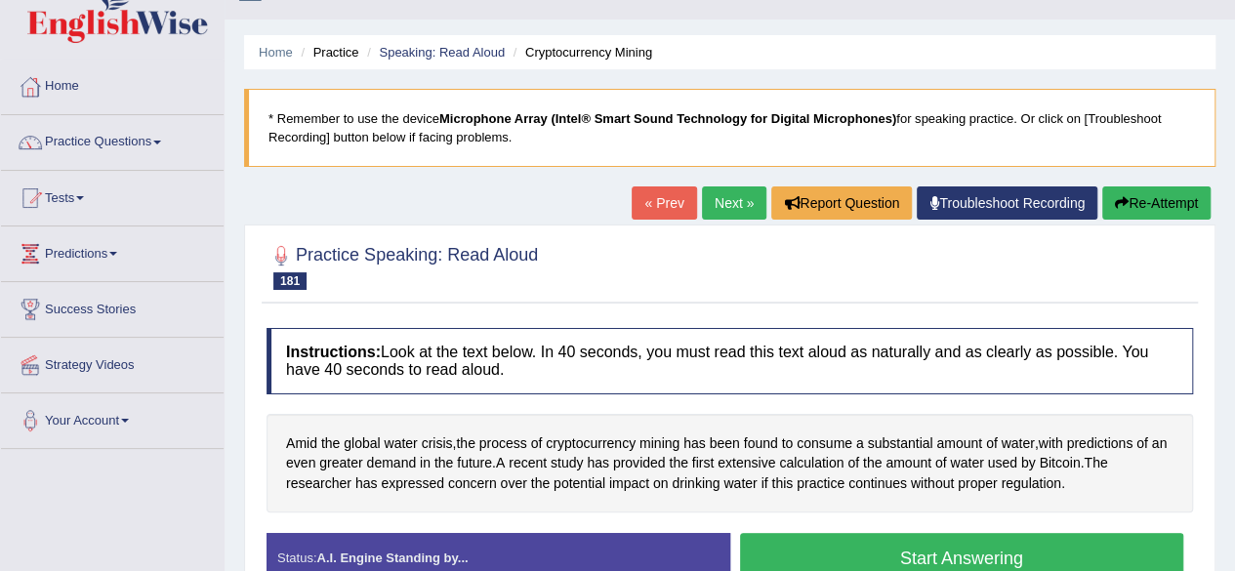
scroll to position [39, 0]
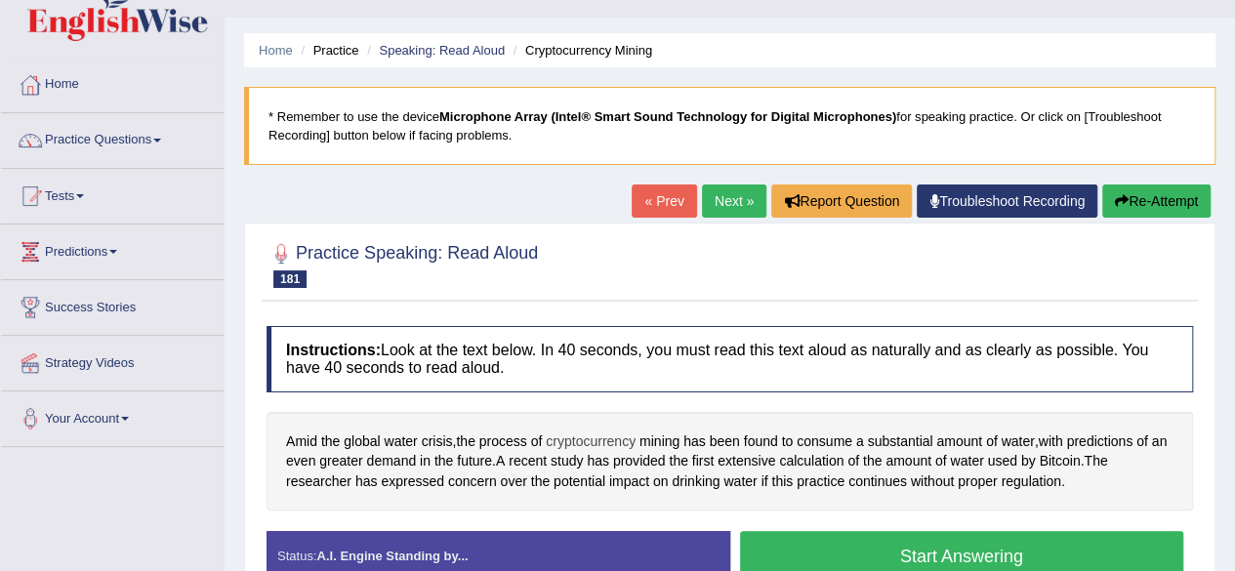
click at [553, 437] on span "cryptocurrency" at bounding box center [591, 441] width 90 height 20
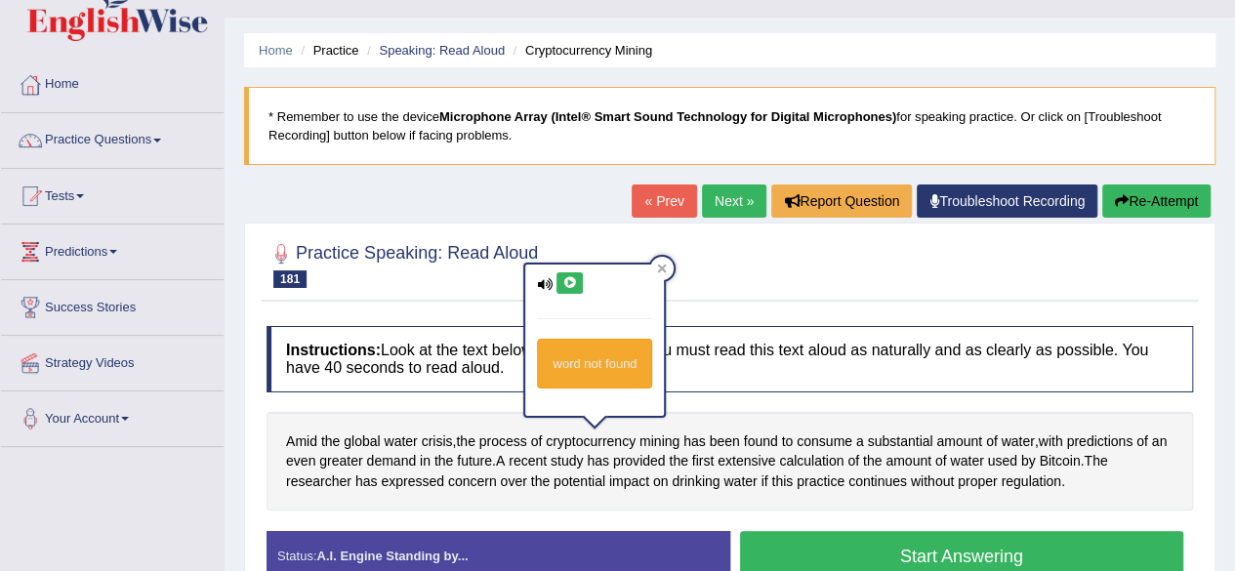
click at [574, 294] on div "word not found" at bounding box center [594, 339] width 139 height 151
click at [568, 280] on icon at bounding box center [569, 283] width 15 height 12
click at [740, 384] on h4 "Instructions: Look at the text below. In 40 seconds, you must read this text al…" at bounding box center [729, 358] width 926 height 65
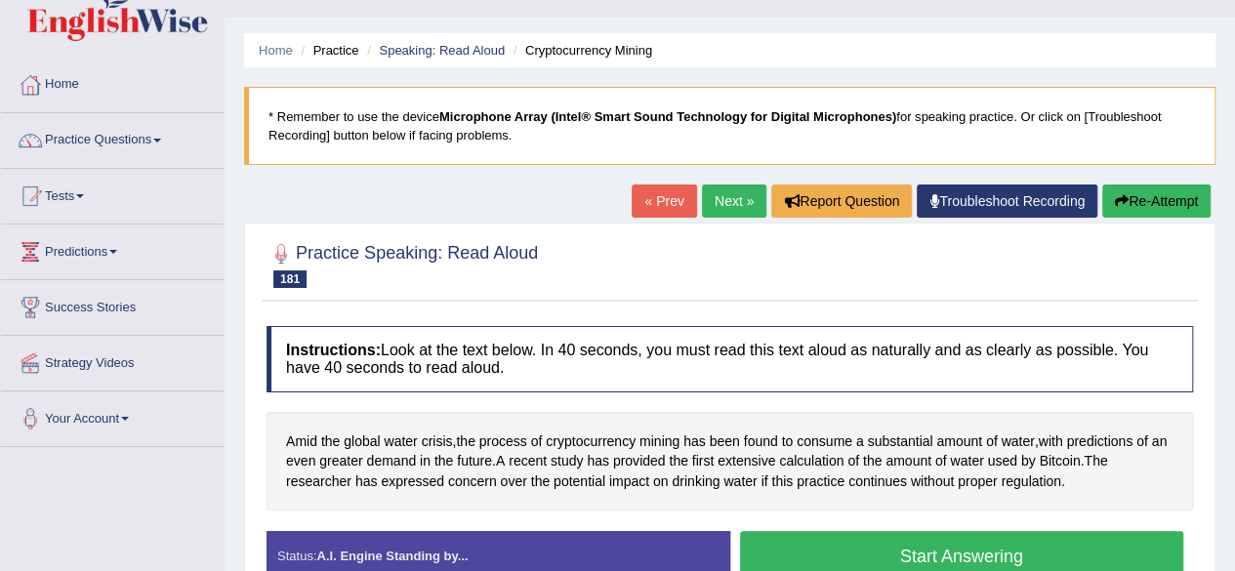
click at [907, 543] on button "Start Answering" at bounding box center [962, 556] width 444 height 50
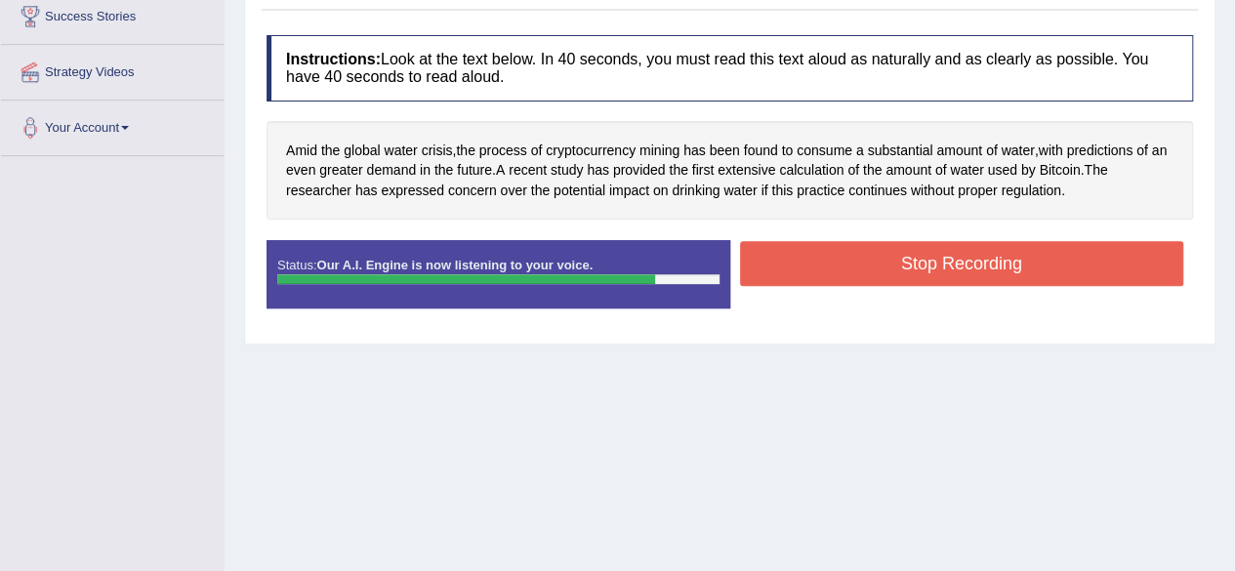
scroll to position [301, 0]
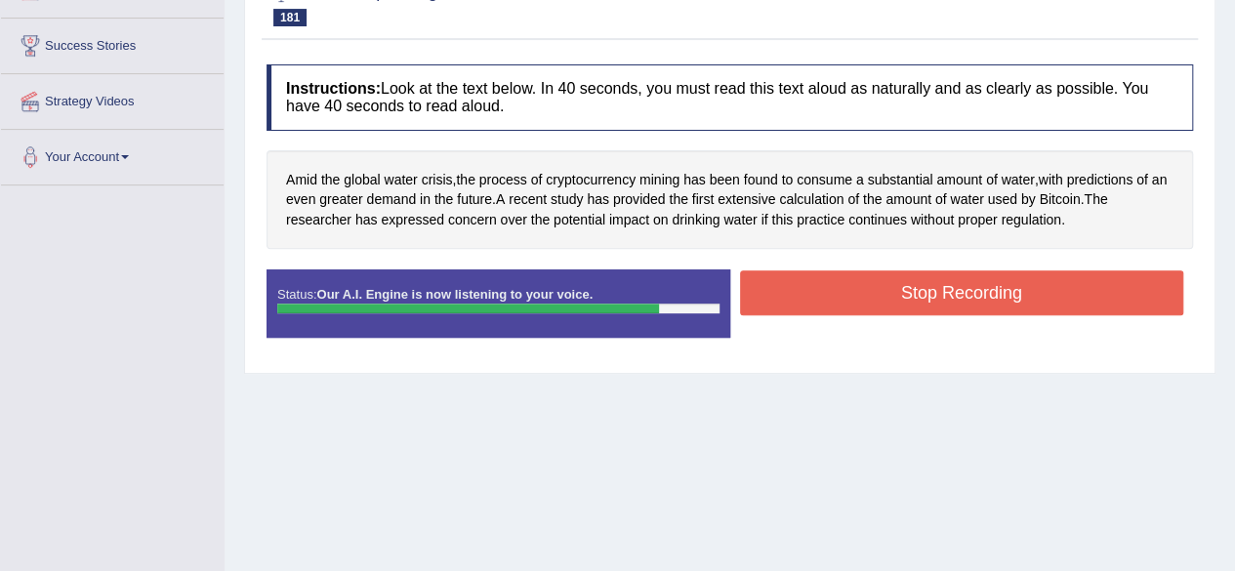
click at [1070, 287] on button "Stop Recording" at bounding box center [962, 292] width 444 height 45
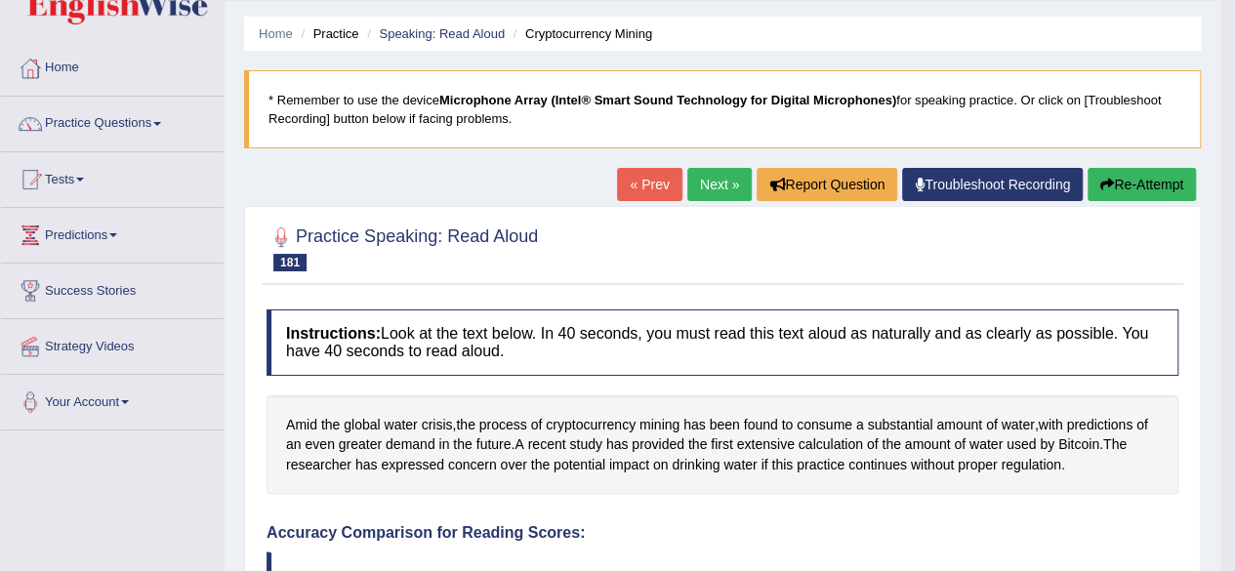
scroll to position [43, 0]
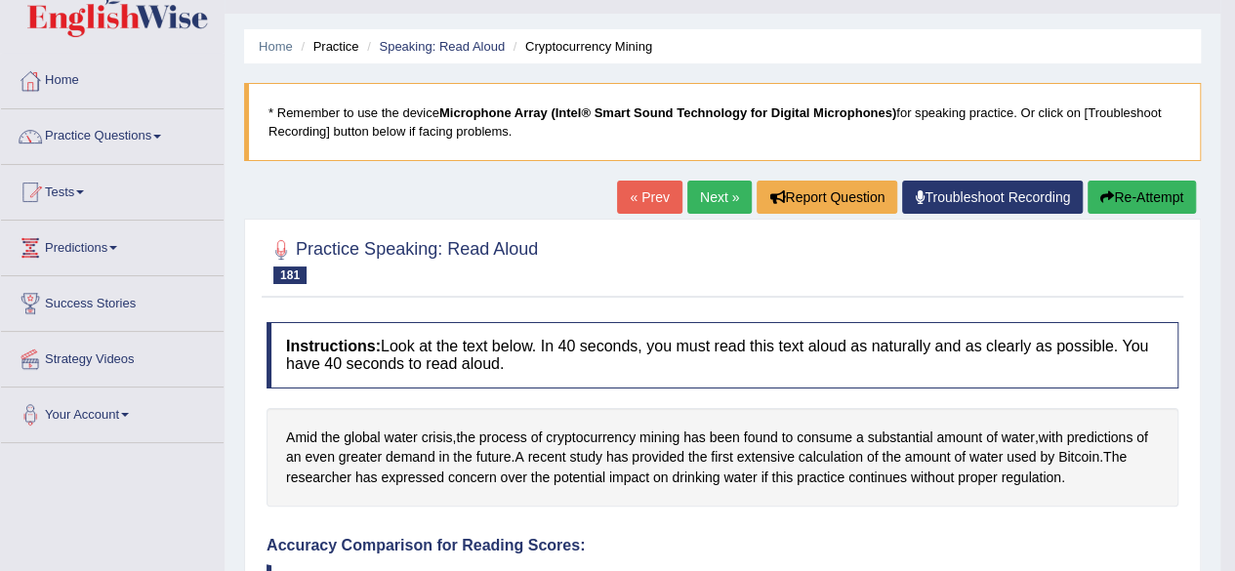
click at [727, 203] on link "Next »" at bounding box center [719, 197] width 64 height 33
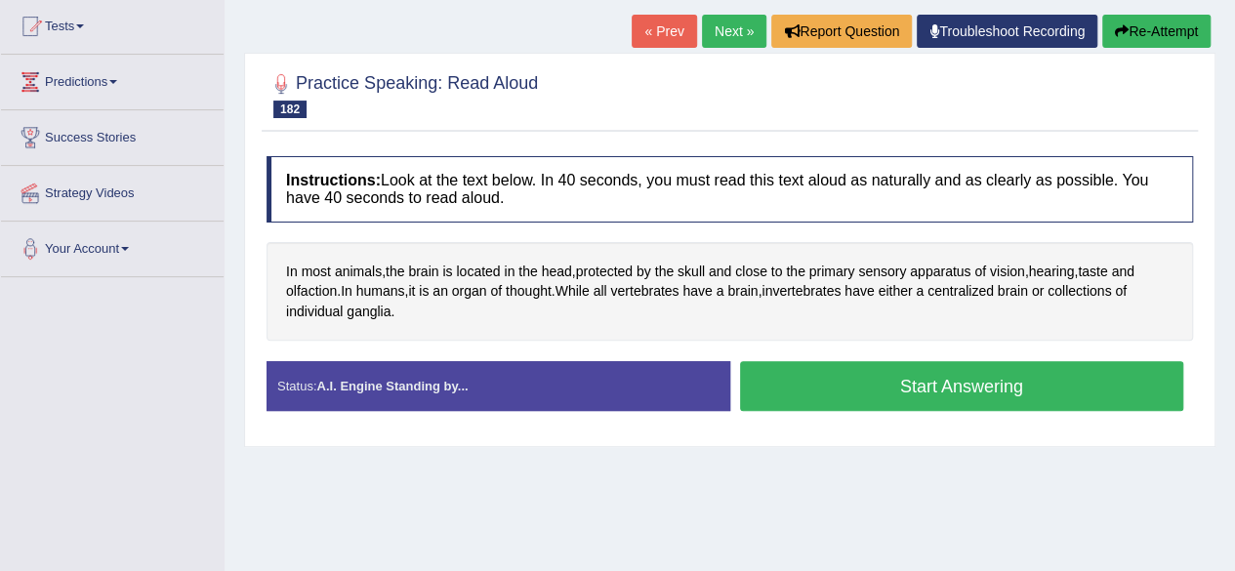
scroll to position [208, 0]
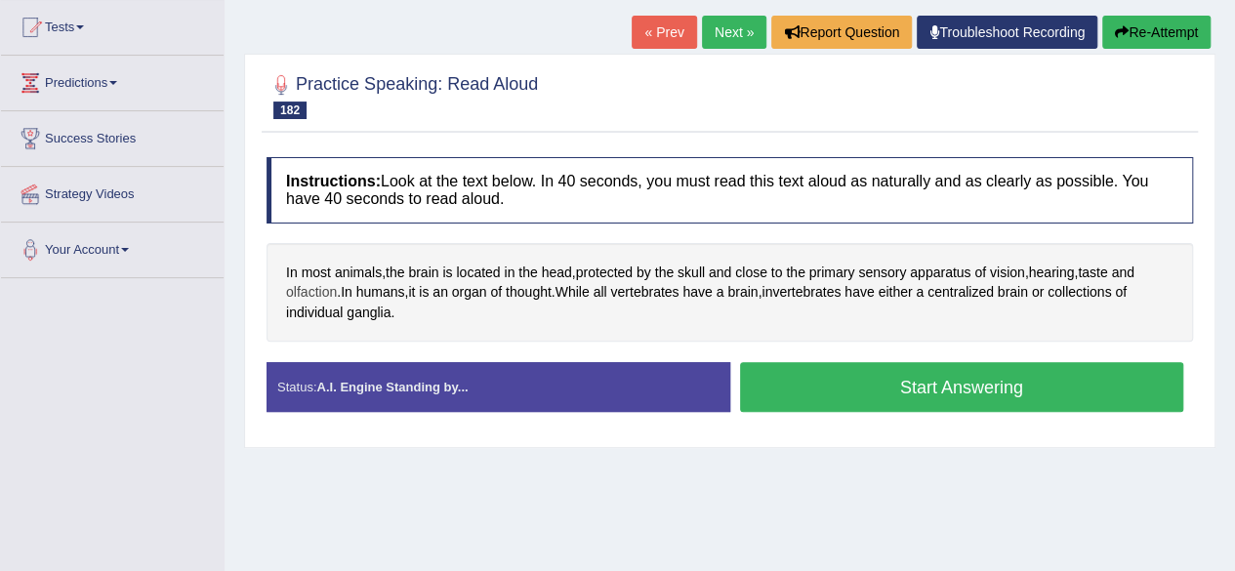
click at [328, 282] on span "olfaction" at bounding box center [311, 292] width 51 height 20
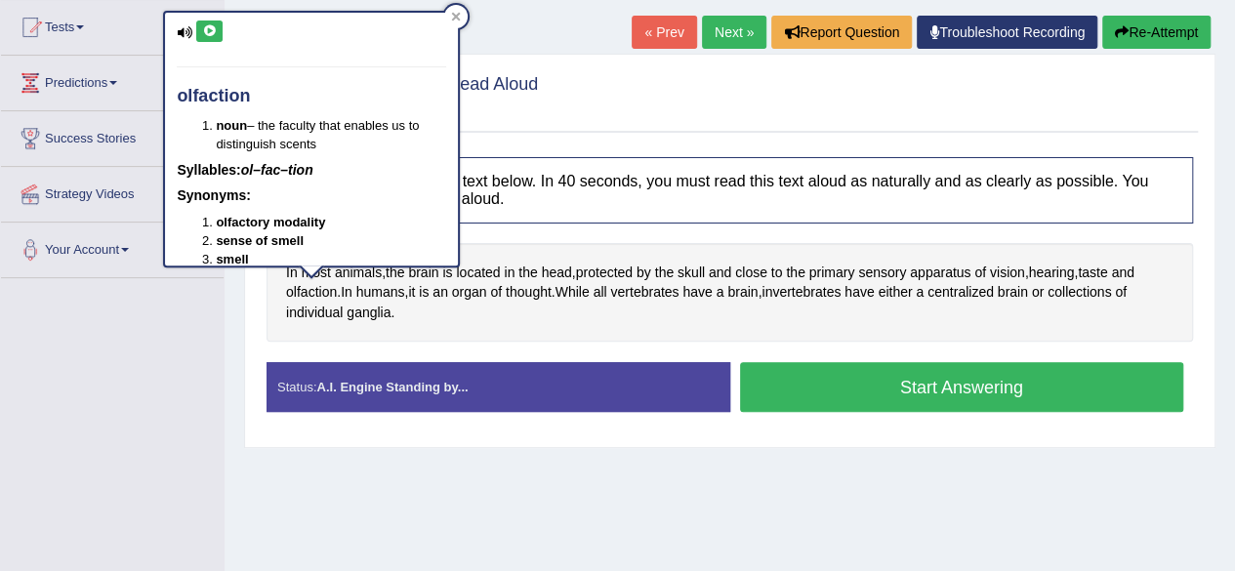
click at [208, 33] on icon at bounding box center [209, 31] width 15 height 12
click at [1021, 484] on div "Home Practice Speaking: Read Aloud Brain * Remember to use the device Microphon…" at bounding box center [729, 280] width 1010 height 976
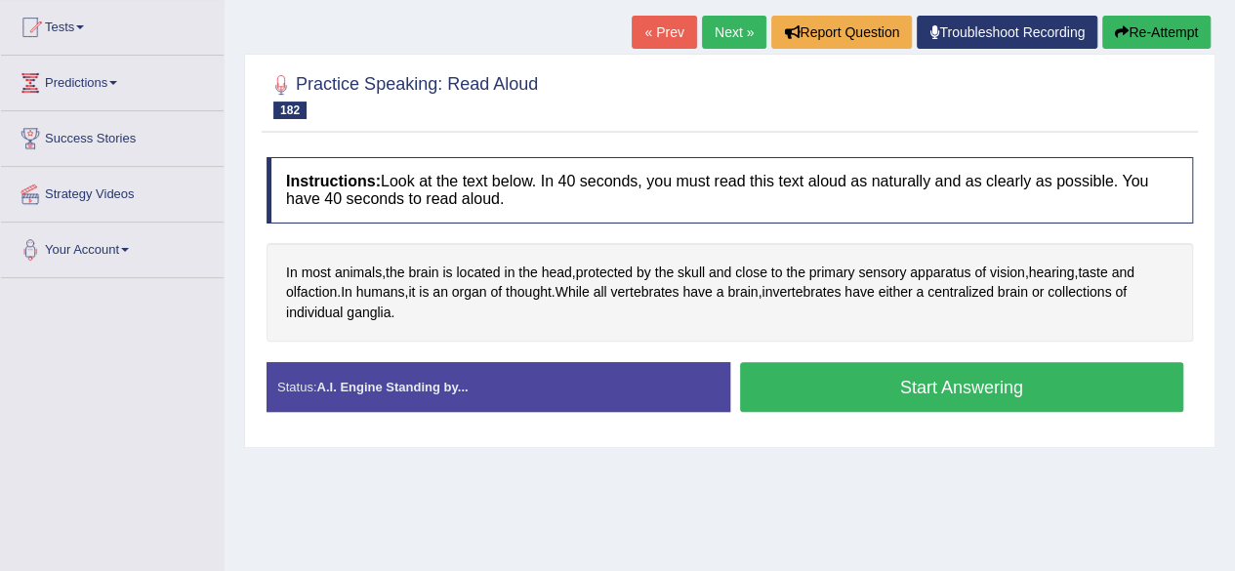
click at [664, 287] on span "vertebrates" at bounding box center [644, 292] width 68 height 20
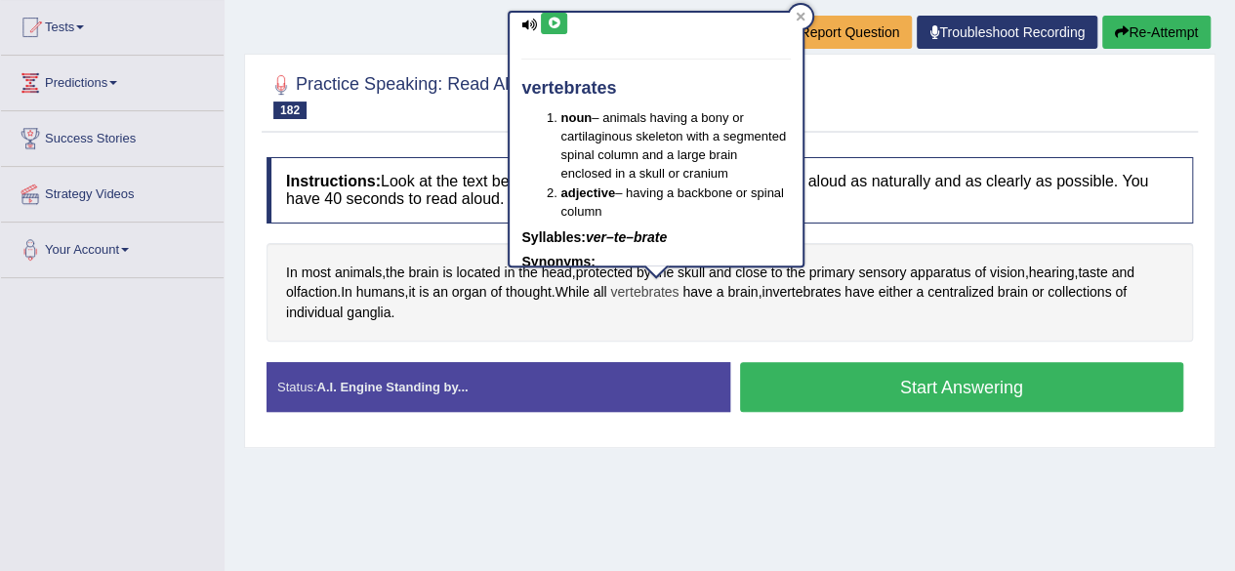
scroll to position [0, 0]
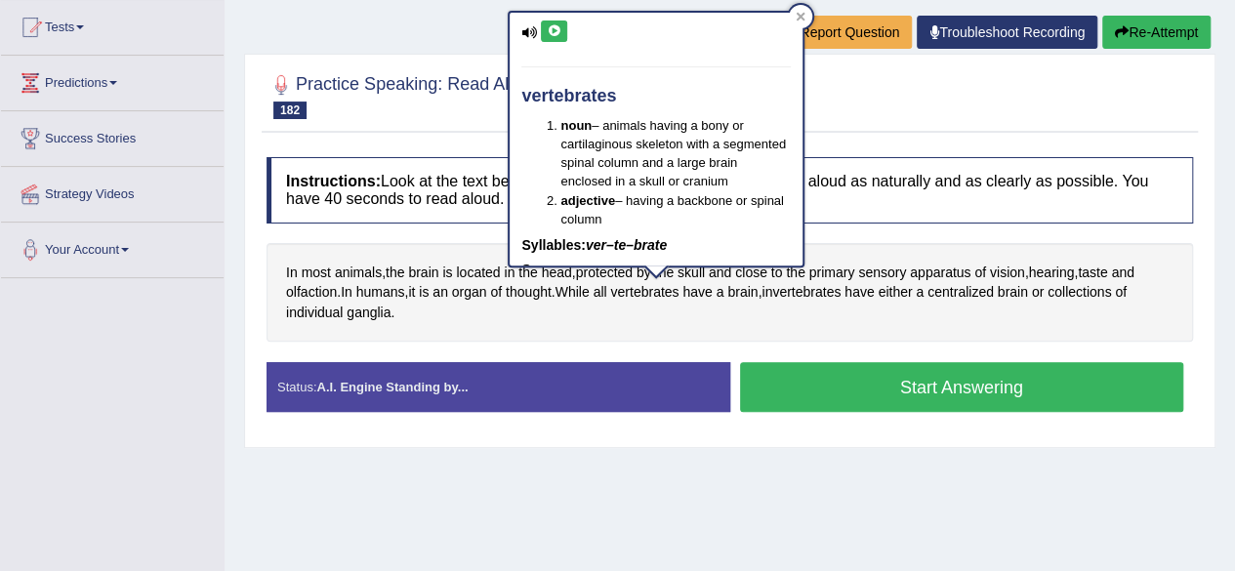
click at [556, 33] on icon at bounding box center [554, 31] width 15 height 12
